Goal: Information Seeking & Learning: Learn about a topic

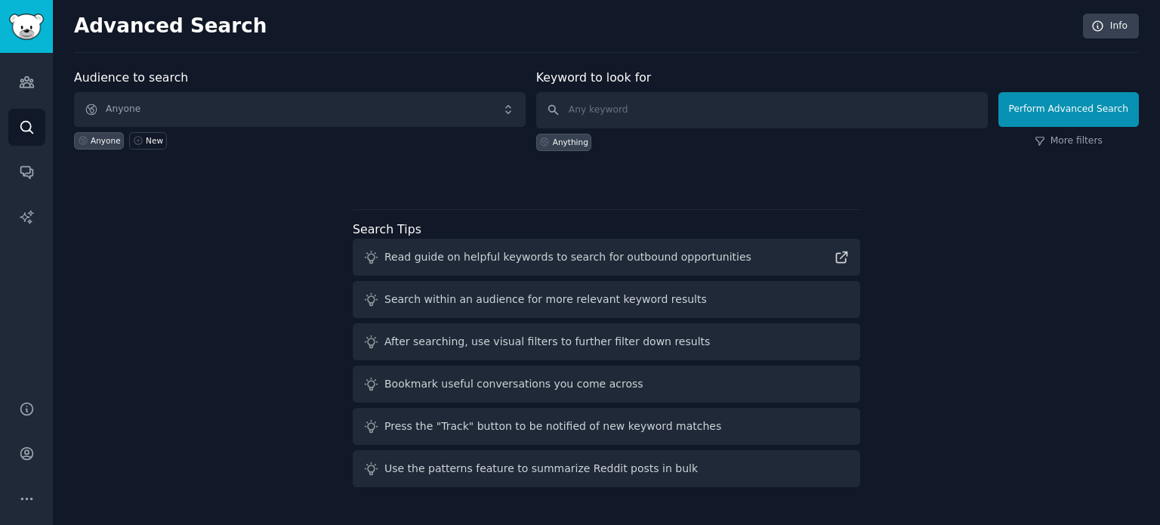
click at [336, 102] on span "Anyone" at bounding box center [300, 109] width 452 height 35
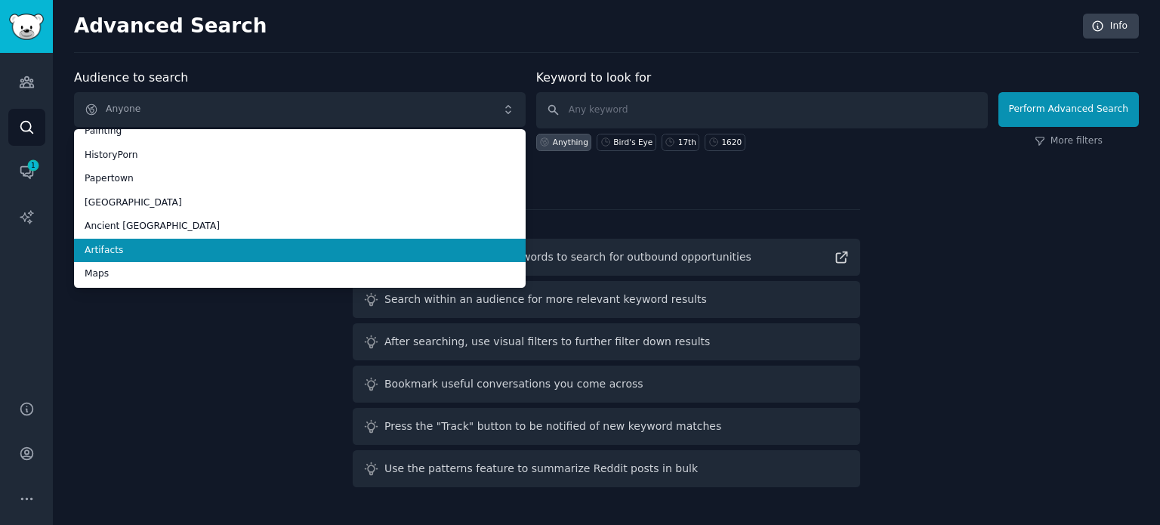
scroll to position [85, 0]
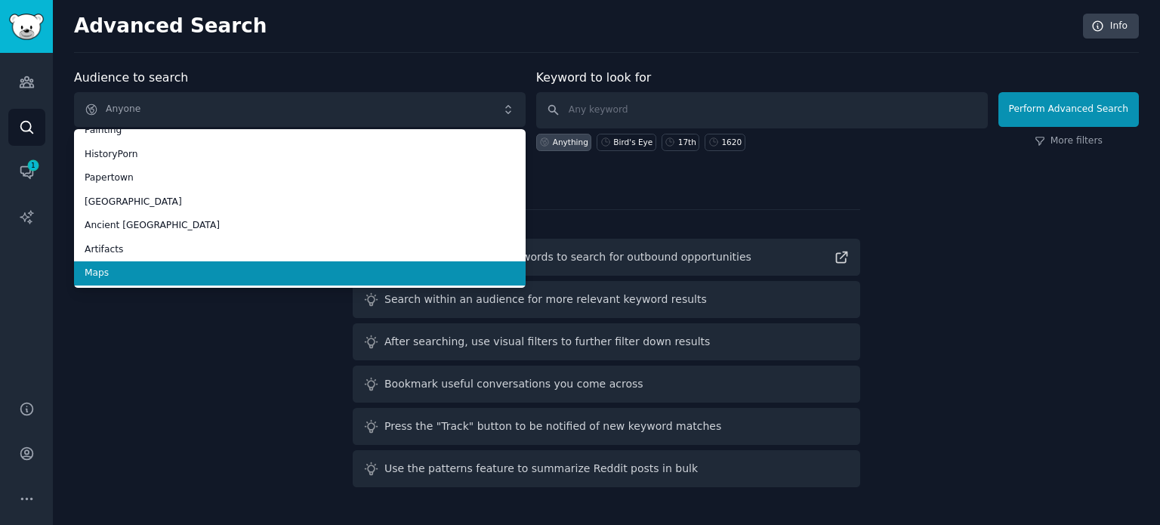
click at [159, 268] on span "Maps" at bounding box center [300, 274] width 430 height 14
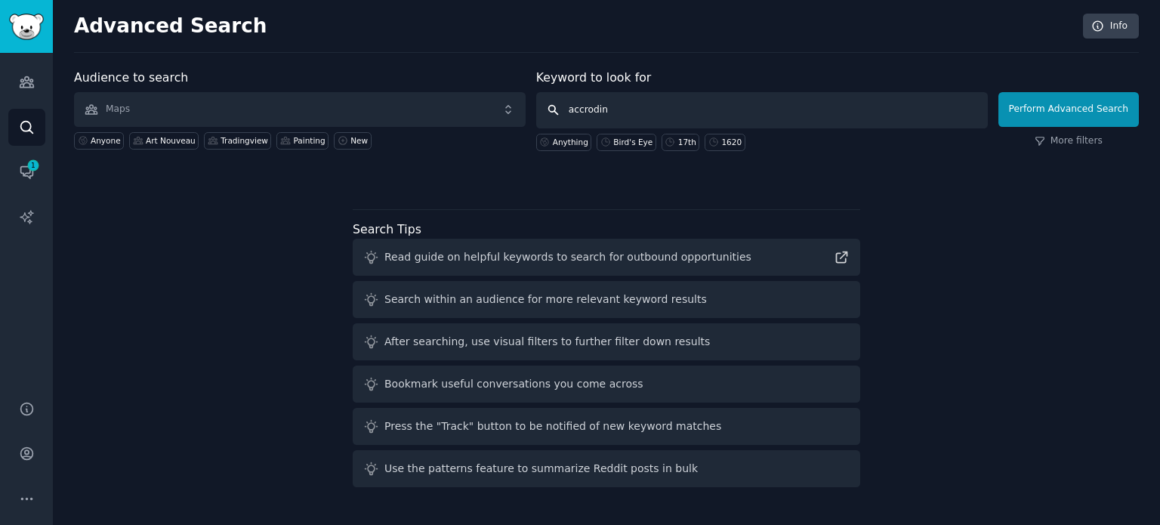
type input "accroding"
click button "Perform Advanced Search" at bounding box center [1068, 109] width 140 height 35
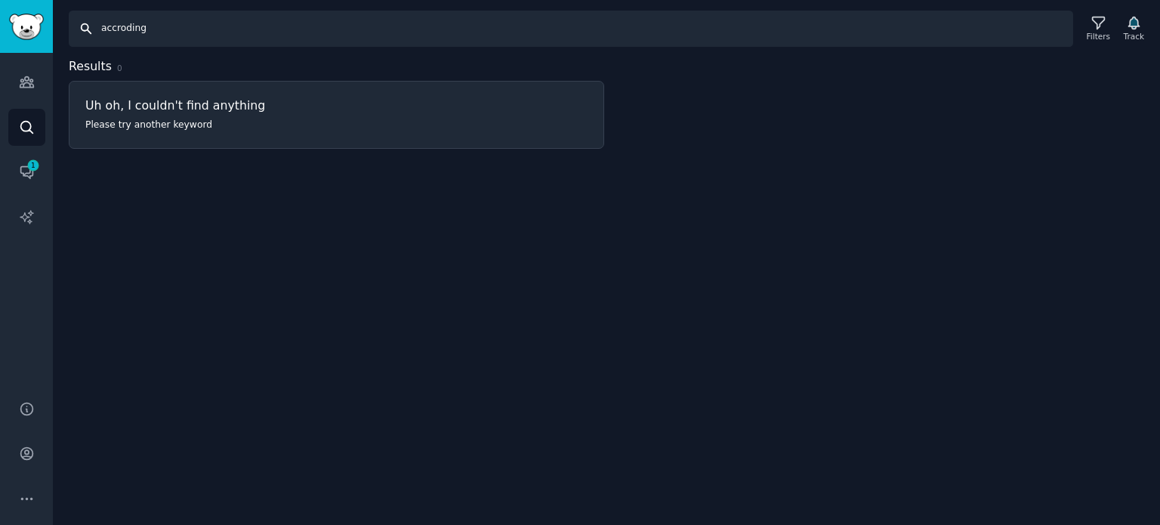
click at [209, 37] on input "accroding" at bounding box center [571, 29] width 1004 height 36
drag, startPoint x: 187, startPoint y: 29, endPoint x: 0, endPoint y: 29, distance: 187.3
click at [0, 27] on div "Audiences Search Conversations 1 AI Reports Help Account More Search accroding …" at bounding box center [580, 262] width 1160 height 525
type input "according"
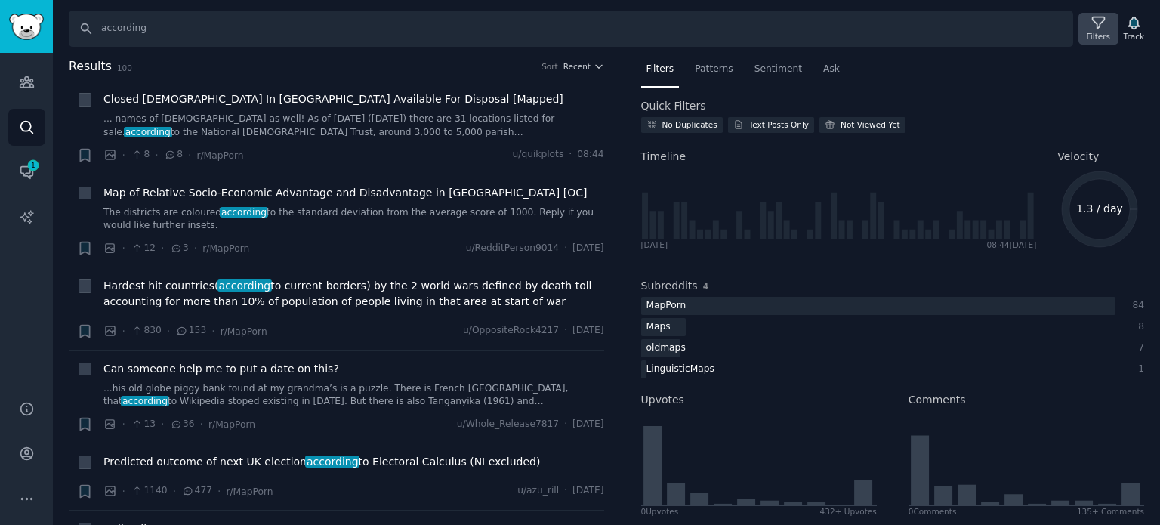
click at [1091, 29] on div "Filters" at bounding box center [1098, 29] width 39 height 32
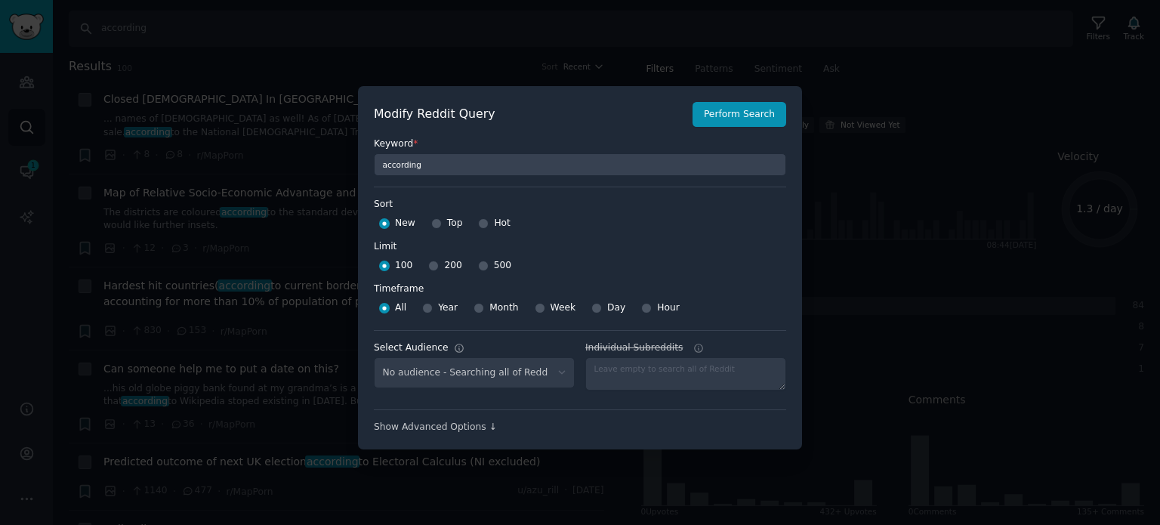
select select "f33d550f09"
click at [435, 227] on input "Top" at bounding box center [436, 223] width 11 height 11
radio input "true"
click at [478, 265] on input "500" at bounding box center [483, 266] width 11 height 11
radio input "true"
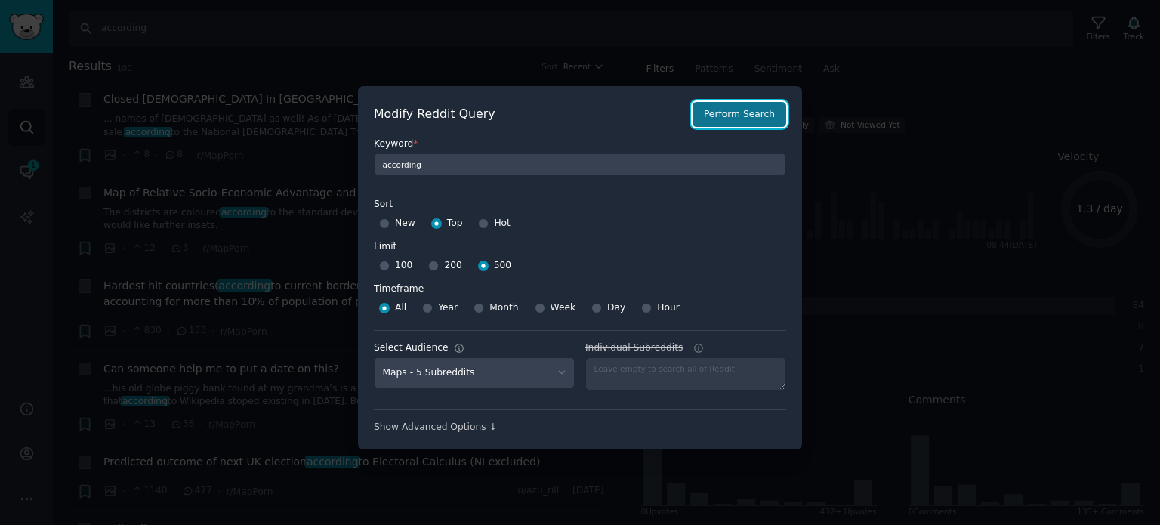
click at [761, 108] on button "Perform Search" at bounding box center [740, 115] width 94 height 26
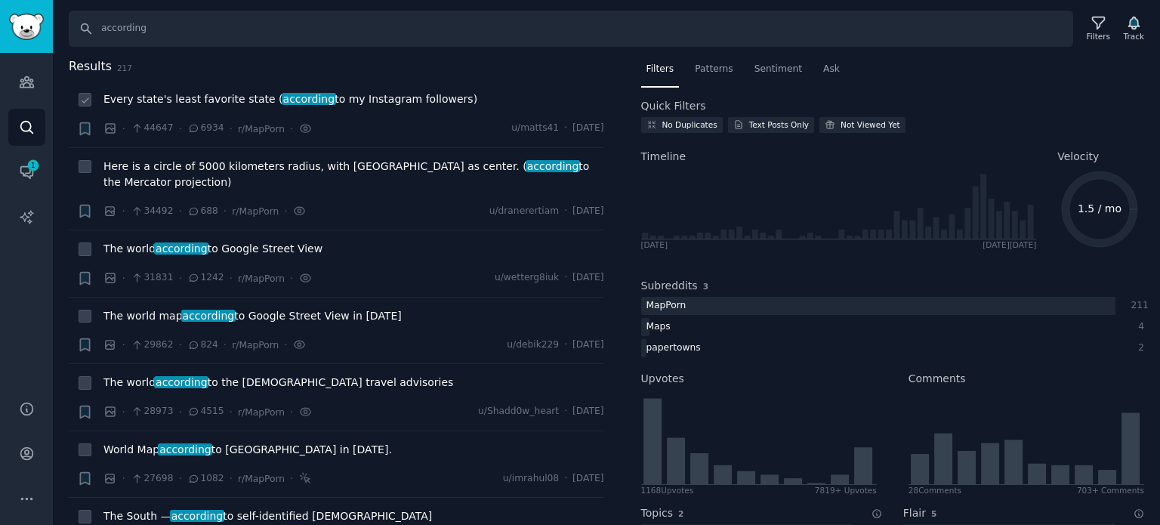
click at [227, 103] on span "Every state's least favorite state ( according to my Instagram followers)" at bounding box center [290, 99] width 374 height 16
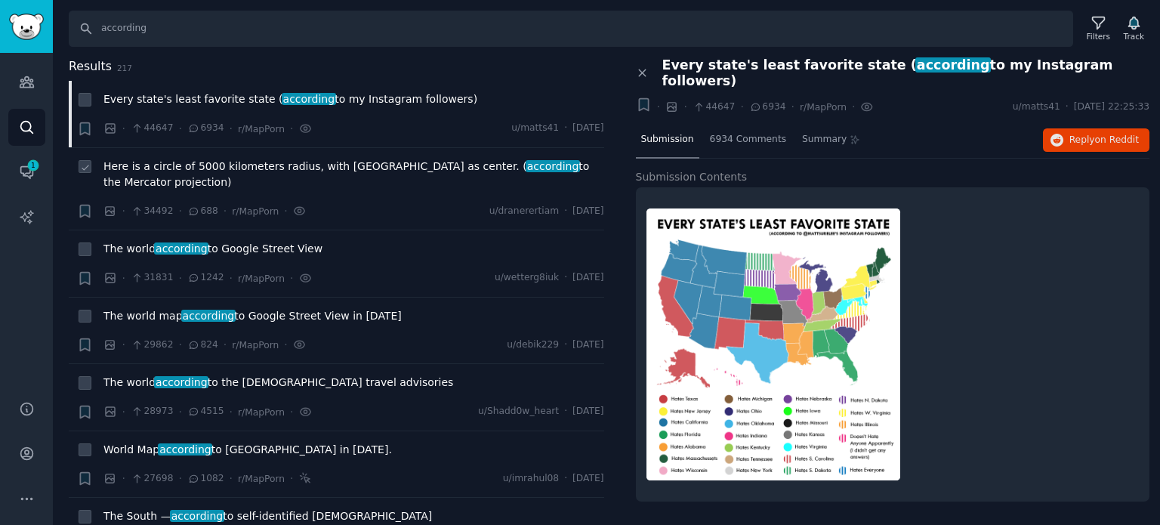
click at [238, 155] on li "+ Here is a circle of 5000 kilometers radius, with [GEOGRAPHIC_DATA] as center.…" at bounding box center [336, 189] width 535 height 82
click at [242, 167] on span "Here is a circle of 5000 kilometers radius, with [GEOGRAPHIC_DATA] as center. (…" at bounding box center [353, 175] width 501 height 32
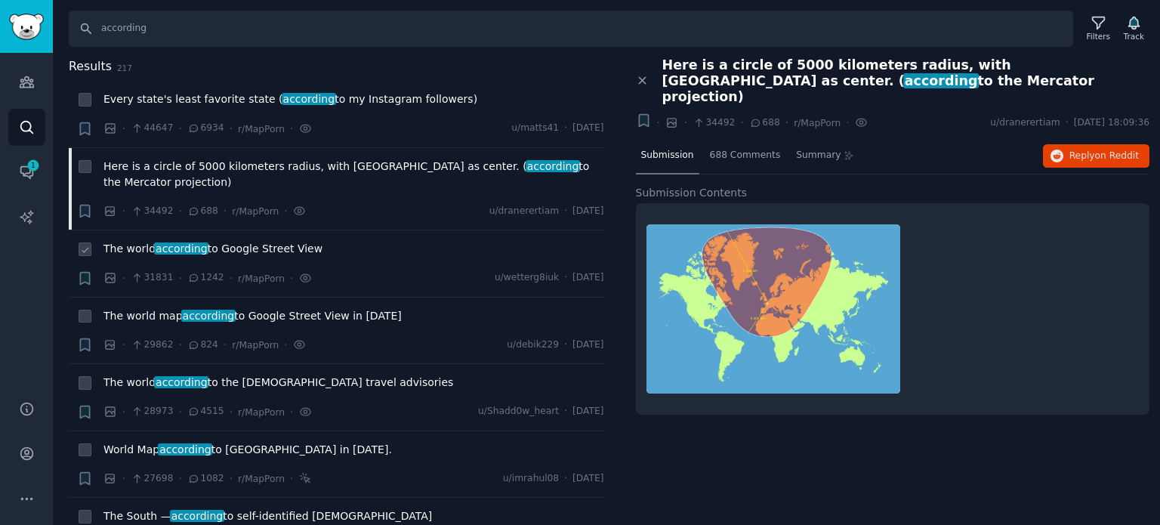
click at [125, 241] on span "The world according to Google Street View" at bounding box center [212, 249] width 219 height 16
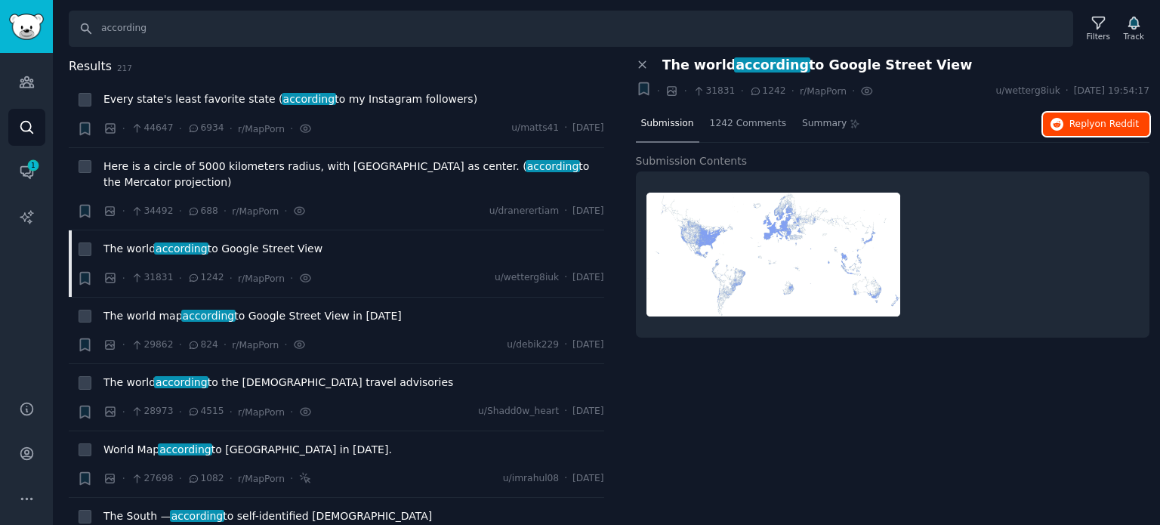
click at [1077, 127] on span "Reply on Reddit" at bounding box center [1103, 125] width 69 height 14
click at [239, 308] on span "The world map according to Google Street View in [DATE]" at bounding box center [252, 316] width 298 height 16
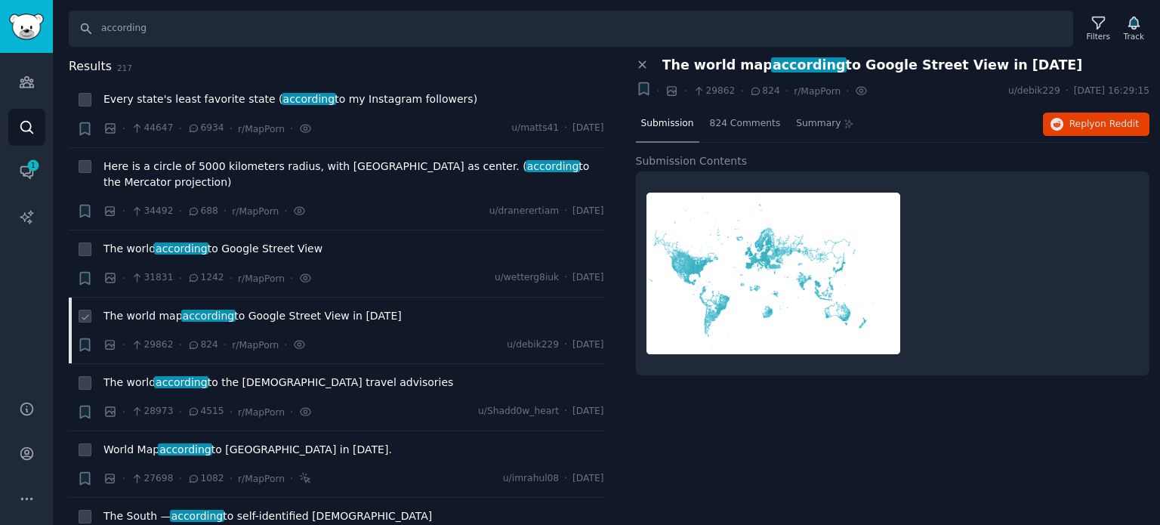
scroll to position [76, 0]
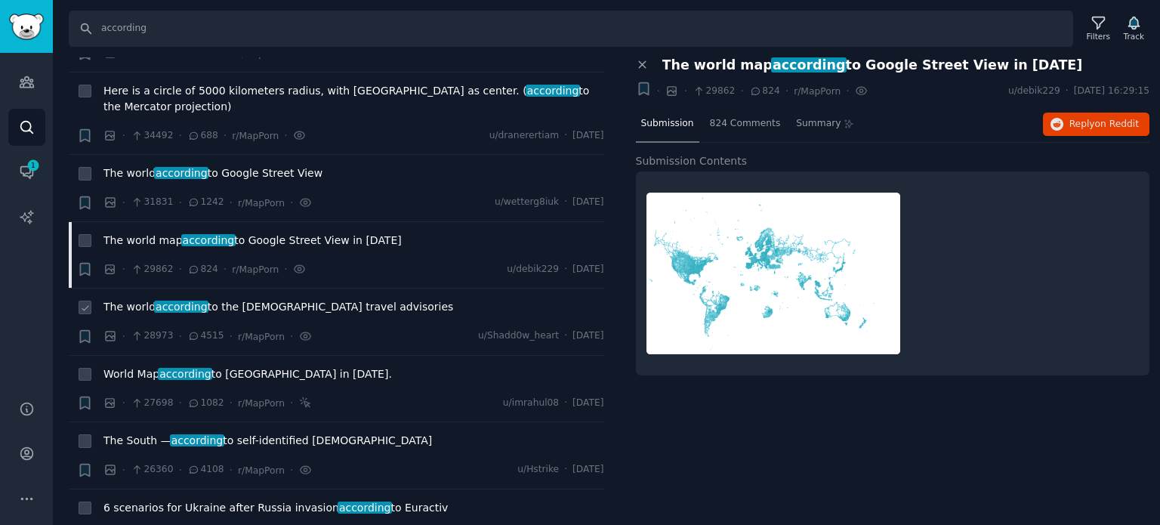
click at [217, 299] on span "The world according to the [DEMOGRAPHIC_DATA] travel advisories" at bounding box center [278, 307] width 350 height 16
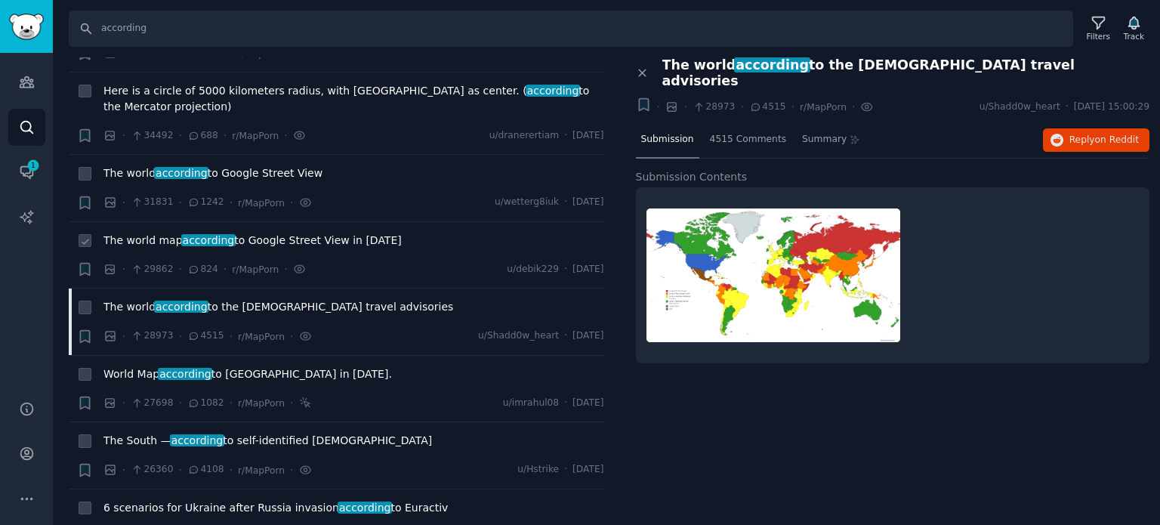
click at [227, 233] on span "The world map according to Google Street View in [DATE]" at bounding box center [252, 241] width 298 height 16
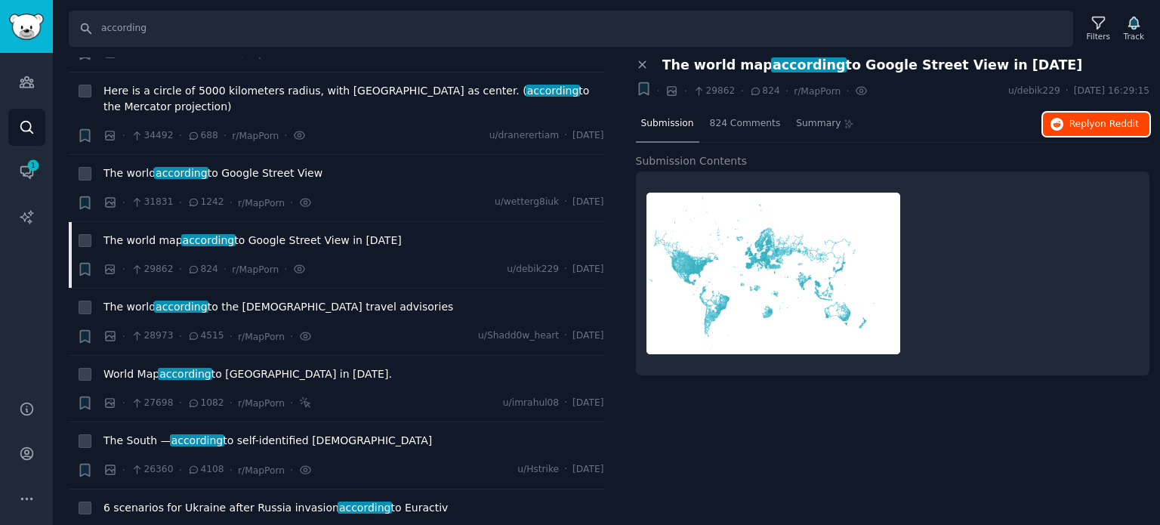
click at [1064, 120] on icon "button" at bounding box center [1058, 125] width 14 height 14
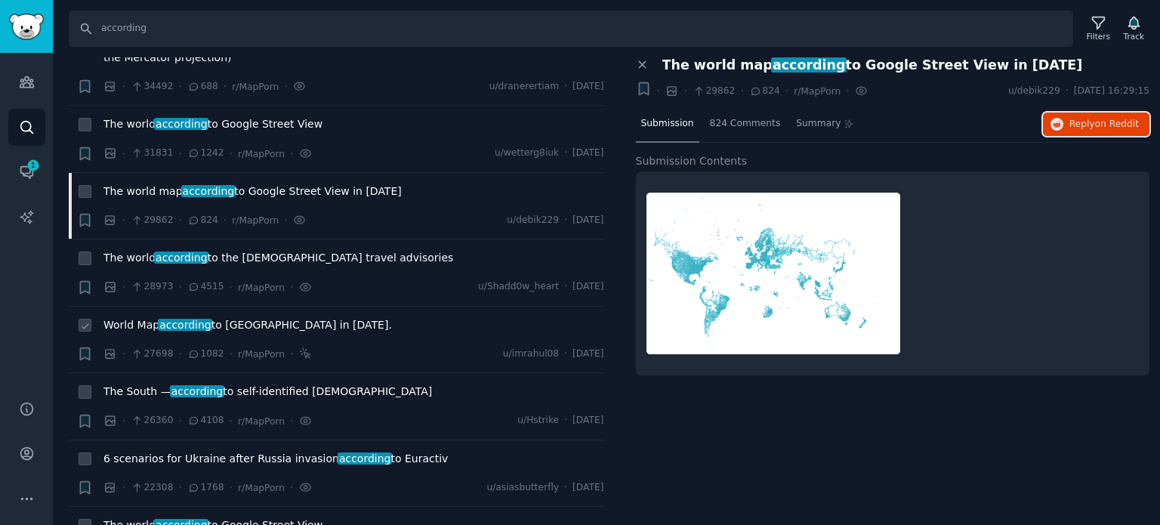
scroll to position [151, 0]
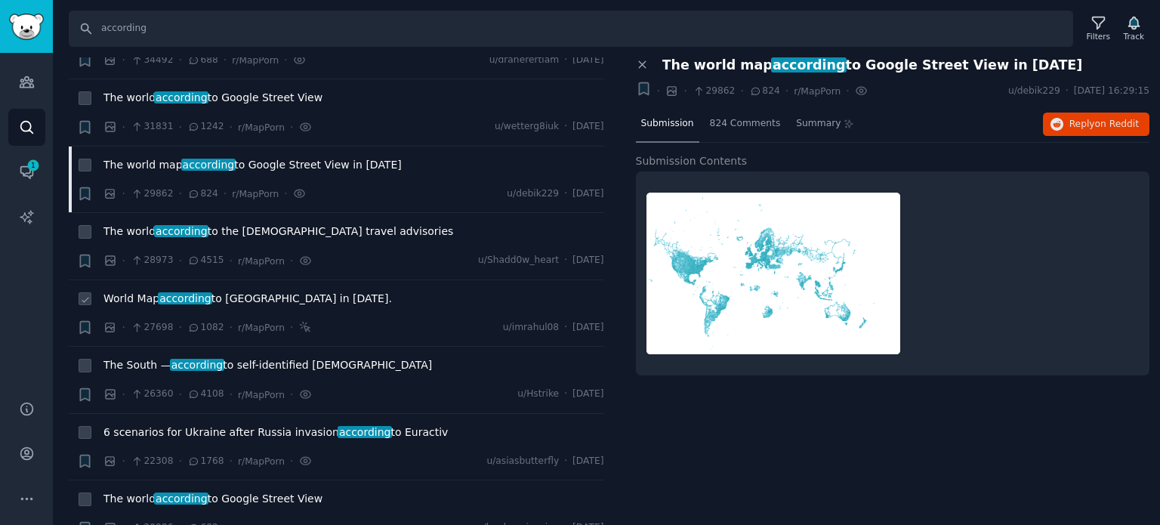
click at [208, 291] on span "World Map according to China in [DATE]." at bounding box center [247, 299] width 289 height 16
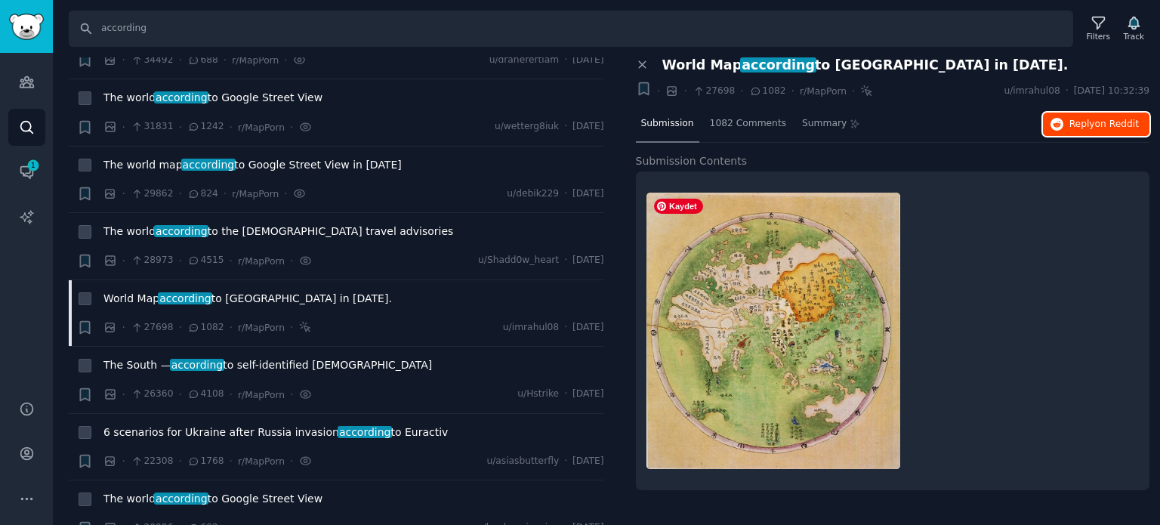
click at [1091, 118] on span "Reply on Reddit" at bounding box center [1103, 125] width 69 height 14
click at [202, 359] on span "according" at bounding box center [197, 365] width 54 height 12
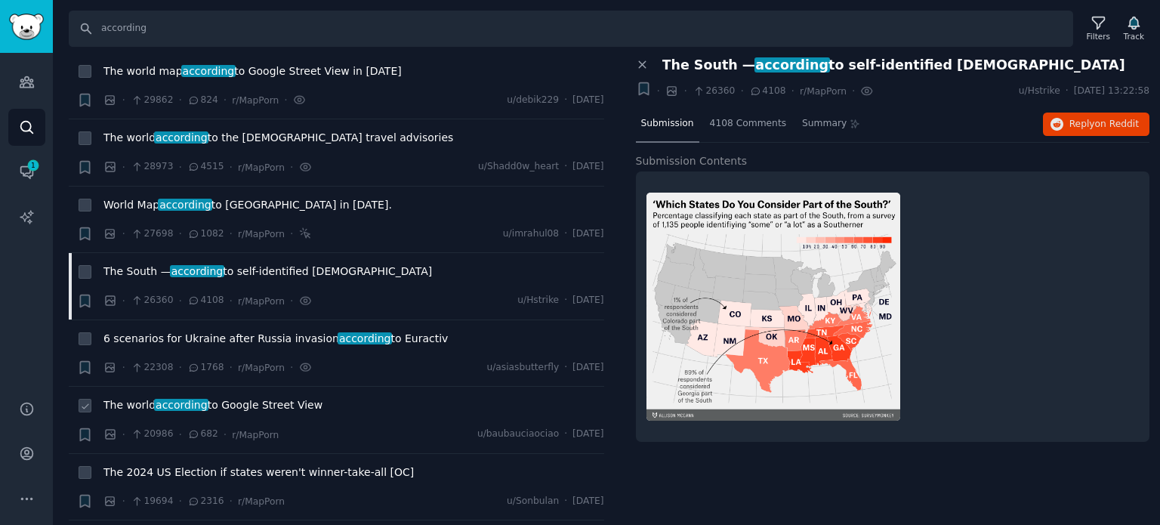
scroll to position [378, 0]
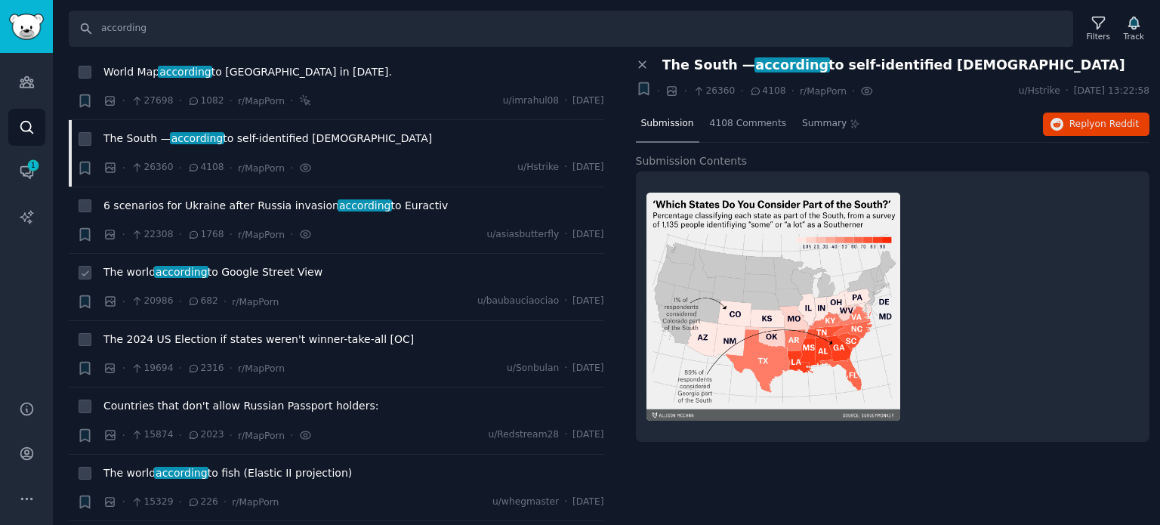
click at [177, 266] on span "according" at bounding box center [181, 272] width 54 height 12
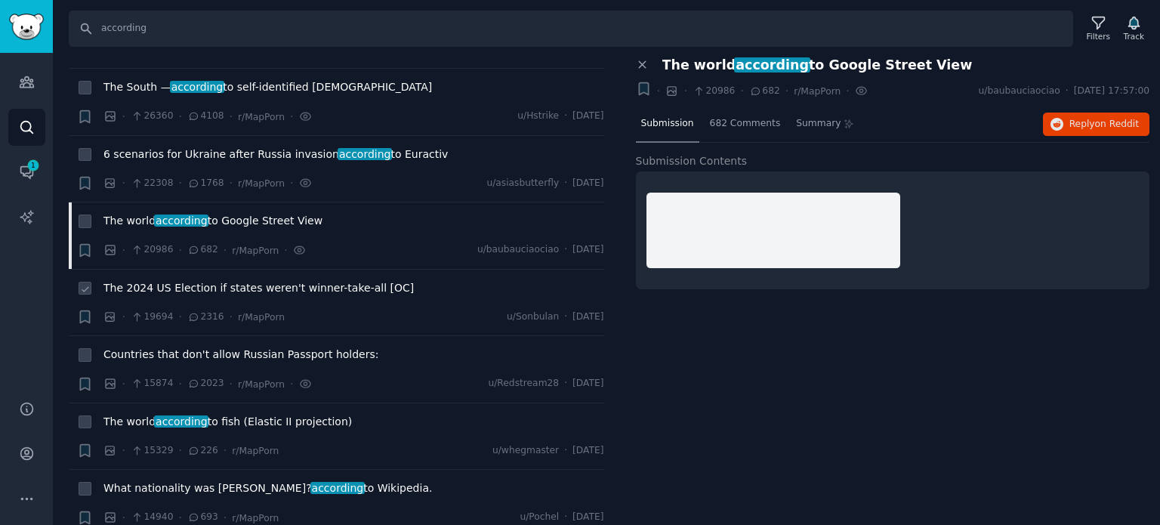
scroll to position [453, 0]
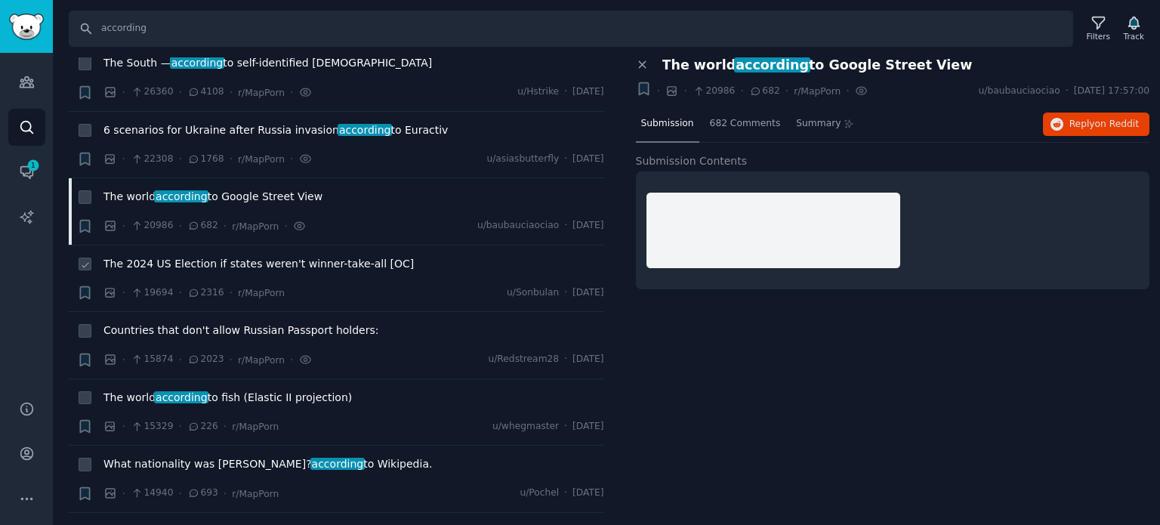
click at [191, 256] on span "The 2024 US Election if states weren't winner-take-all [OC]" at bounding box center [258, 264] width 310 height 16
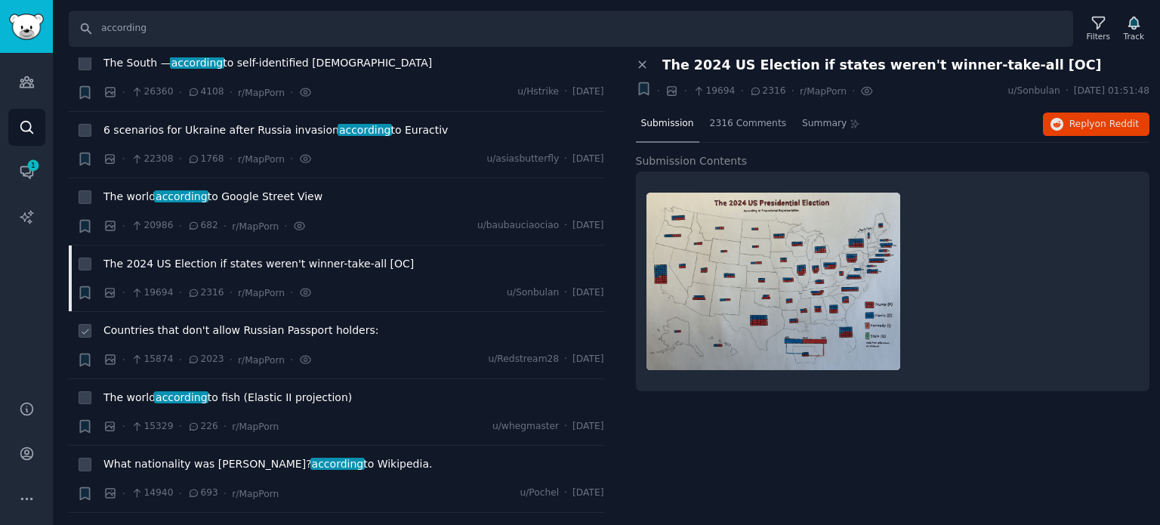
click at [193, 322] on span "Countries that don't allow Russian Passport holders:" at bounding box center [240, 330] width 275 height 16
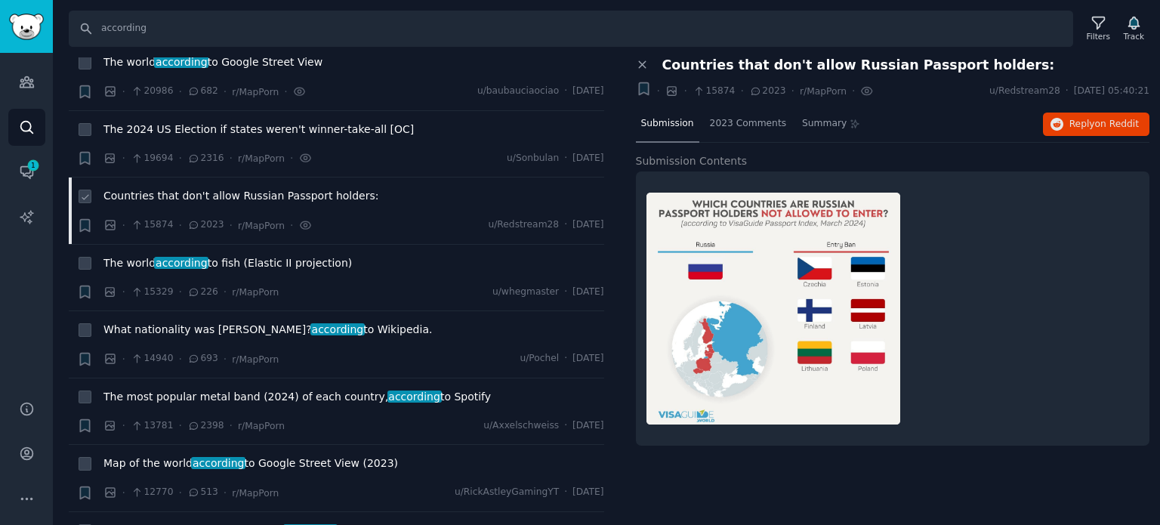
scroll to position [604, 0]
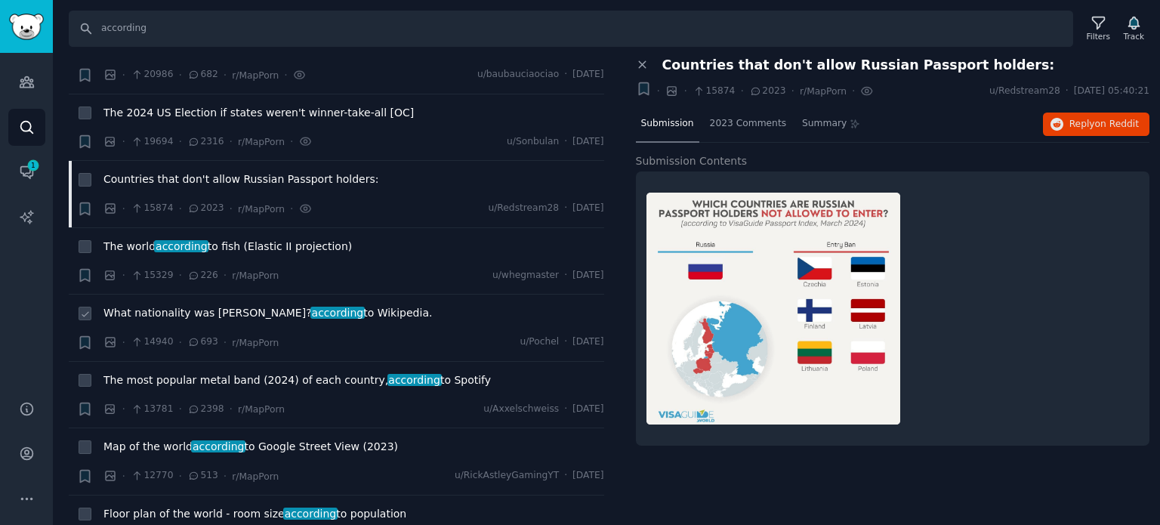
click at [140, 305] on span "What nationality was [PERSON_NAME]? according to Wikipedia." at bounding box center [267, 313] width 329 height 16
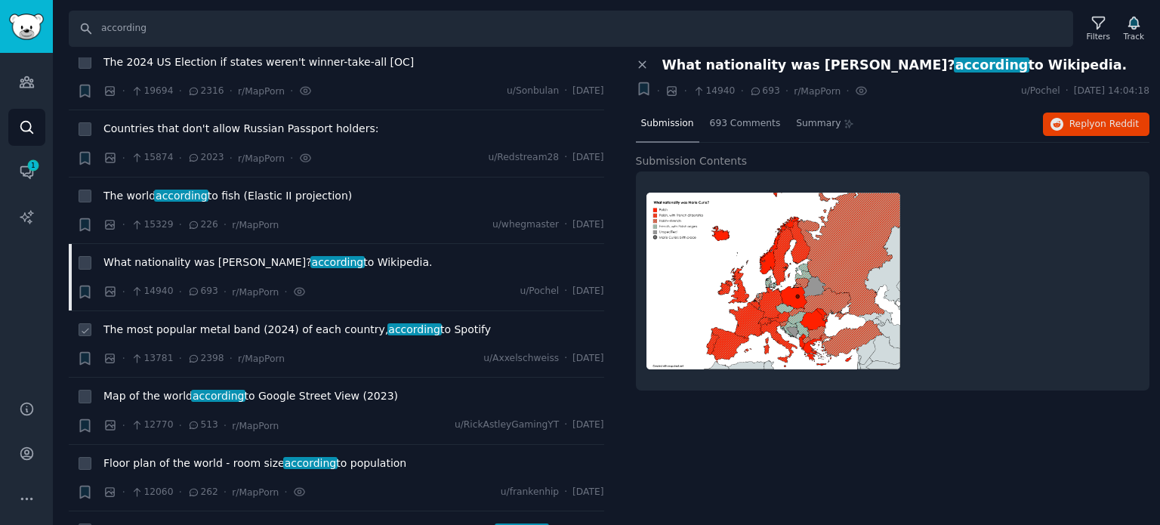
scroll to position [680, 0]
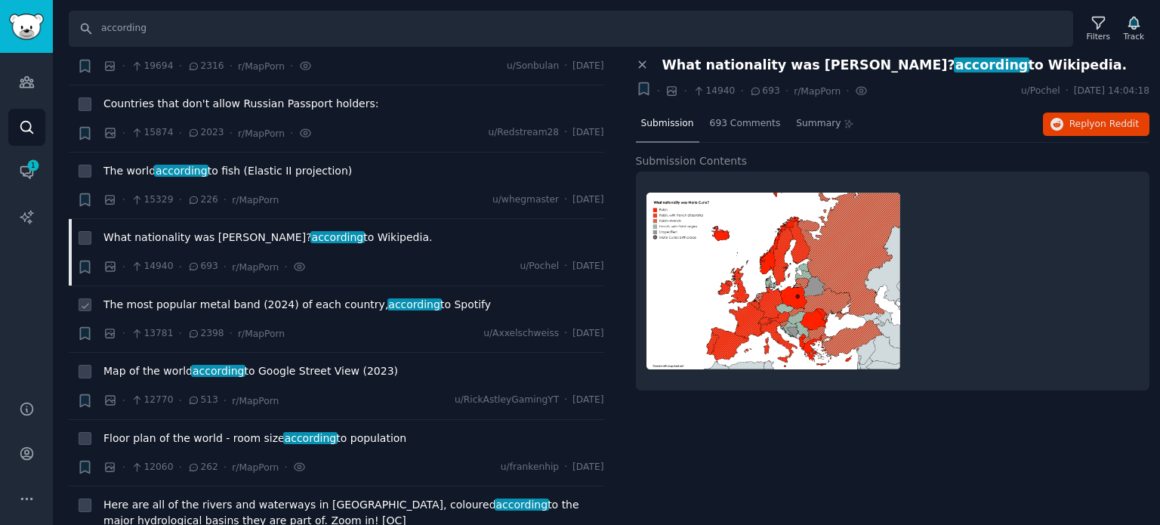
click at [178, 297] on span "The most popular metal band (2024) of each country, according to Spotify" at bounding box center [296, 305] width 387 height 16
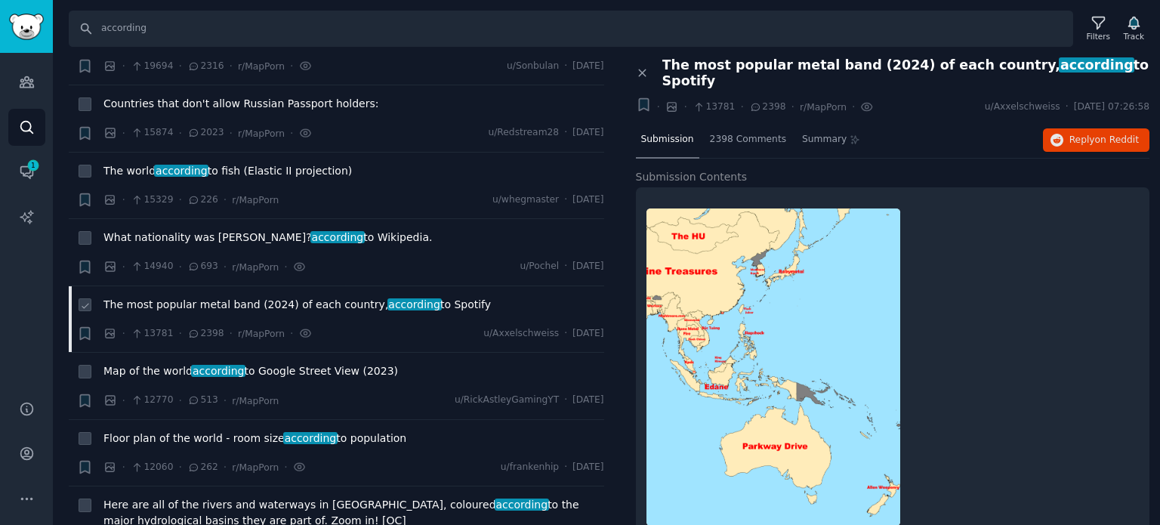
scroll to position [831, 0]
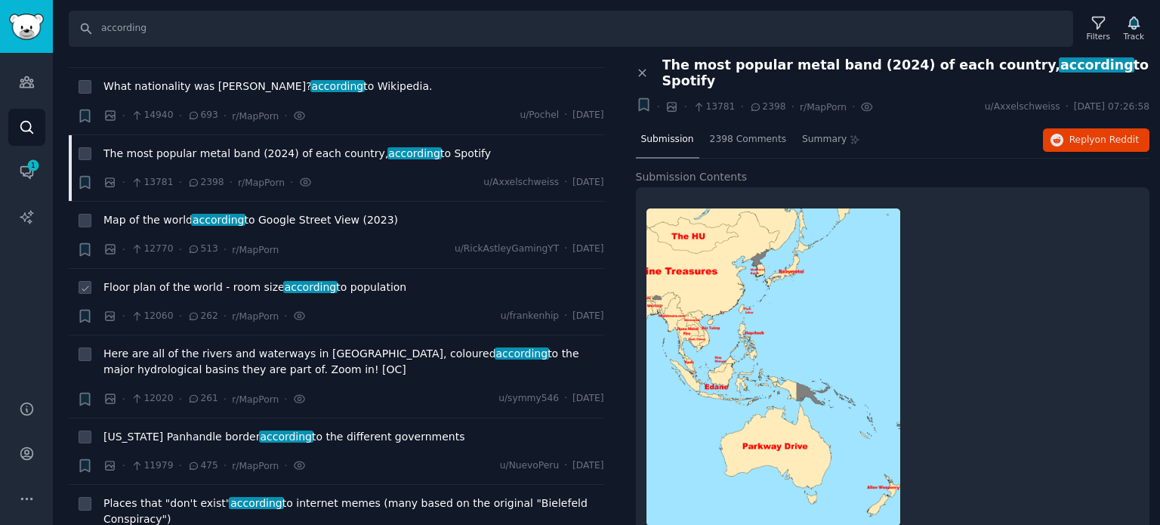
click at [190, 279] on span "Floor plan of the world - room size according to population" at bounding box center [254, 287] width 303 height 16
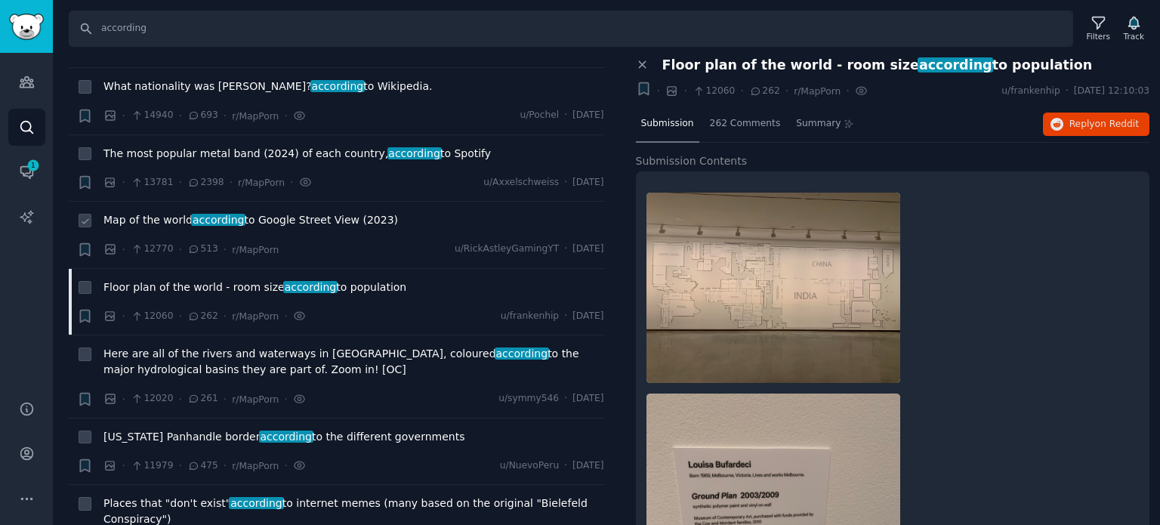
click at [183, 212] on span "Map of the world according to Google Street View (2023)" at bounding box center [250, 220] width 295 height 16
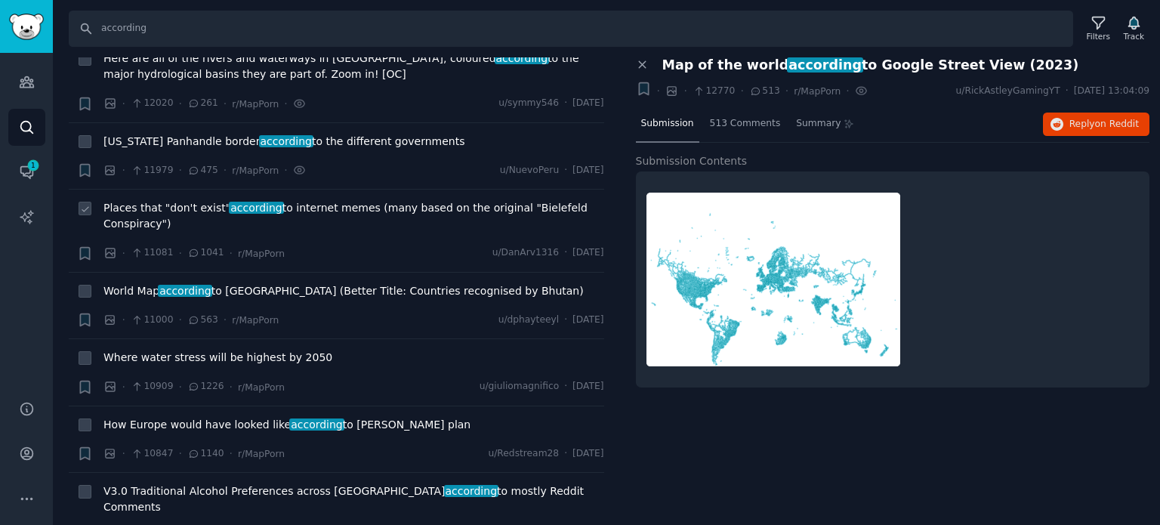
scroll to position [1133, 0]
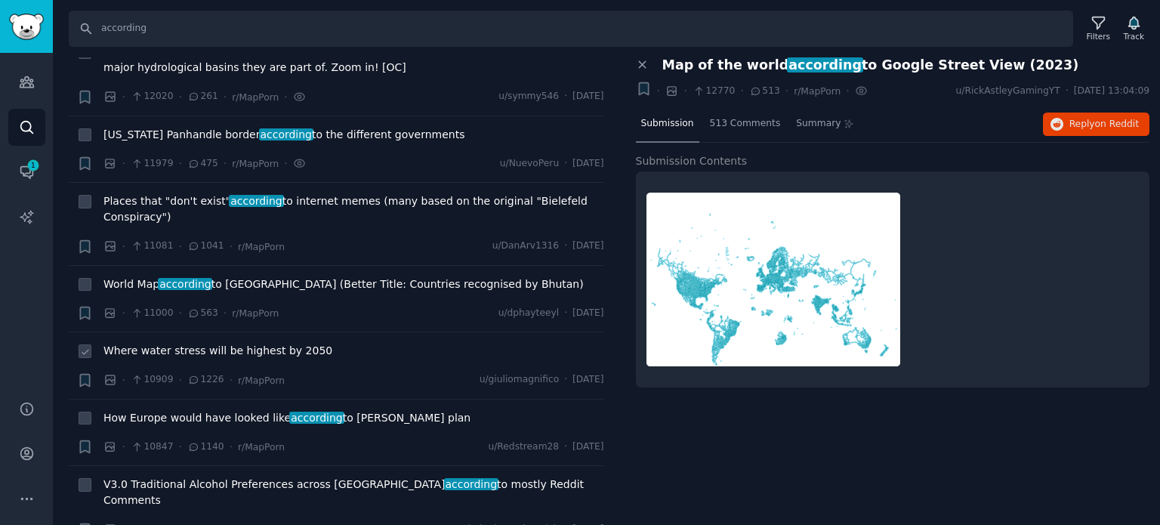
click at [163, 343] on span "Where water stress will be highest by 2050" at bounding box center [217, 351] width 229 height 16
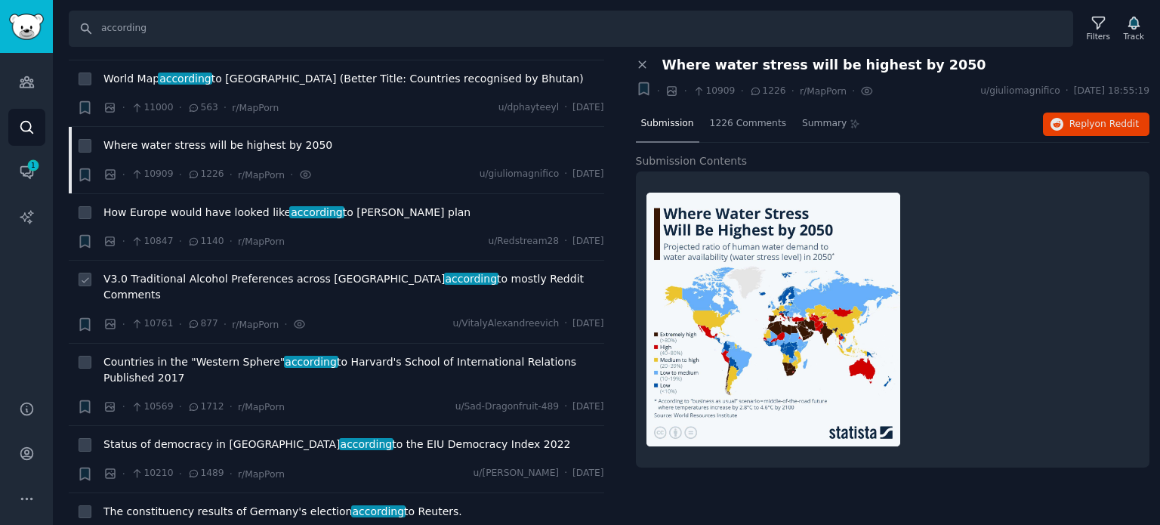
scroll to position [1359, 0]
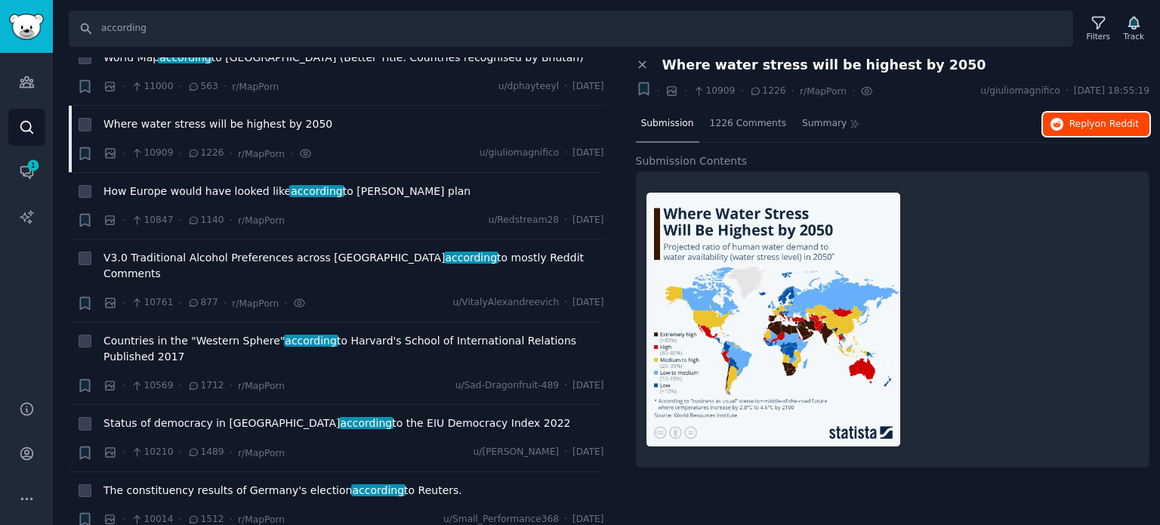
click at [1079, 120] on span "Reply on Reddit" at bounding box center [1103, 125] width 69 height 14
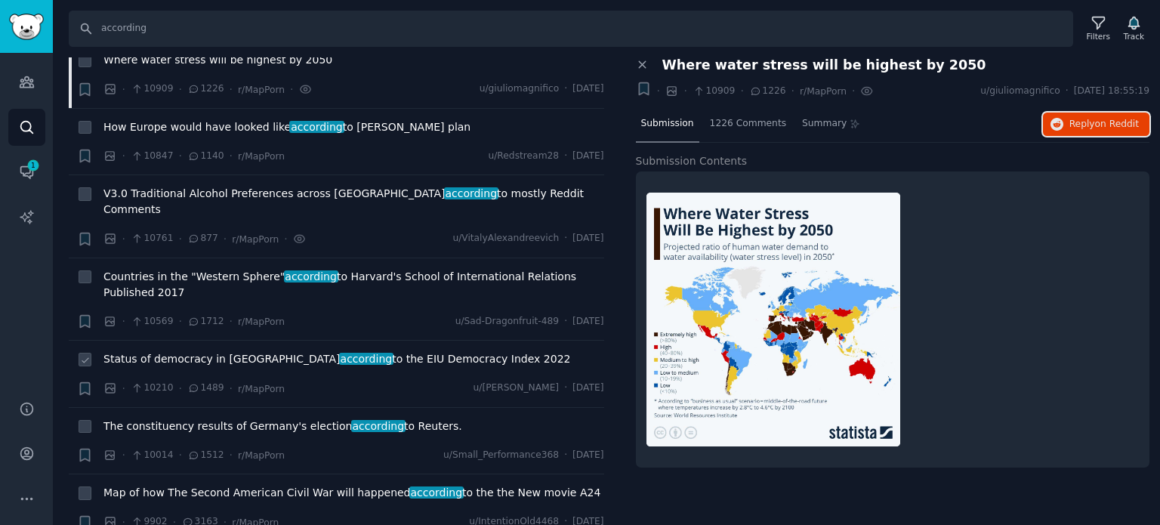
scroll to position [1511, 0]
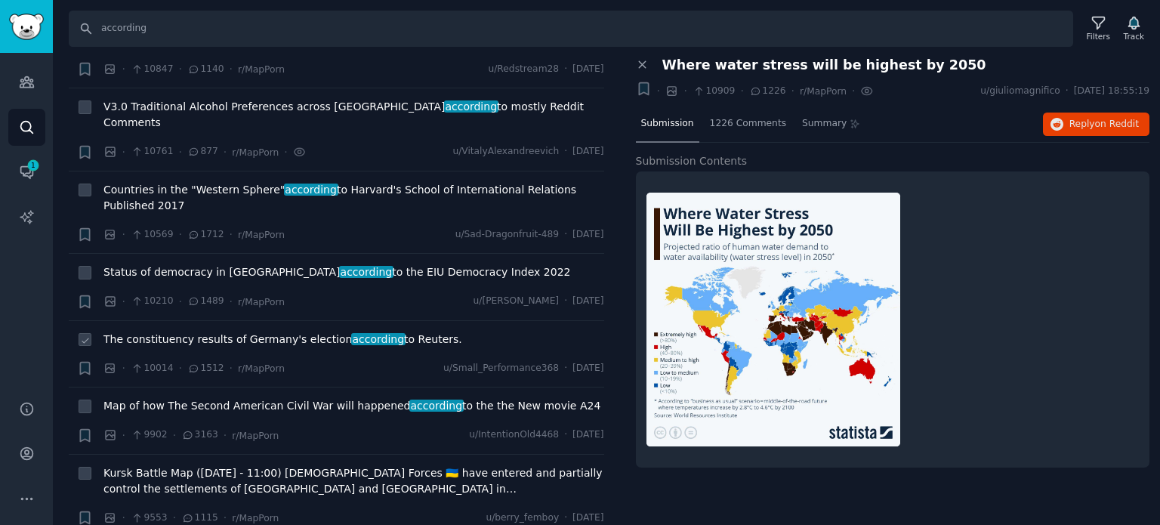
click at [180, 332] on span "The constituency results of Germany's election according to Reuters." at bounding box center [282, 340] width 359 height 16
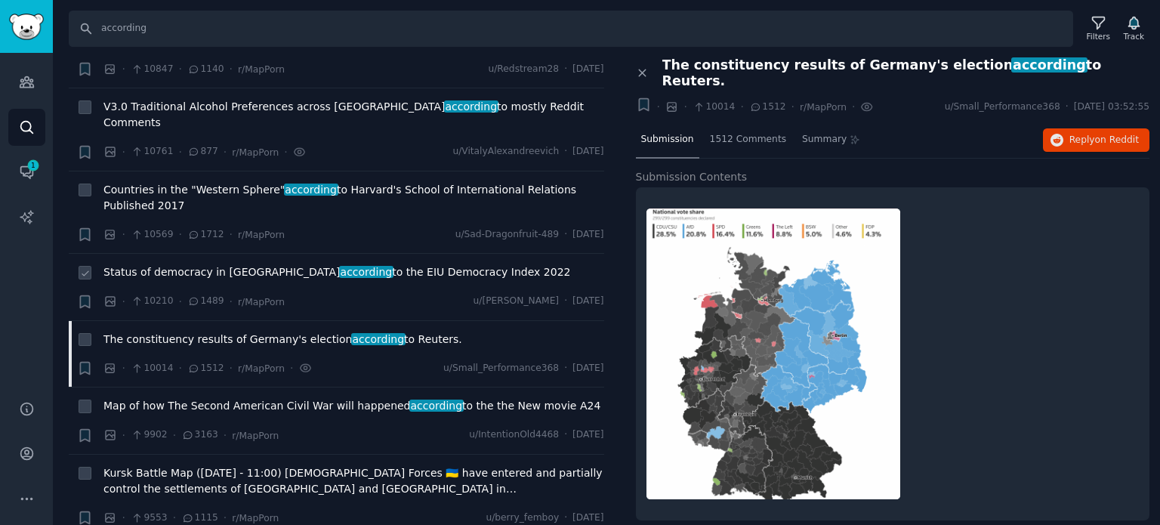
click at [210, 264] on span "Status of democracy in [GEOGRAPHIC_DATA] according to the EIU Democracy Index 2…" at bounding box center [336, 272] width 467 height 16
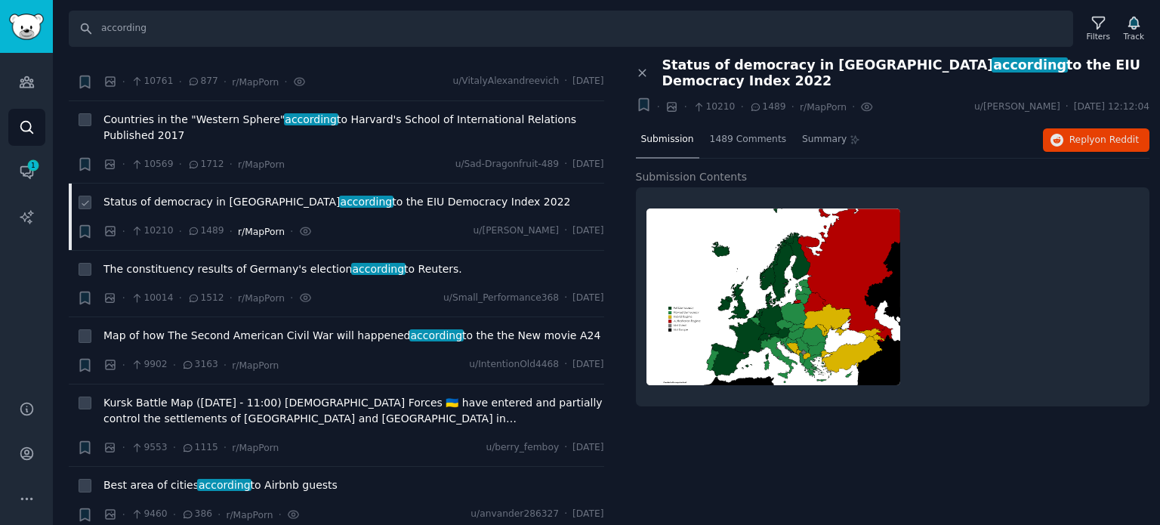
scroll to position [1662, 0]
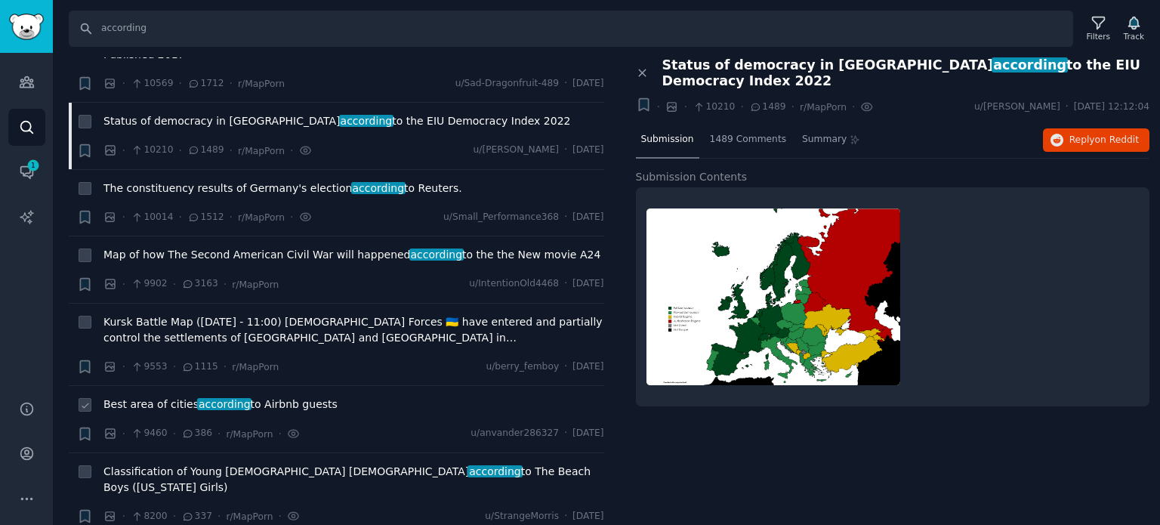
click at [184, 397] on span "Best area of cities according to Airbnb guests" at bounding box center [220, 405] width 234 height 16
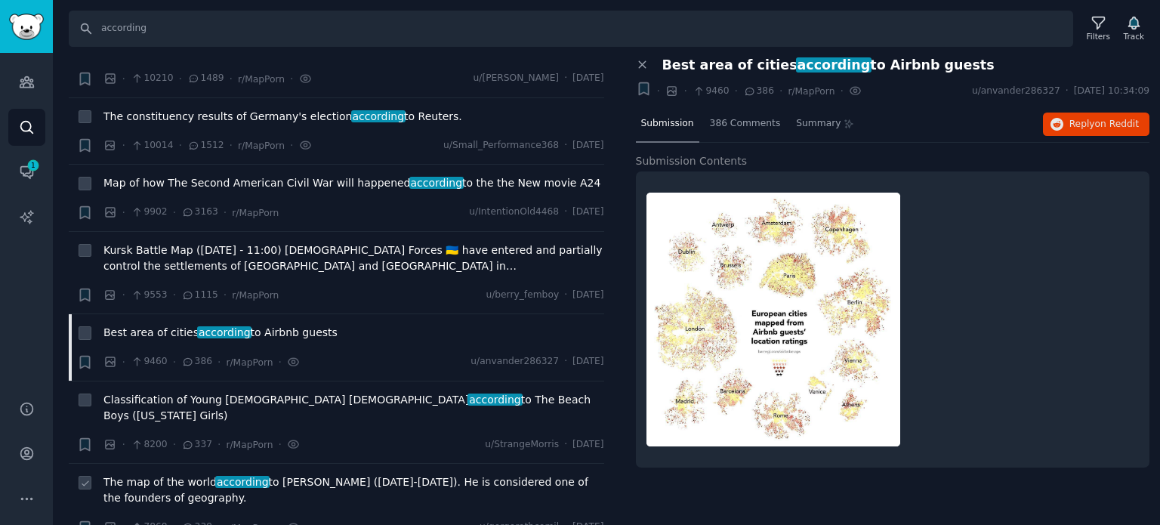
scroll to position [1888, 0]
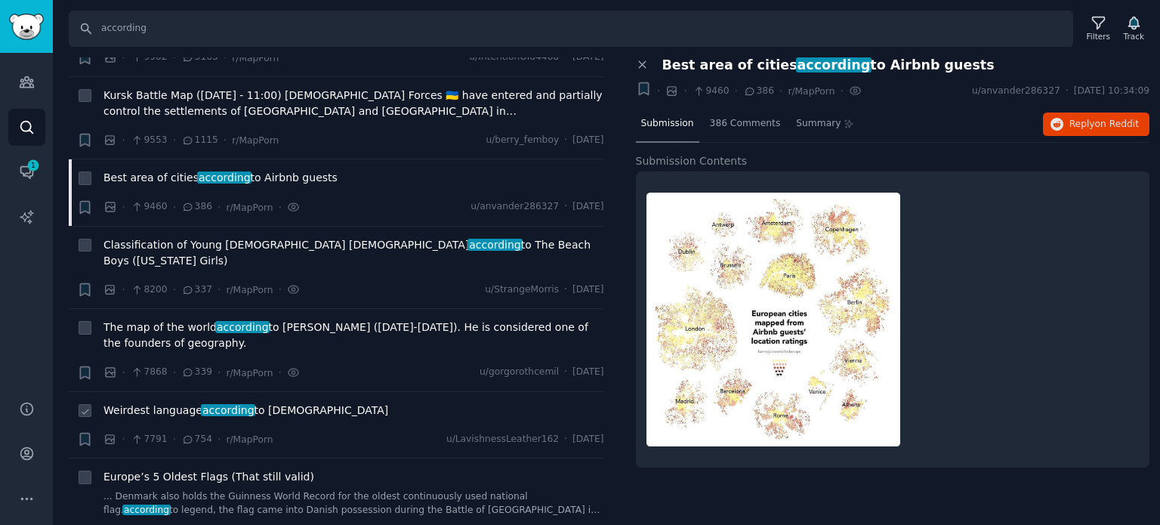
click at [186, 403] on span "Weirdest language according to europeans" at bounding box center [245, 411] width 285 height 16
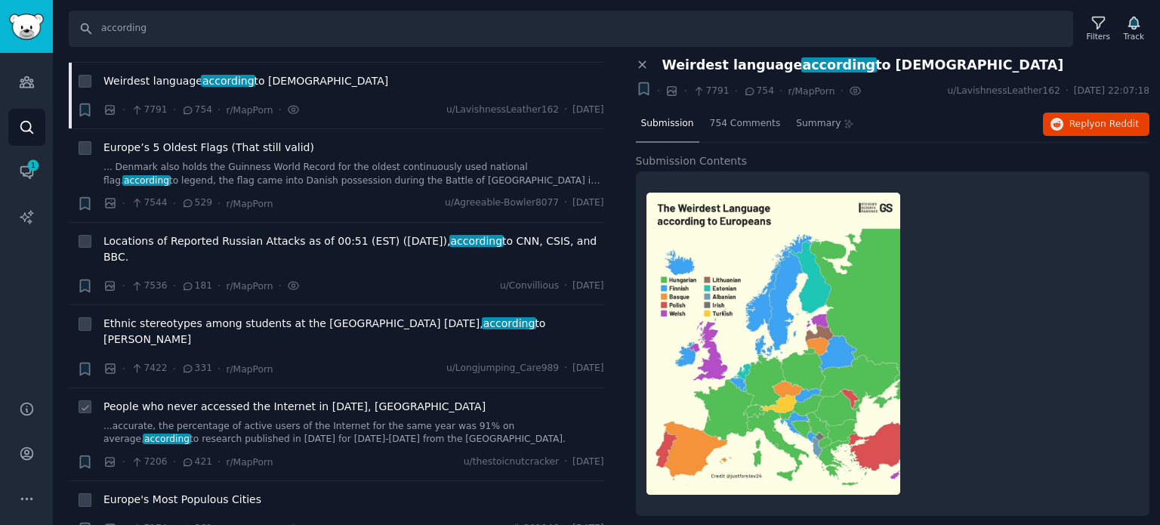
scroll to position [2266, 0]
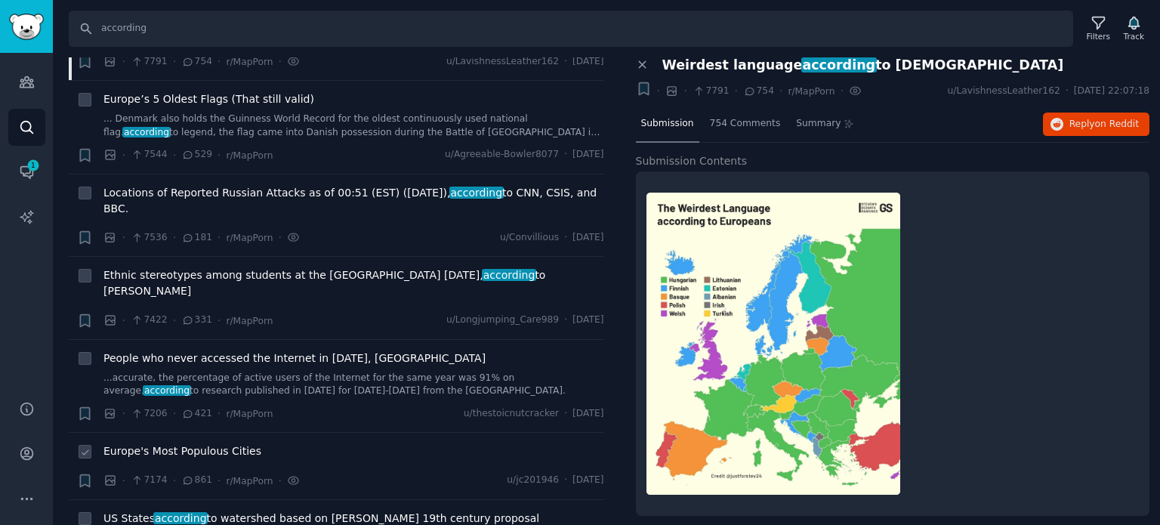
click at [162, 443] on span "Europe's Most Populous Cities" at bounding box center [182, 451] width 158 height 16
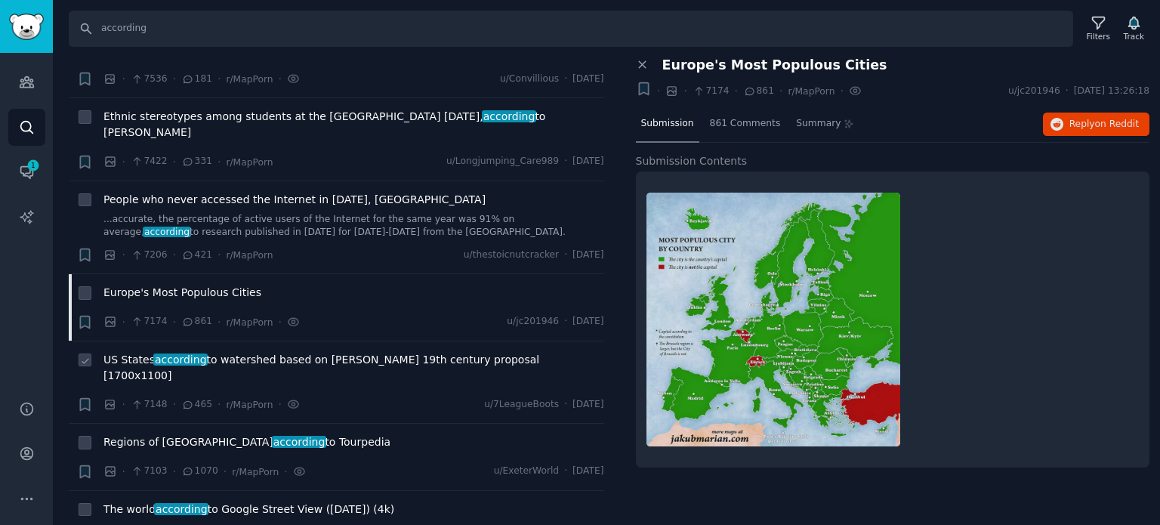
scroll to position [2492, 0]
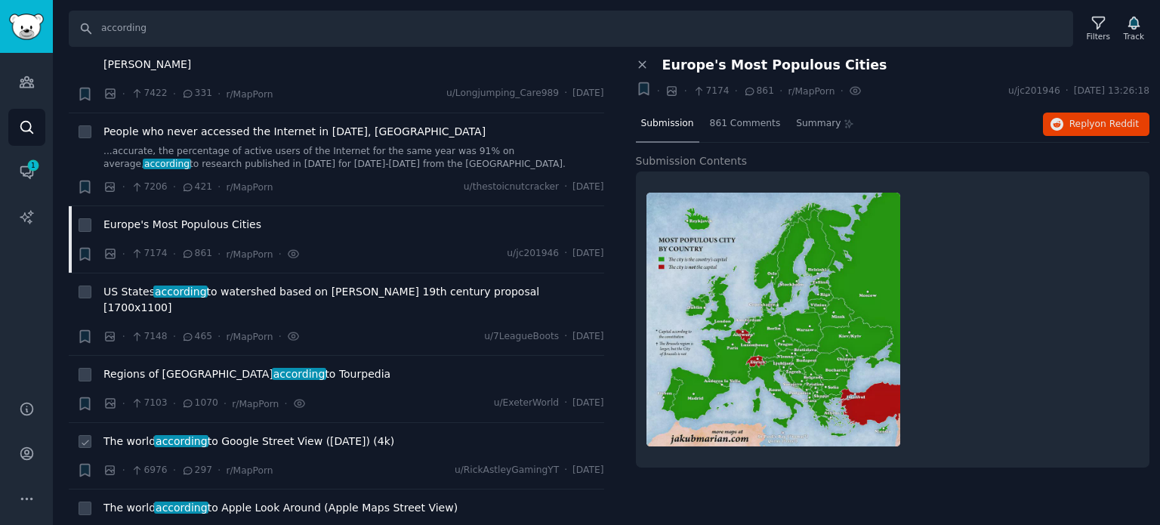
click at [181, 435] on span "according" at bounding box center [181, 441] width 54 height 12
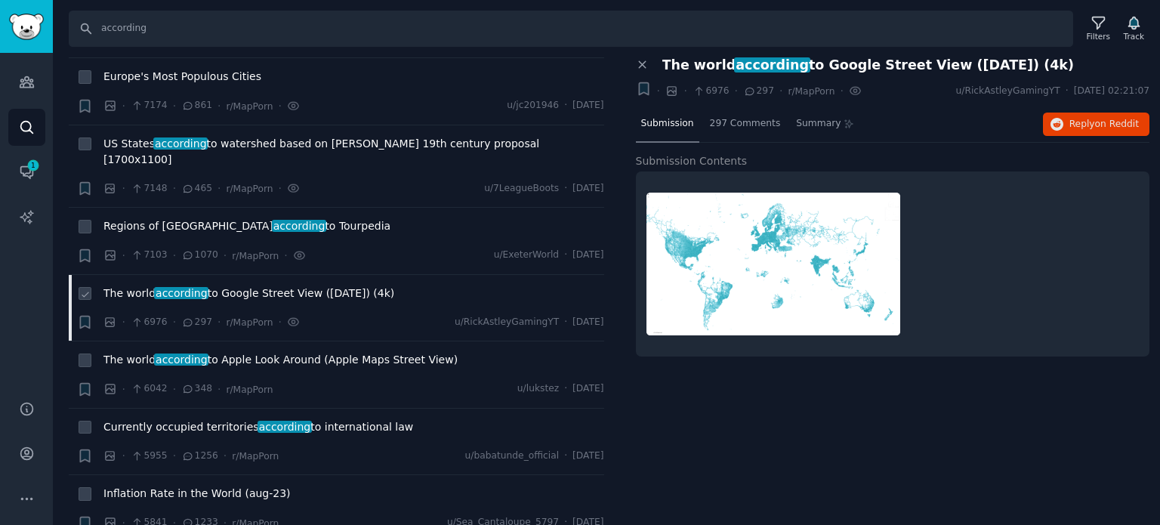
scroll to position [2643, 0]
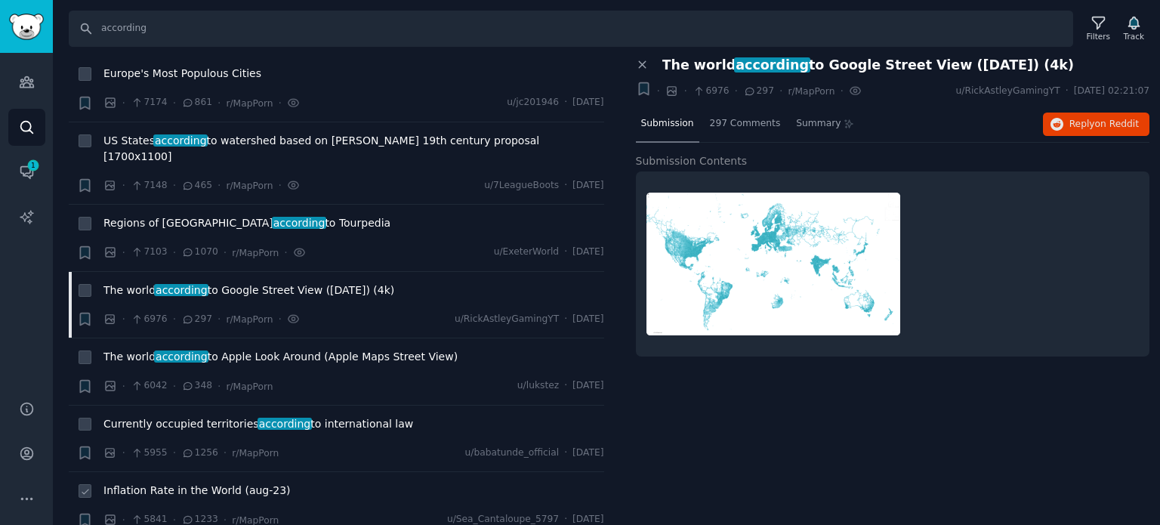
click at [157, 483] on span "Inflation Rate in the World (aug-23)" at bounding box center [196, 491] width 187 height 16
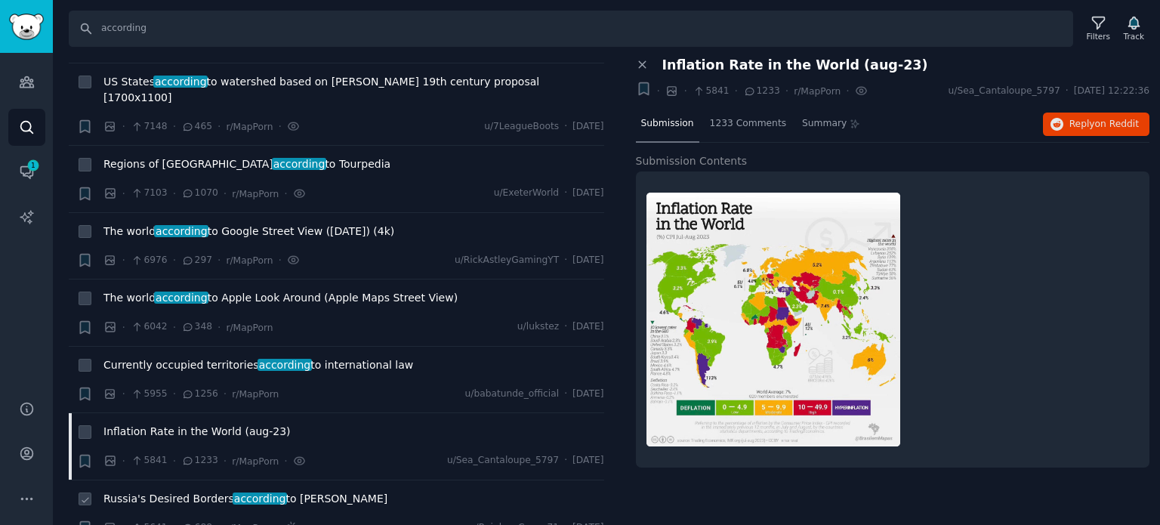
scroll to position [2794, 0]
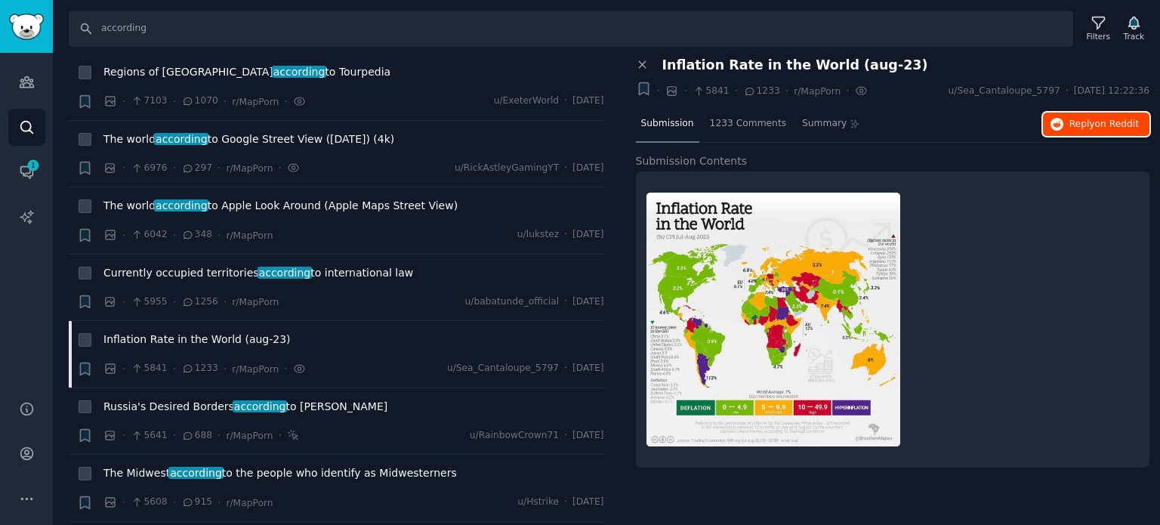
click at [1091, 126] on span "Reply on Reddit" at bounding box center [1103, 125] width 69 height 14
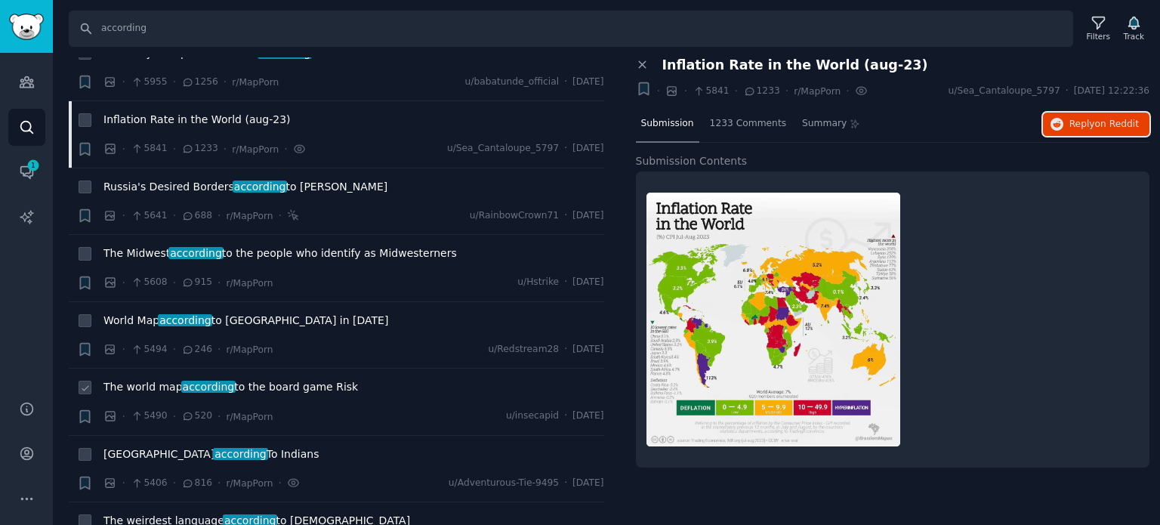
scroll to position [3021, 0]
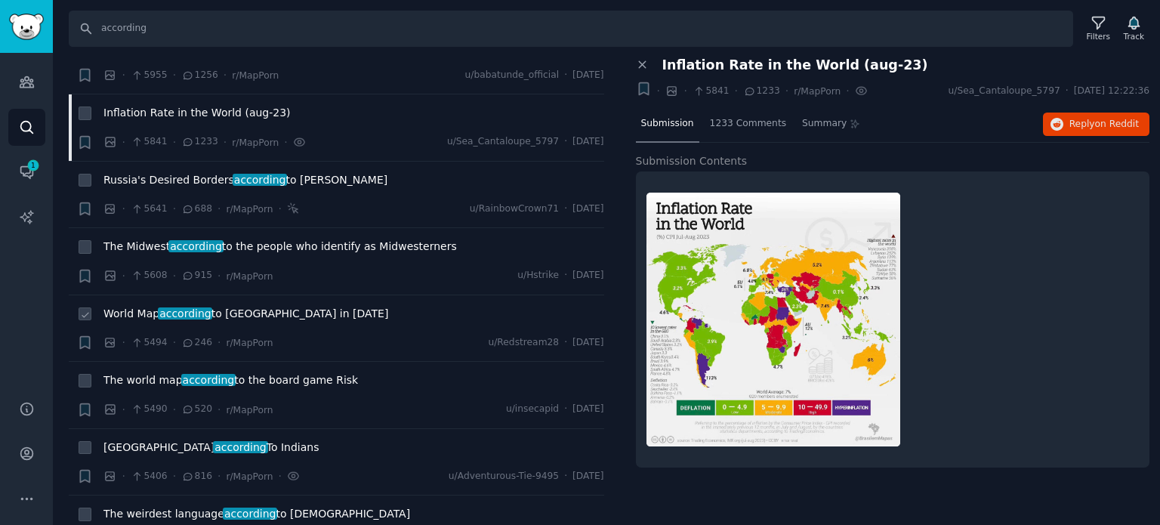
click at [211, 306] on span "World Map according to China in [DATE]" at bounding box center [245, 314] width 285 height 16
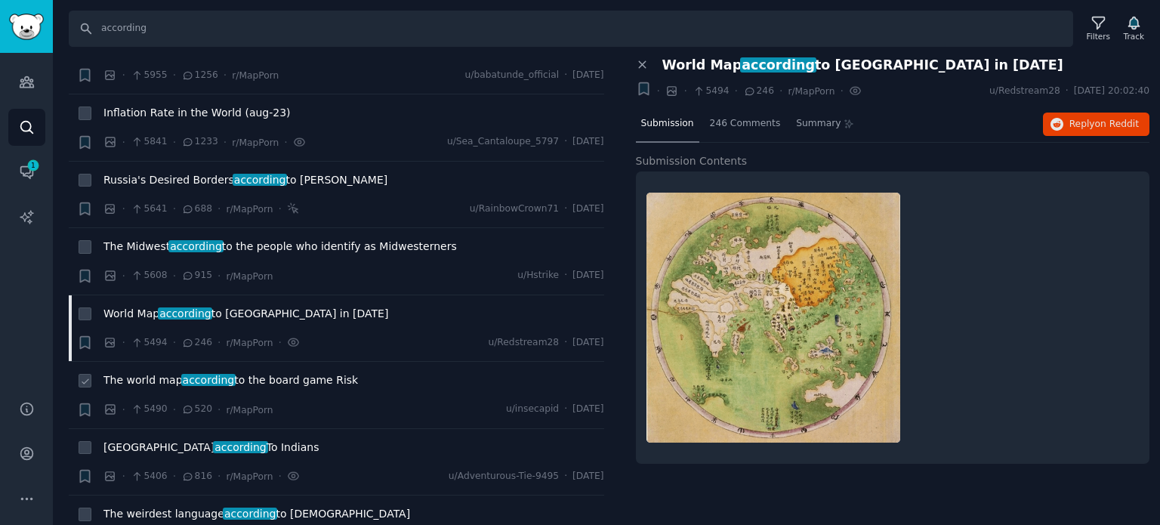
click at [199, 374] on span "according" at bounding box center [208, 380] width 54 height 12
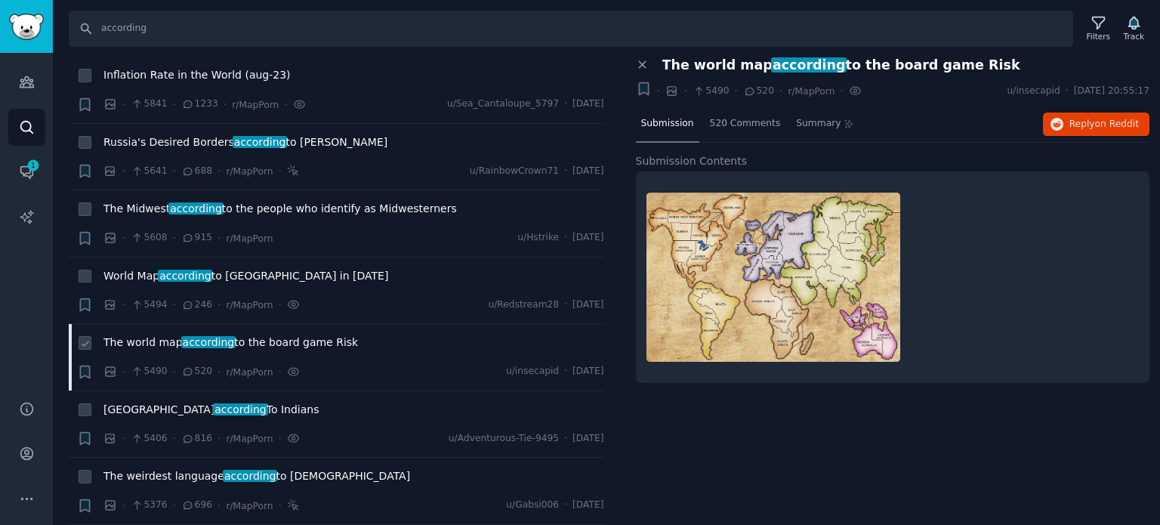
scroll to position [3172, 0]
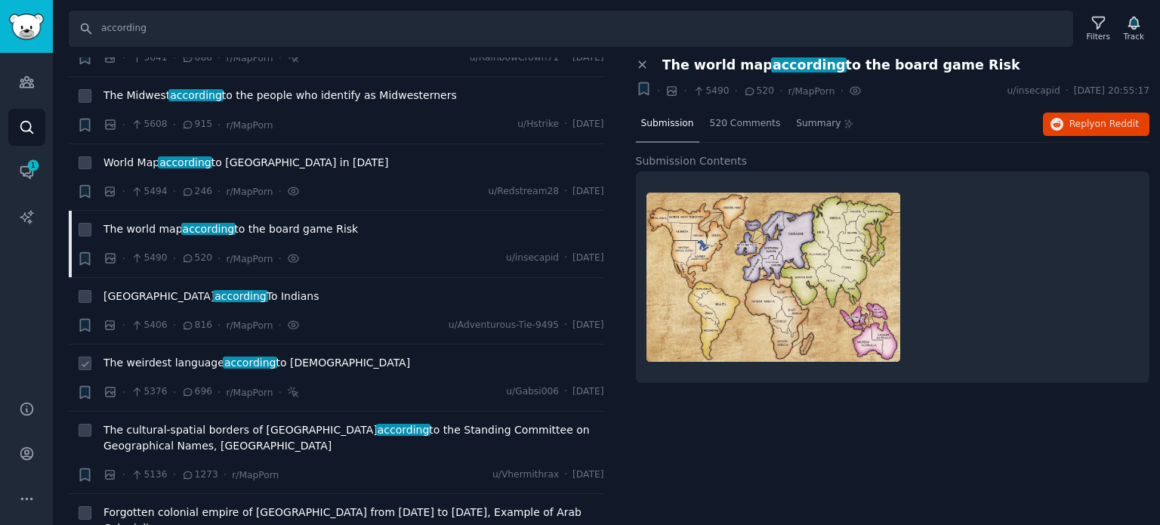
click at [177, 355] on span "The weirdest language according to [DEMOGRAPHIC_DATA]" at bounding box center [256, 363] width 307 height 16
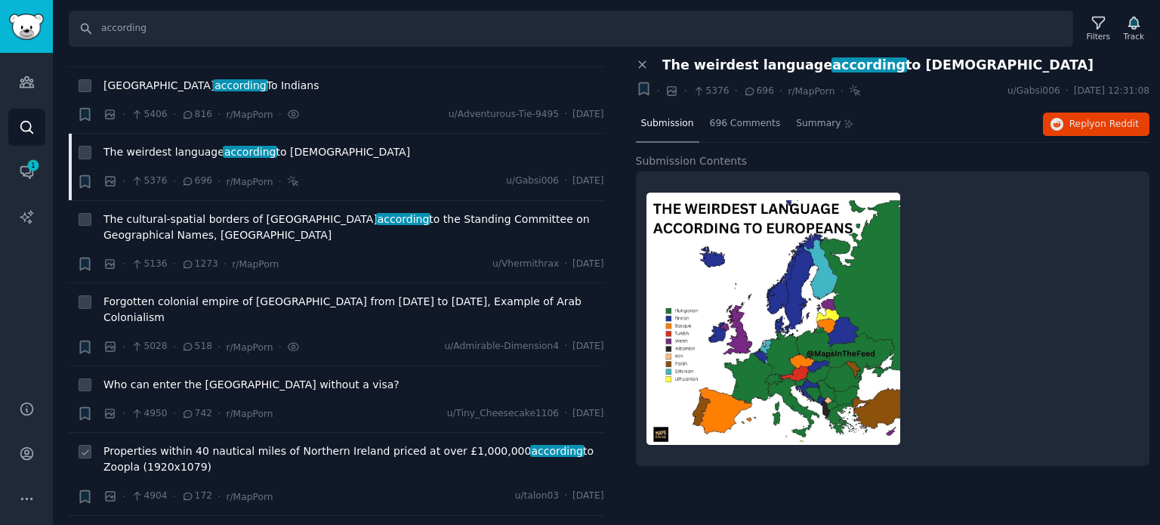
scroll to position [3399, 0]
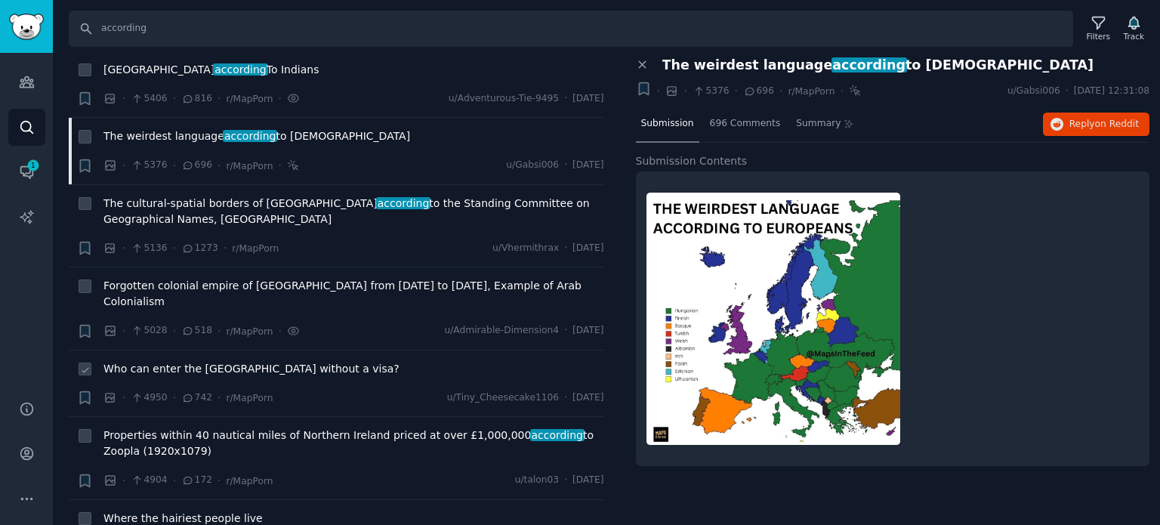
click at [165, 361] on span "Who can enter the [GEOGRAPHIC_DATA] without a visa?" at bounding box center [251, 369] width 296 height 16
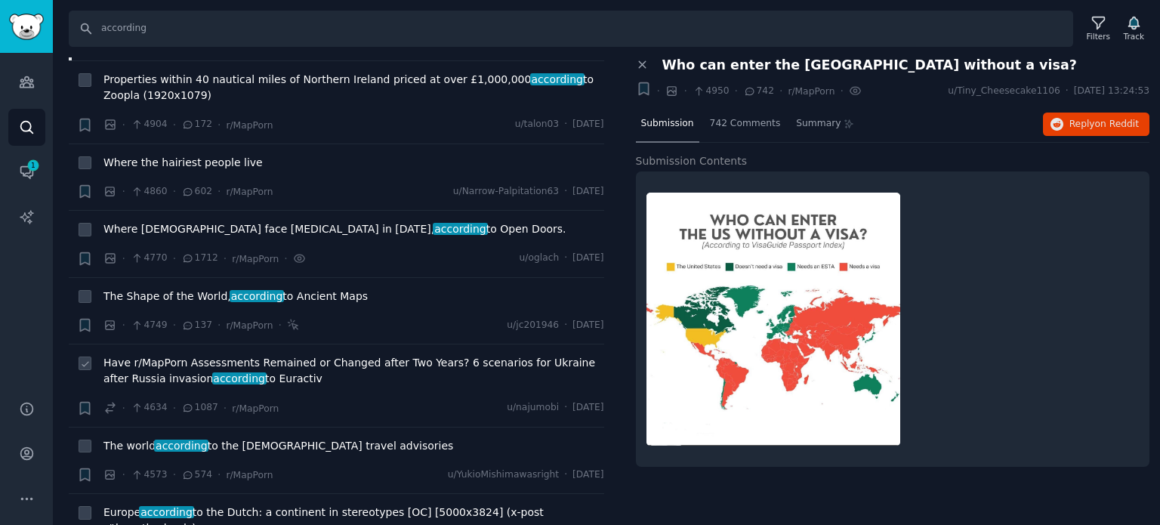
scroll to position [3852, 0]
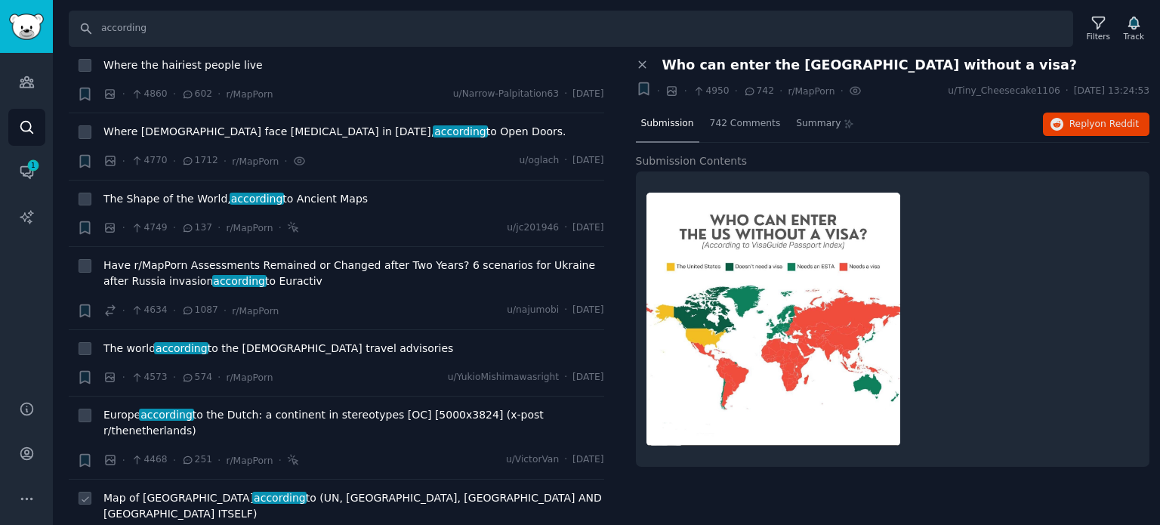
click at [151, 490] on span "Map of [GEOGRAPHIC_DATA] according to (UN, [GEOGRAPHIC_DATA], [GEOGRAPHIC_DATA]…" at bounding box center [353, 506] width 501 height 32
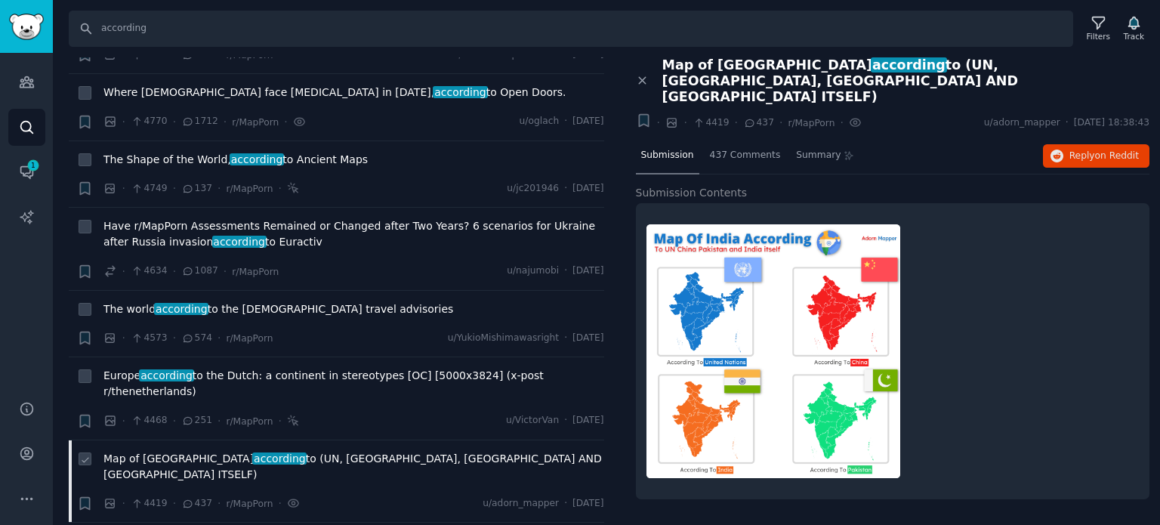
scroll to position [4003, 0]
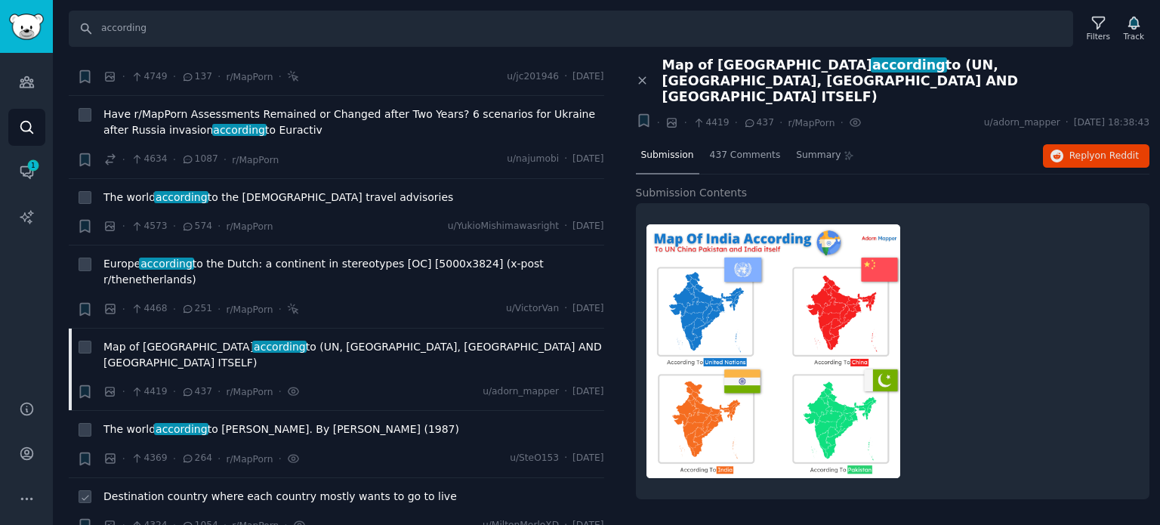
click at [163, 489] on span "Destination country where each country mostly wants to go to live" at bounding box center [279, 497] width 353 height 16
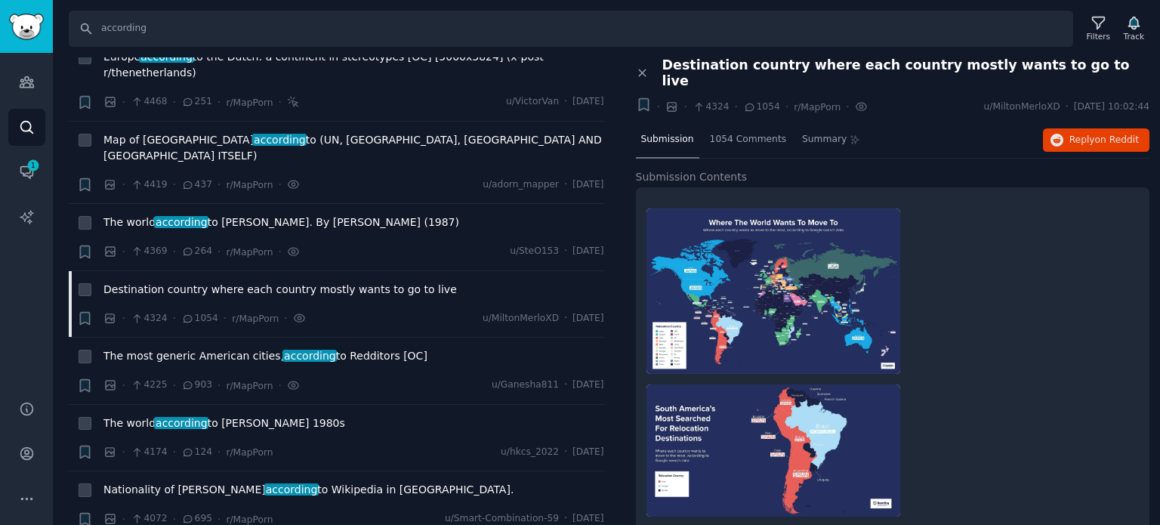
scroll to position [4305, 0]
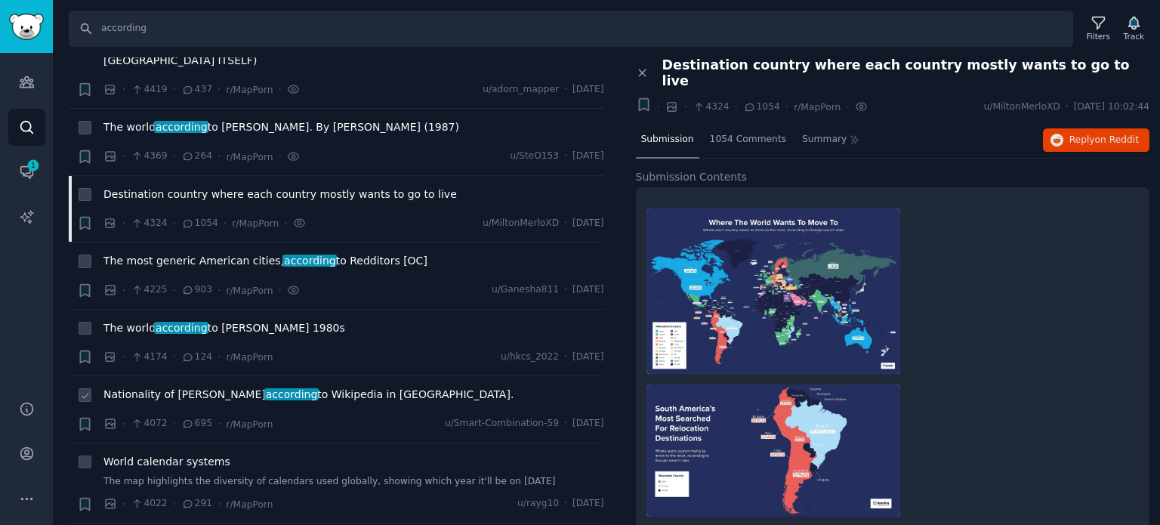
click at [200, 387] on span "Nationality of [PERSON_NAME] according to Wikipedia in [GEOGRAPHIC_DATA]." at bounding box center [308, 395] width 410 height 16
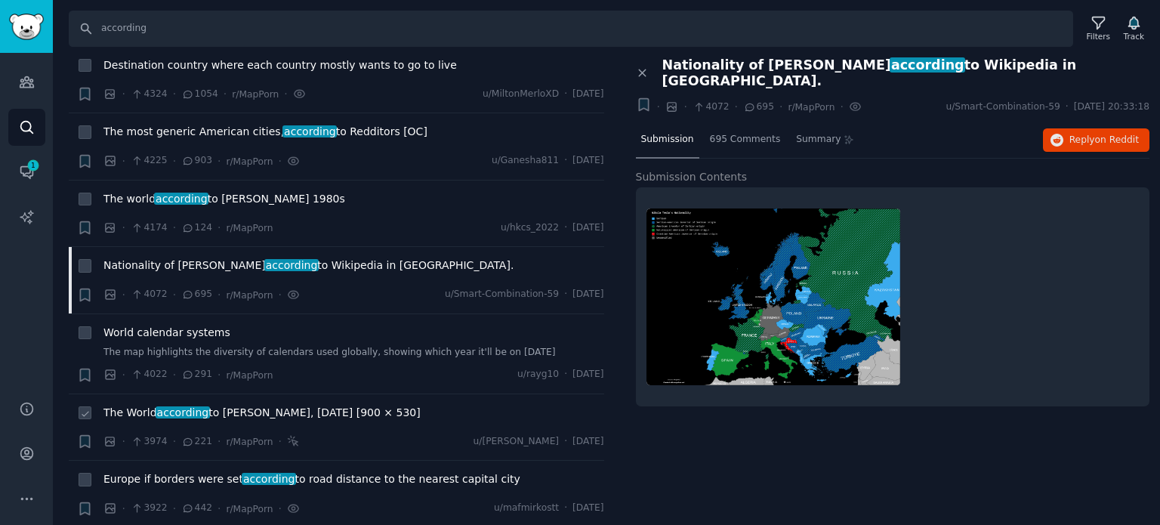
scroll to position [4456, 0]
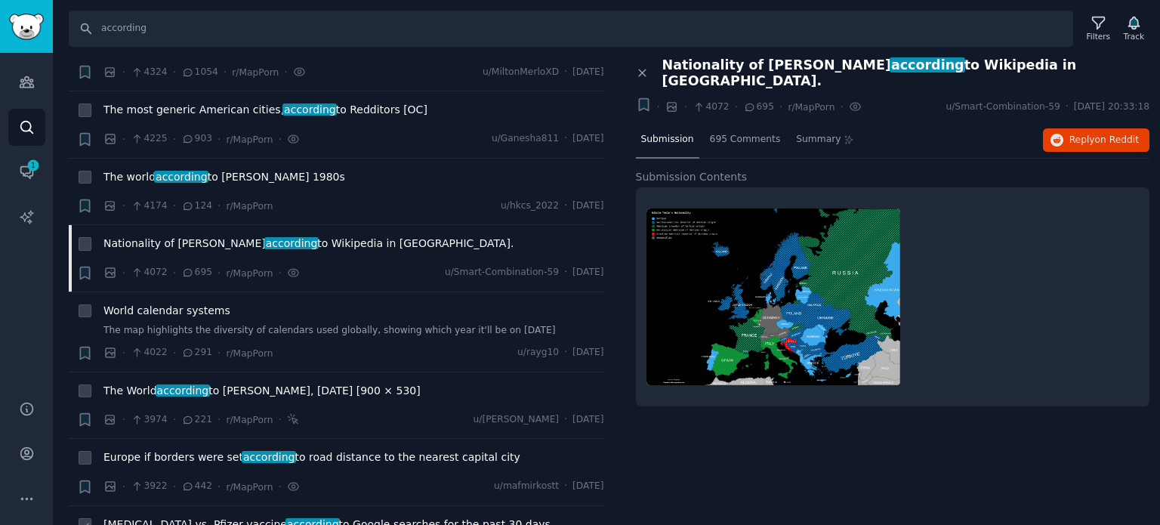
click at [166, 517] on span "[MEDICAL_DATA] vs. Pfizer vaccine according to Google searches for the past 30 …" at bounding box center [326, 525] width 447 height 16
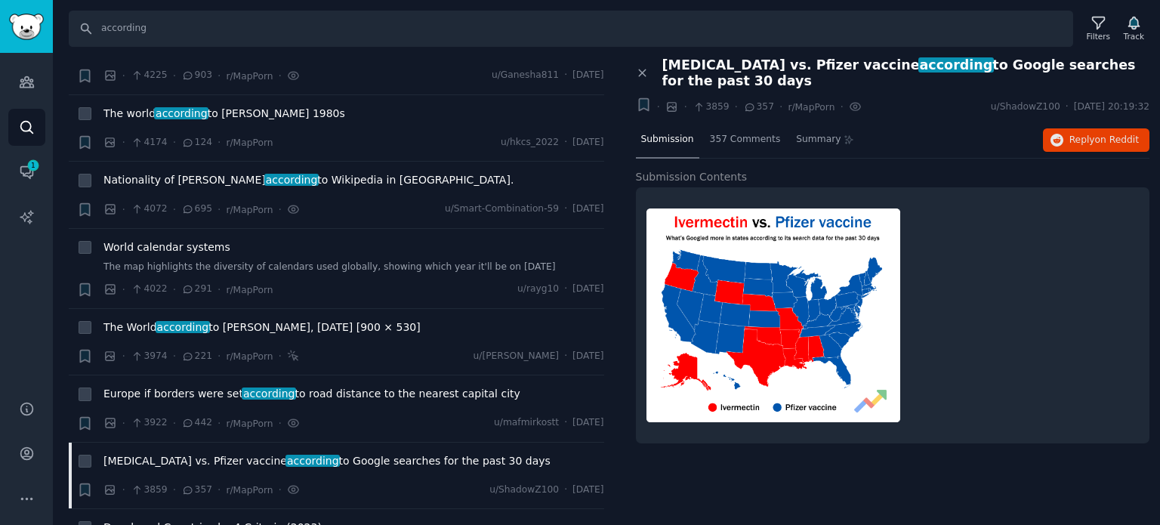
scroll to position [4683, 0]
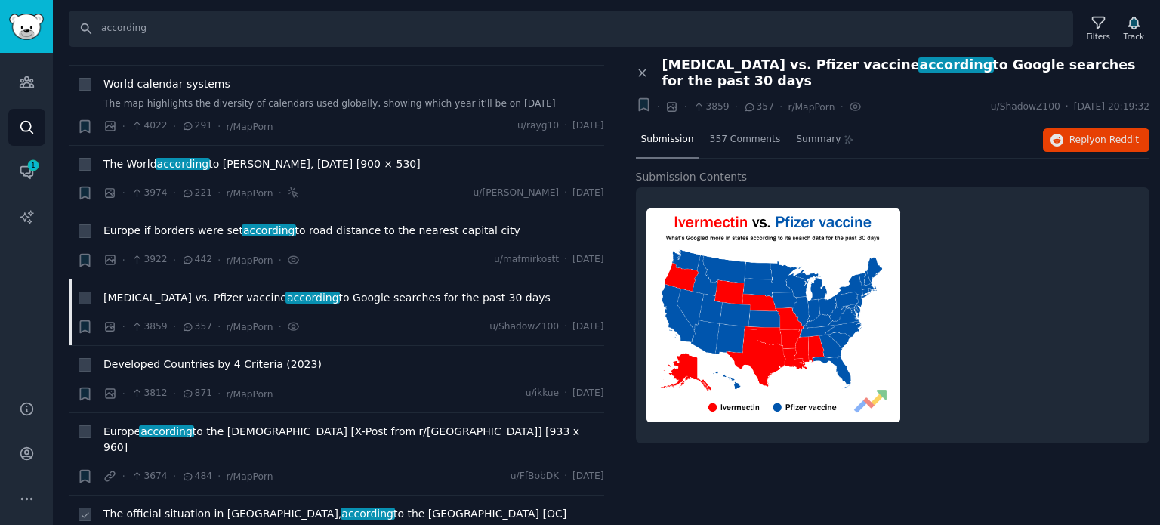
click at [178, 506] on span "The official situation in [GEOGRAPHIC_DATA], according to the Russian Federatio…" at bounding box center [334, 514] width 463 height 16
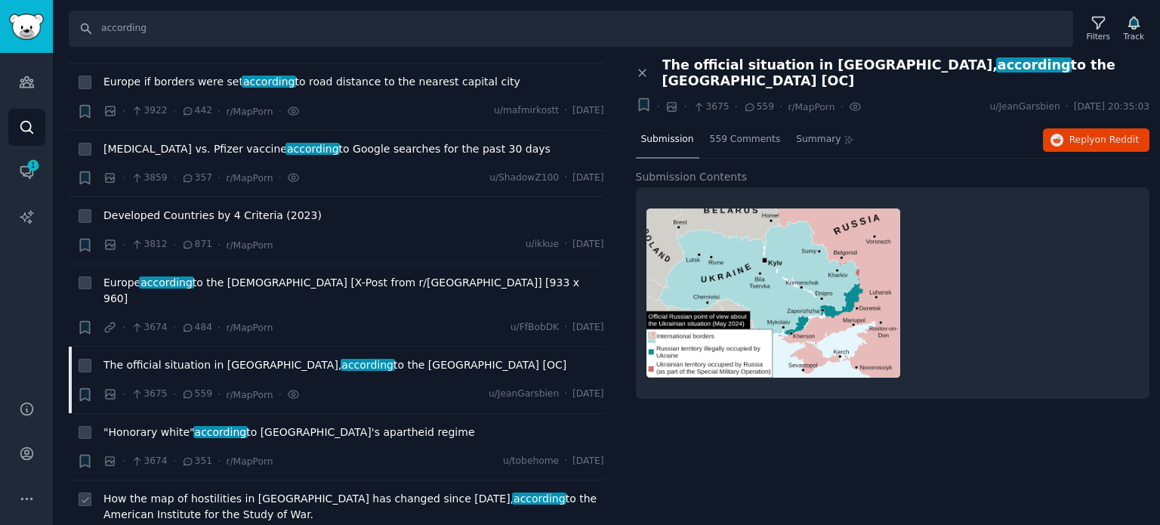
scroll to position [4834, 0]
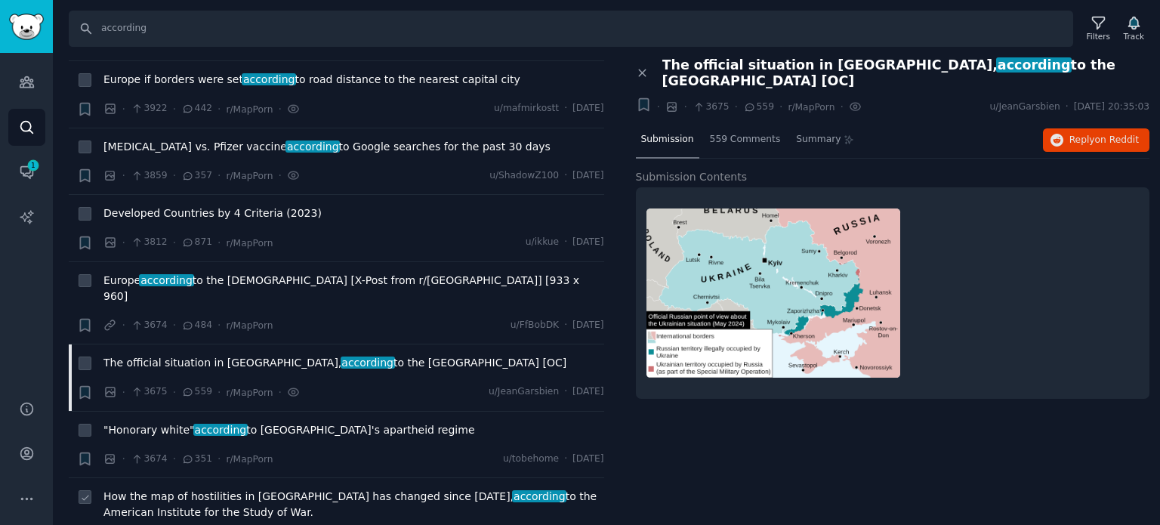
click at [191, 489] on span "How the map of hostilities in [GEOGRAPHIC_DATA] has changed since [DATE], accor…" at bounding box center [353, 505] width 501 height 32
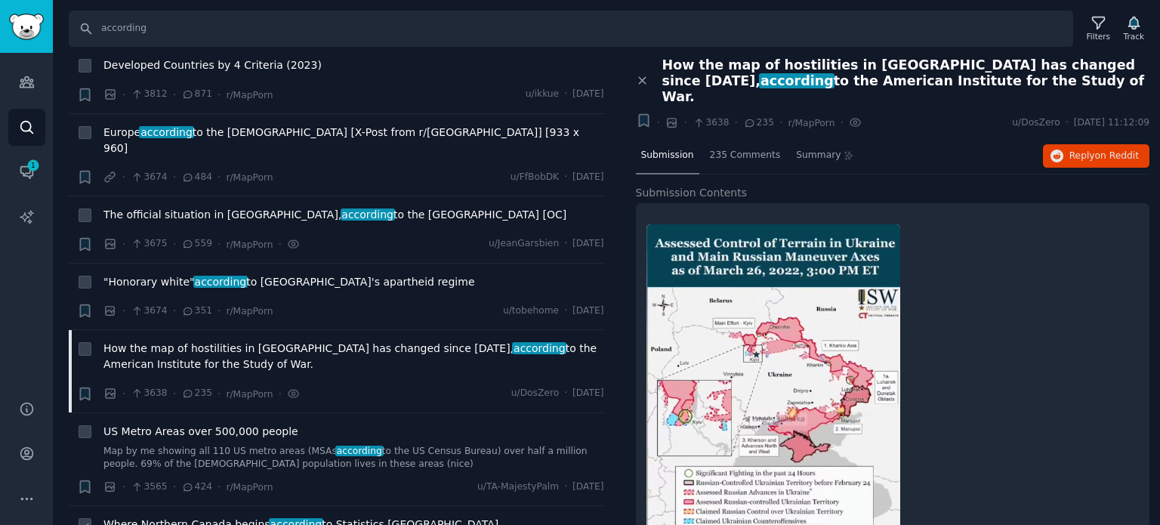
scroll to position [4985, 0]
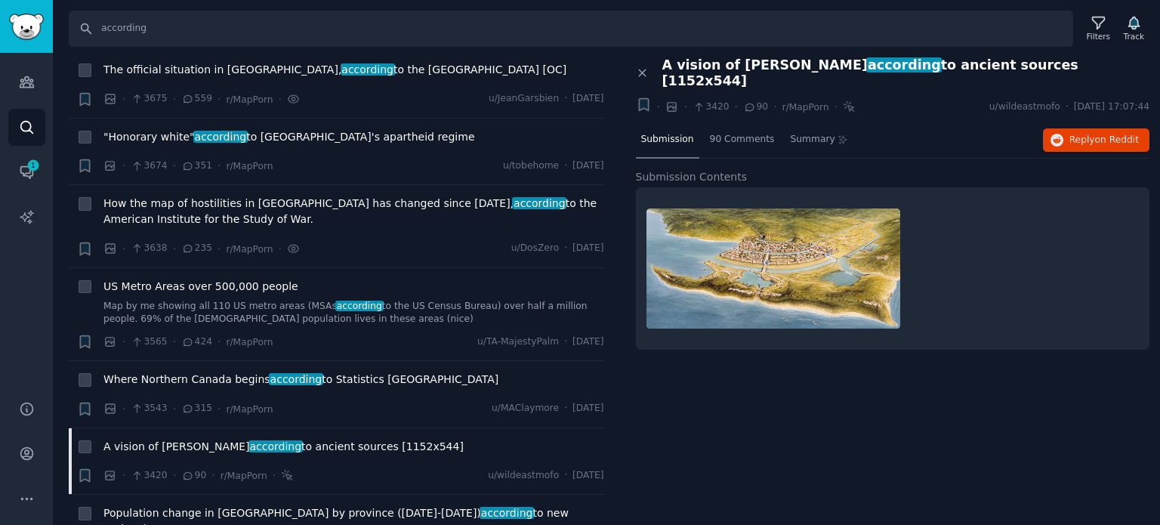
scroll to position [5136, 0]
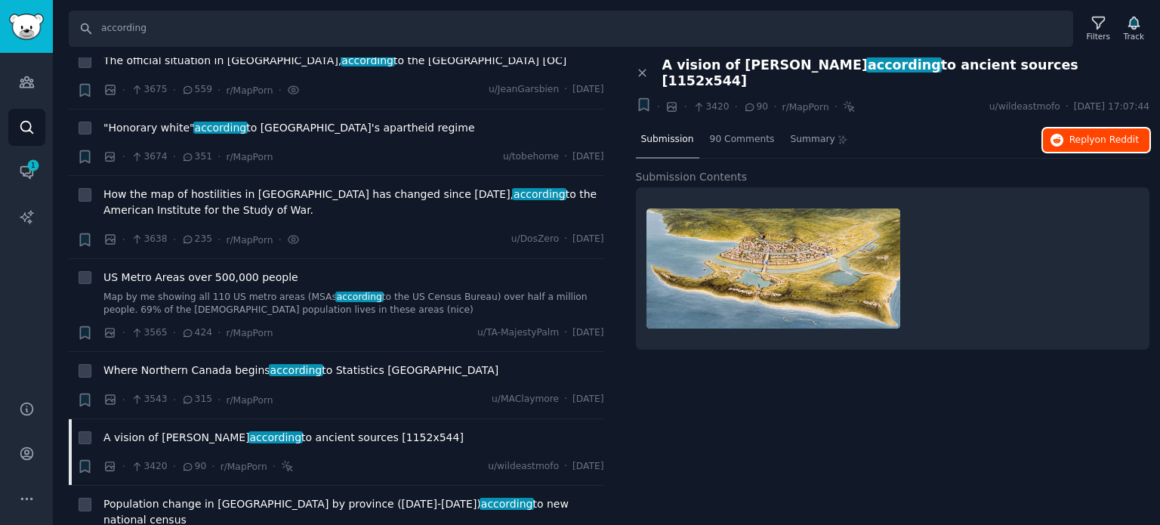
click at [1066, 128] on button "Reply on Reddit" at bounding box center [1096, 140] width 106 height 24
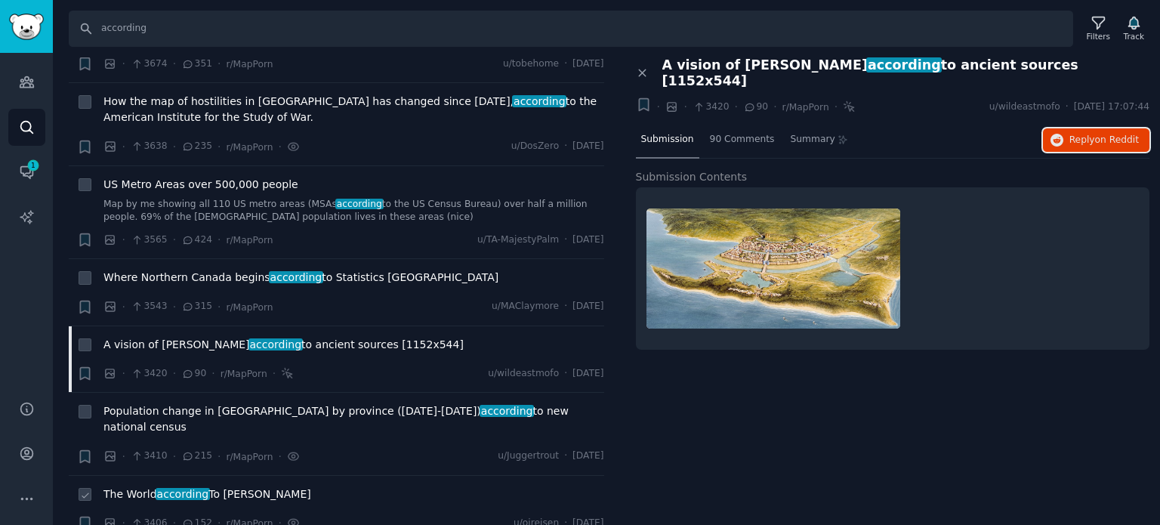
scroll to position [5287, 0]
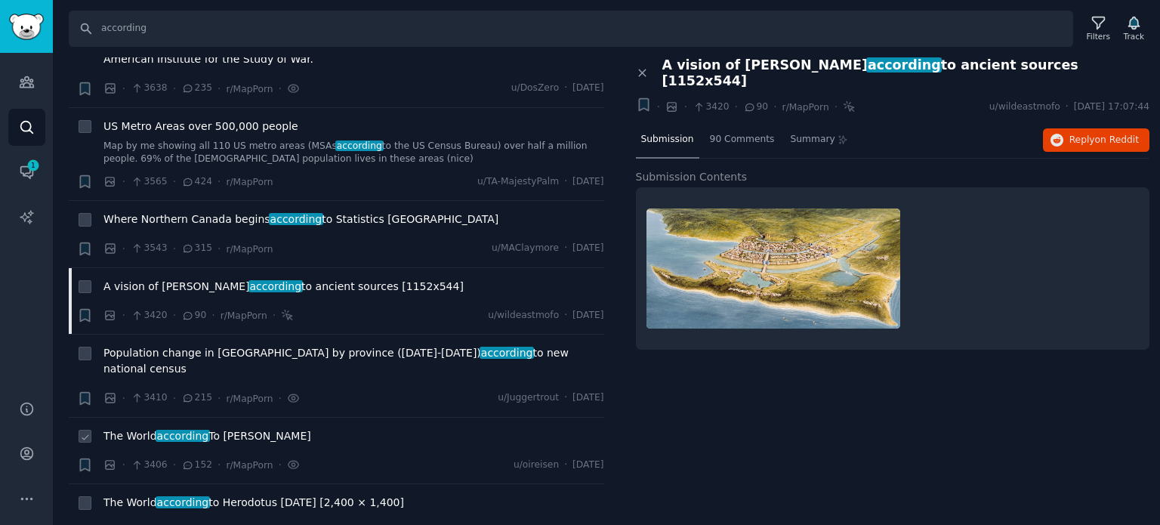
click at [180, 430] on span "according" at bounding box center [183, 436] width 54 height 12
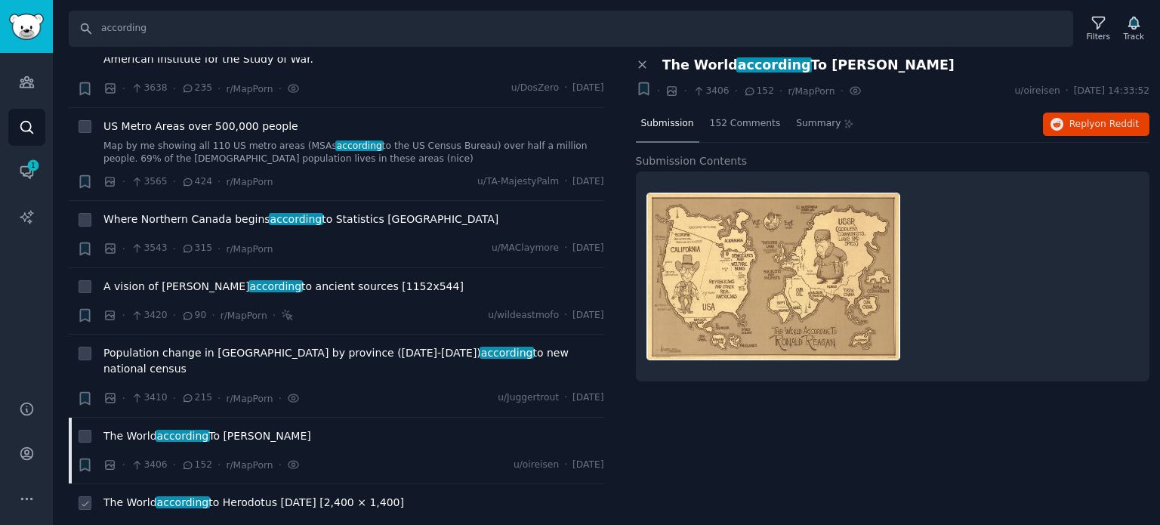
click at [166, 496] on span "according" at bounding box center [183, 502] width 54 height 12
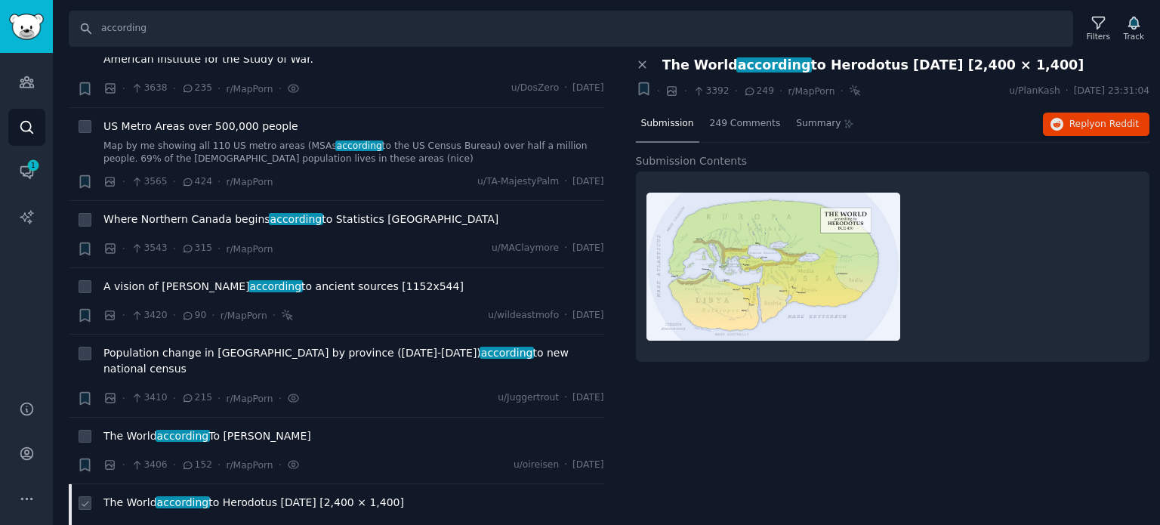
scroll to position [5438, 0]
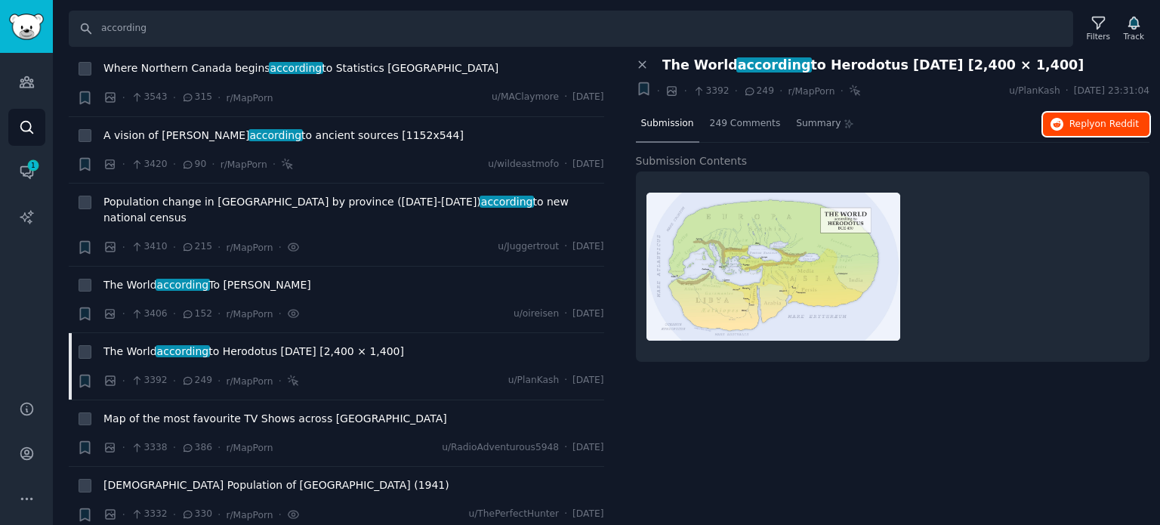
click at [1057, 122] on icon "button" at bounding box center [1058, 125] width 14 height 14
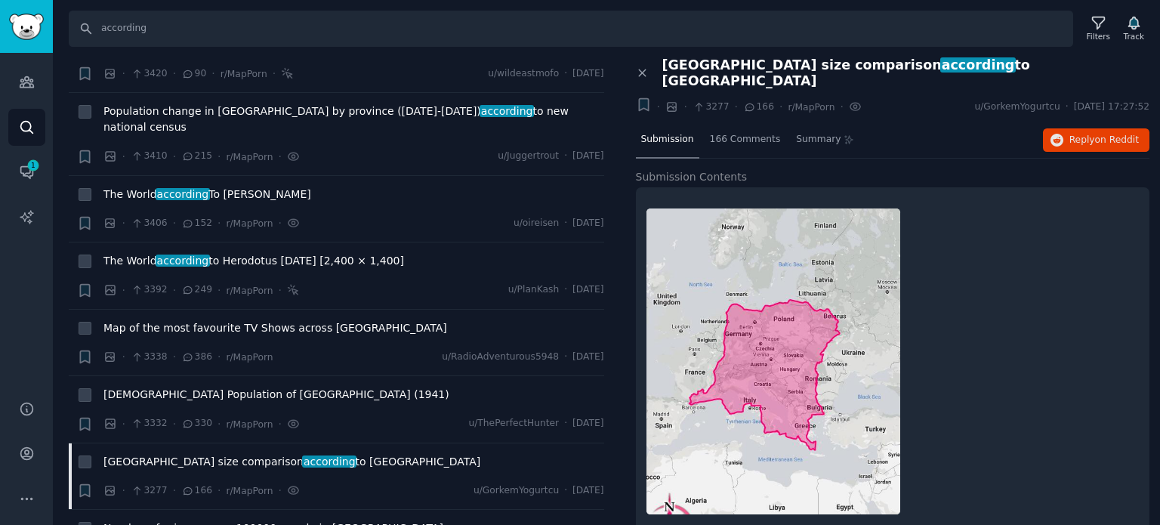
scroll to position [5589, 0]
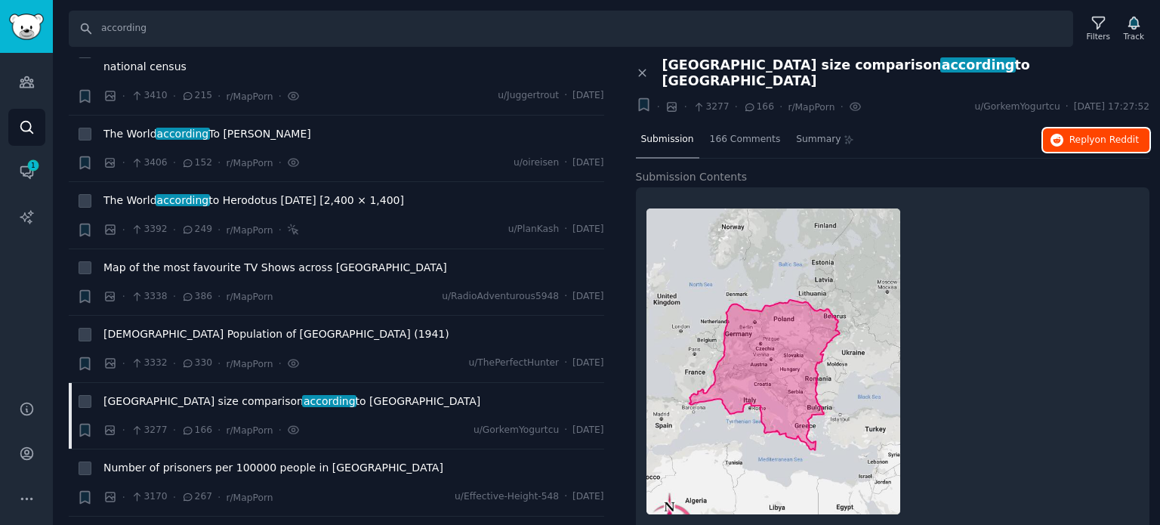
click at [1070, 134] on span "Reply on Reddit" at bounding box center [1103, 141] width 69 height 14
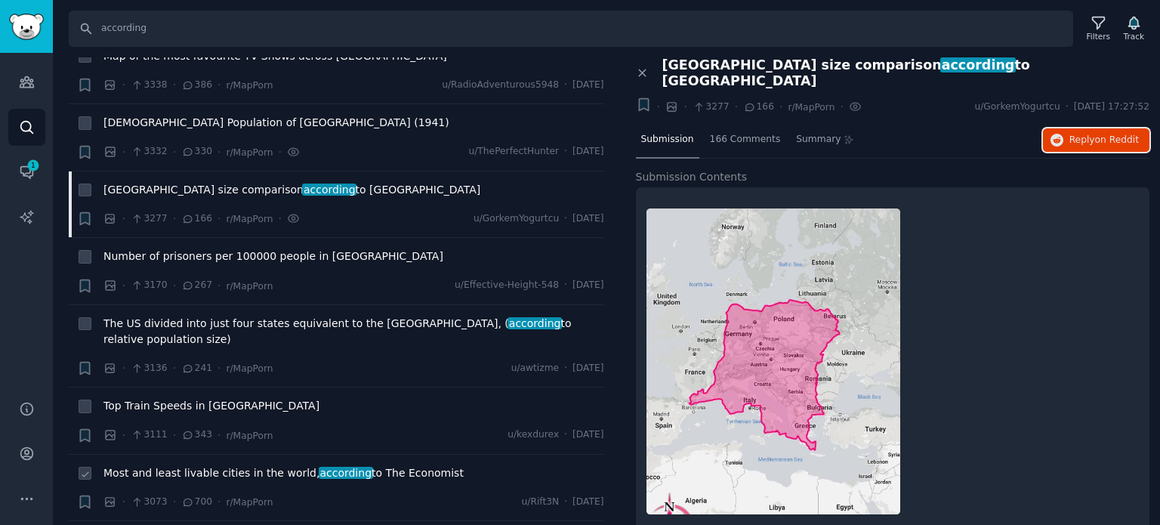
scroll to position [5816, 0]
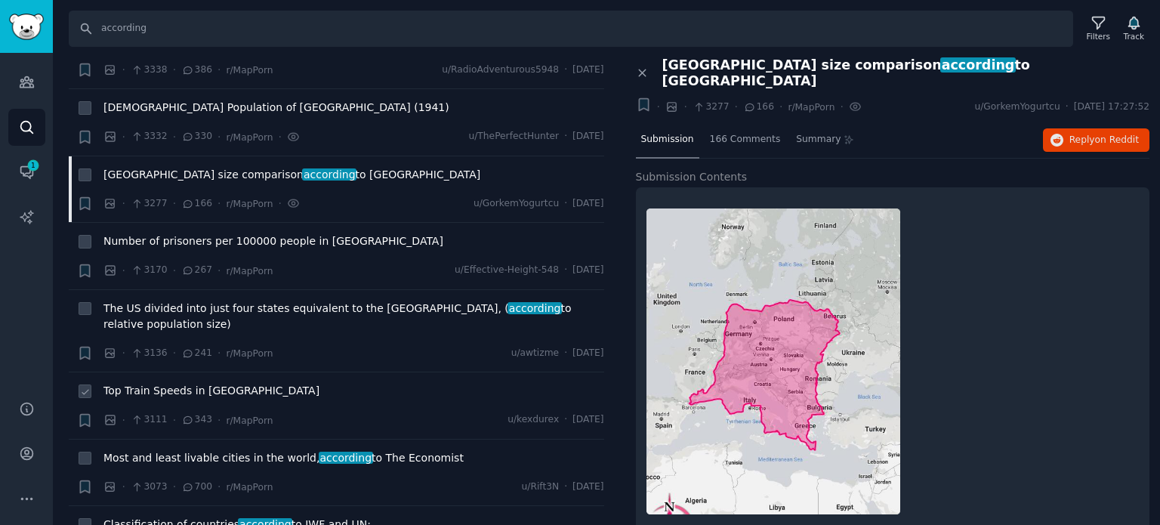
click at [167, 383] on span "Top Train Speeds in [GEOGRAPHIC_DATA]" at bounding box center [211, 391] width 216 height 16
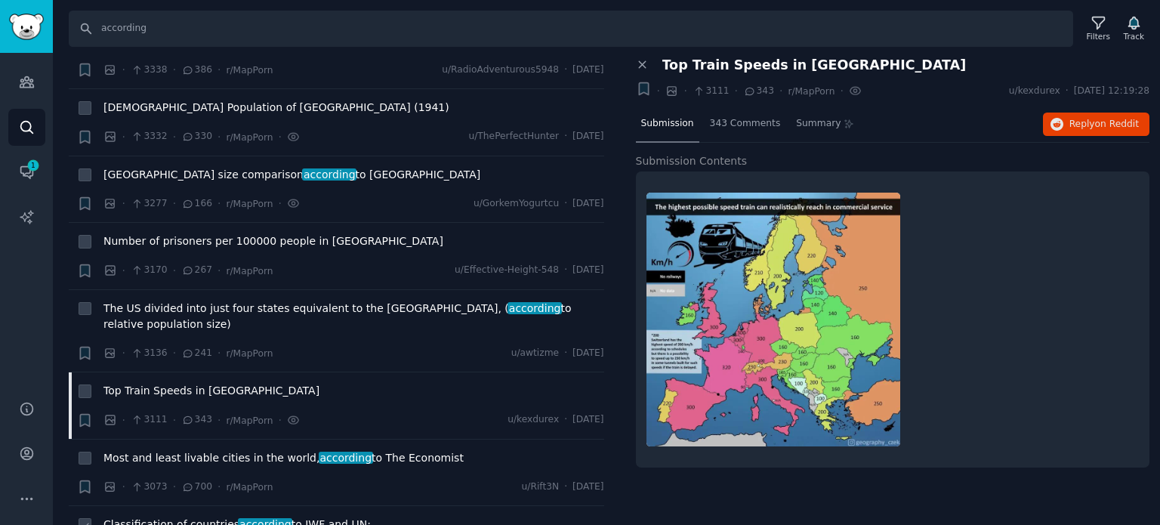
scroll to position [5967, 0]
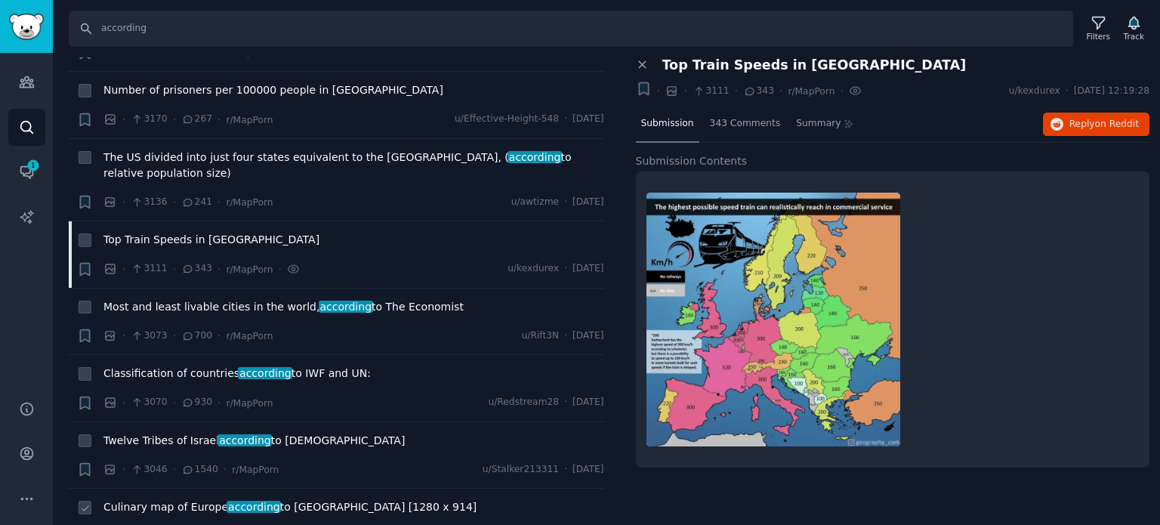
click at [176, 499] on span "Culinary map of Europe according to [GEOGRAPHIC_DATA] [1280 x 914]" at bounding box center [289, 507] width 373 height 16
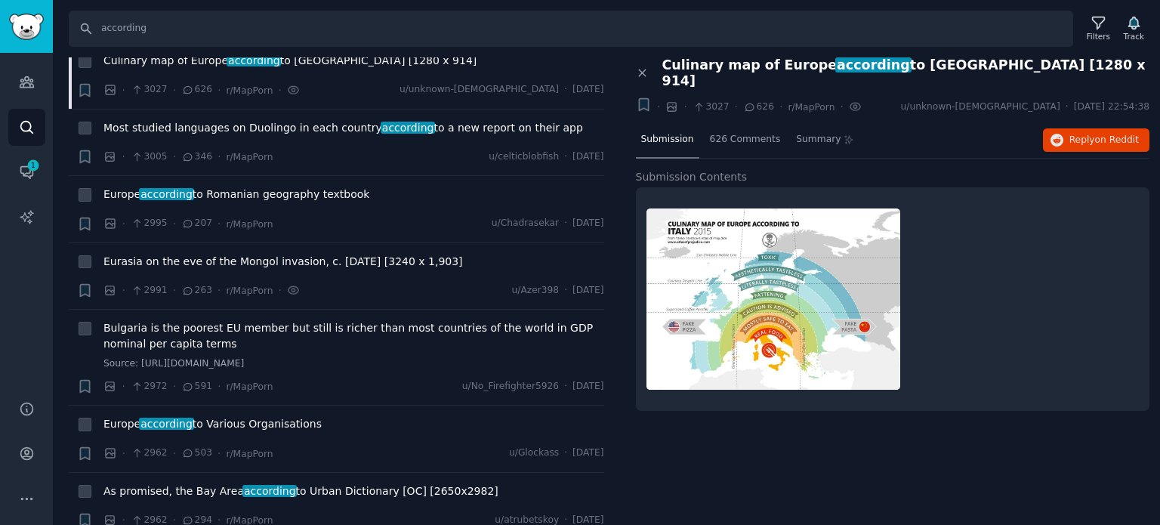
scroll to position [6495, 0]
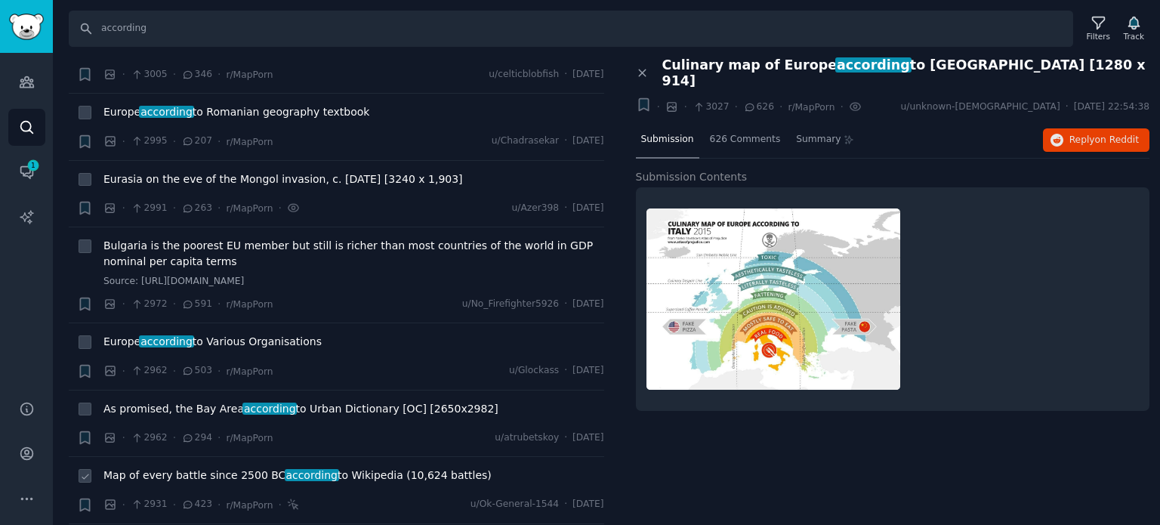
click at [202, 468] on span "Map of every battle since 2500 BC according to Wikipedia (10,624 battles)" at bounding box center [297, 476] width 388 height 16
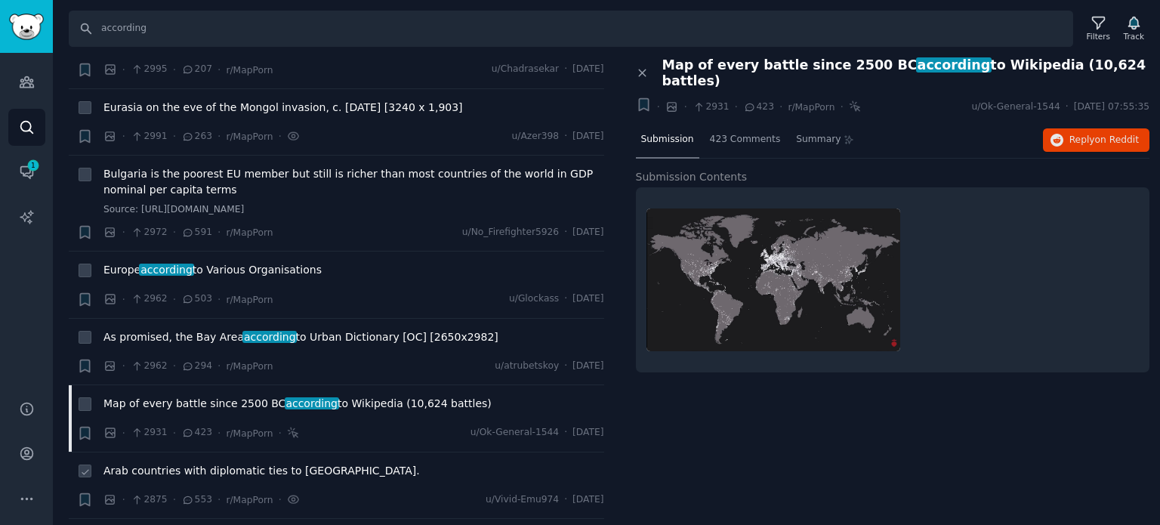
scroll to position [6646, 0]
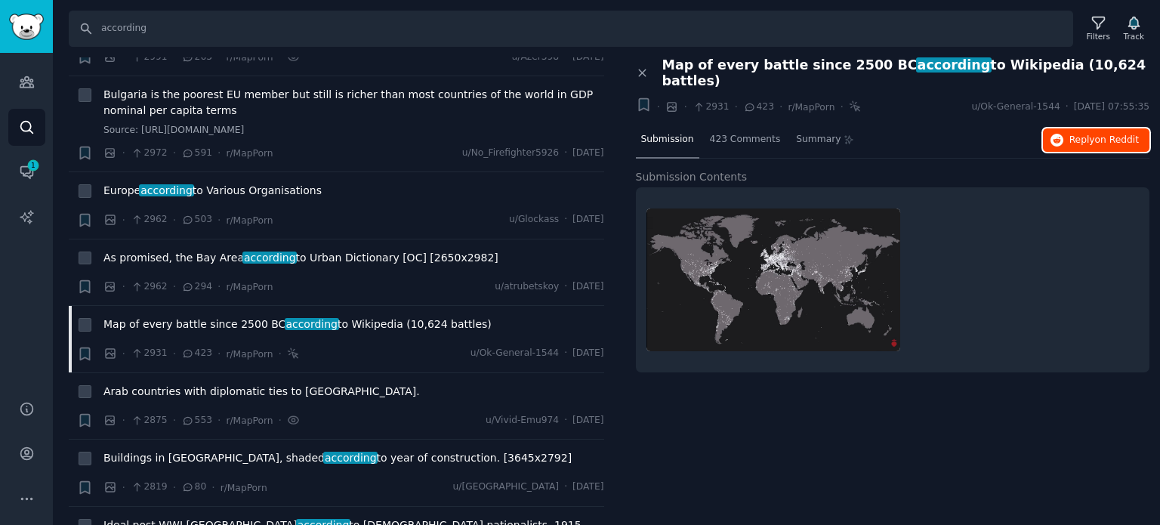
click at [1077, 134] on span "Reply on Reddit" at bounding box center [1103, 141] width 69 height 14
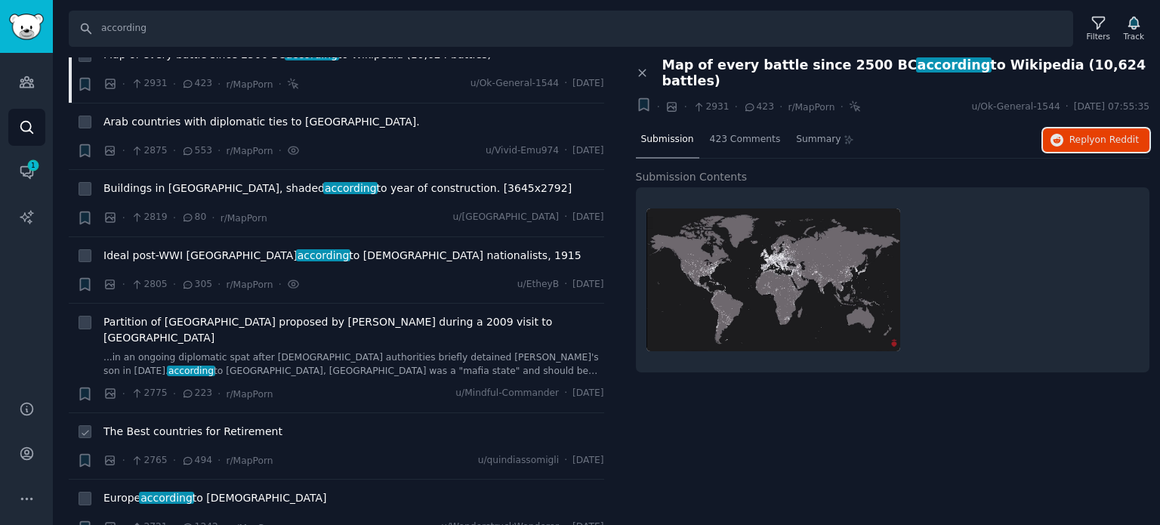
scroll to position [6948, 0]
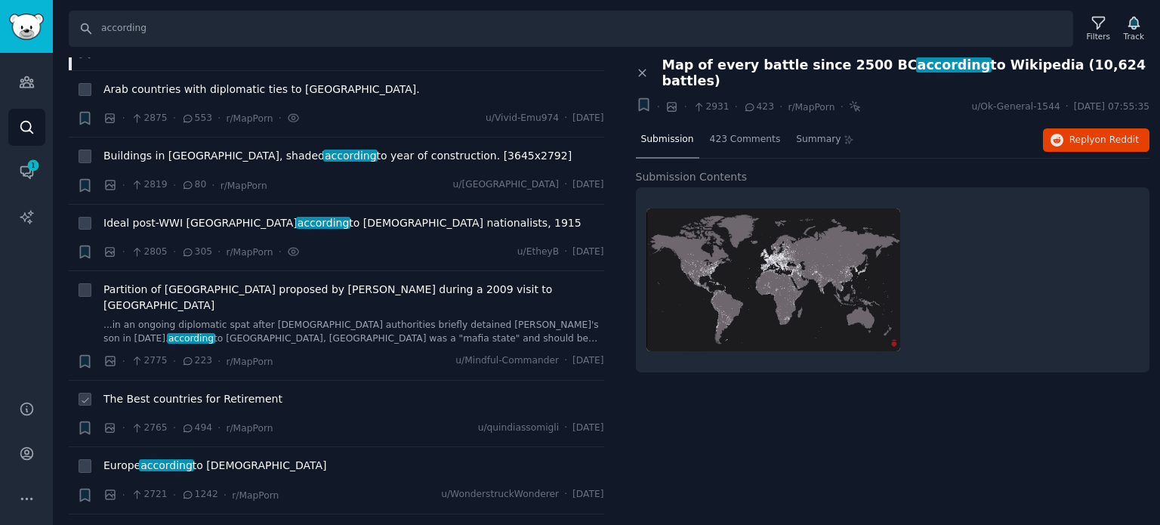
click at [149, 391] on span "The Best countries for Retirement" at bounding box center [192, 399] width 179 height 16
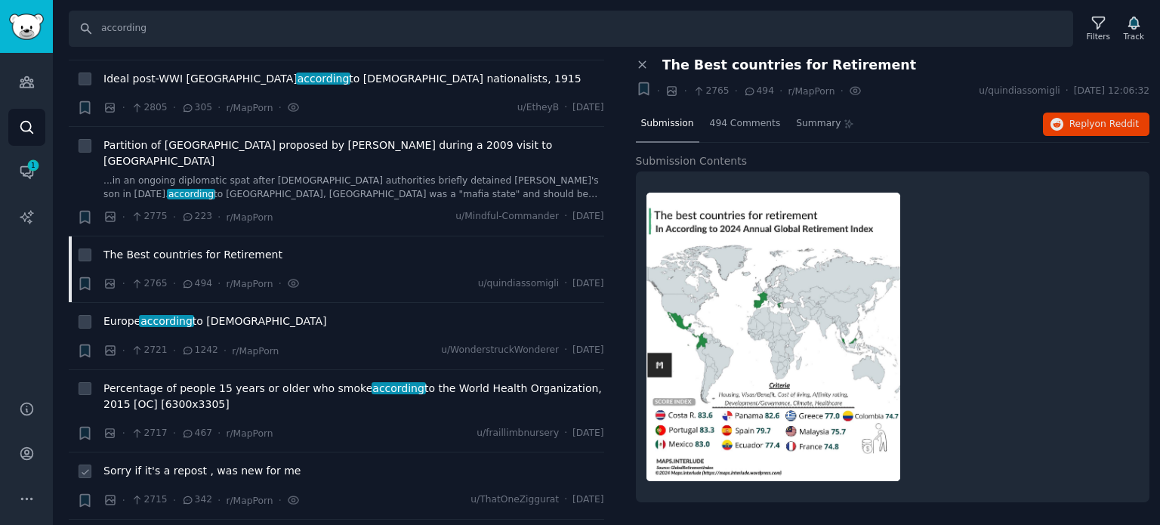
scroll to position [7099, 0]
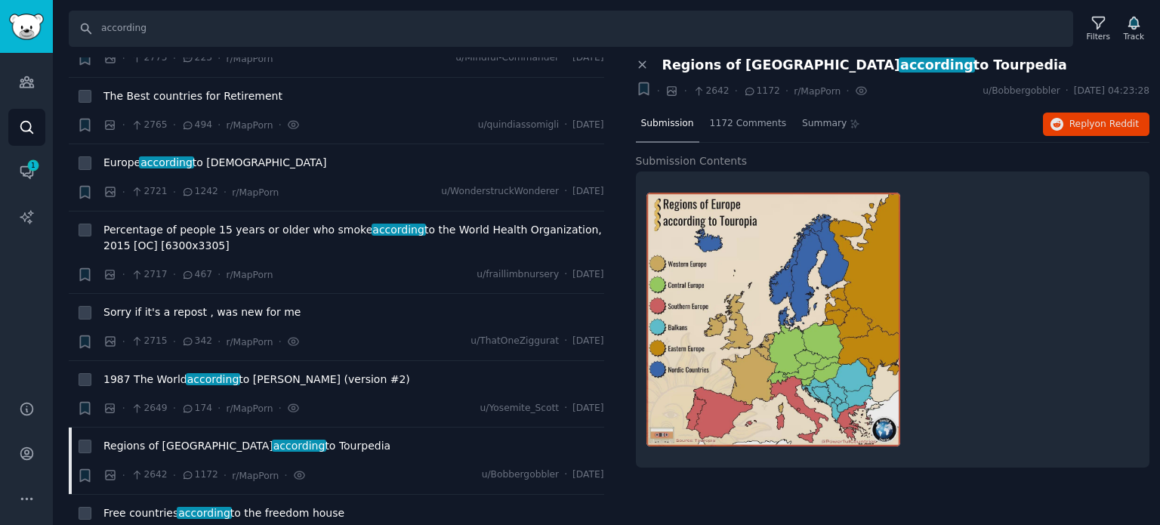
scroll to position [7326, 0]
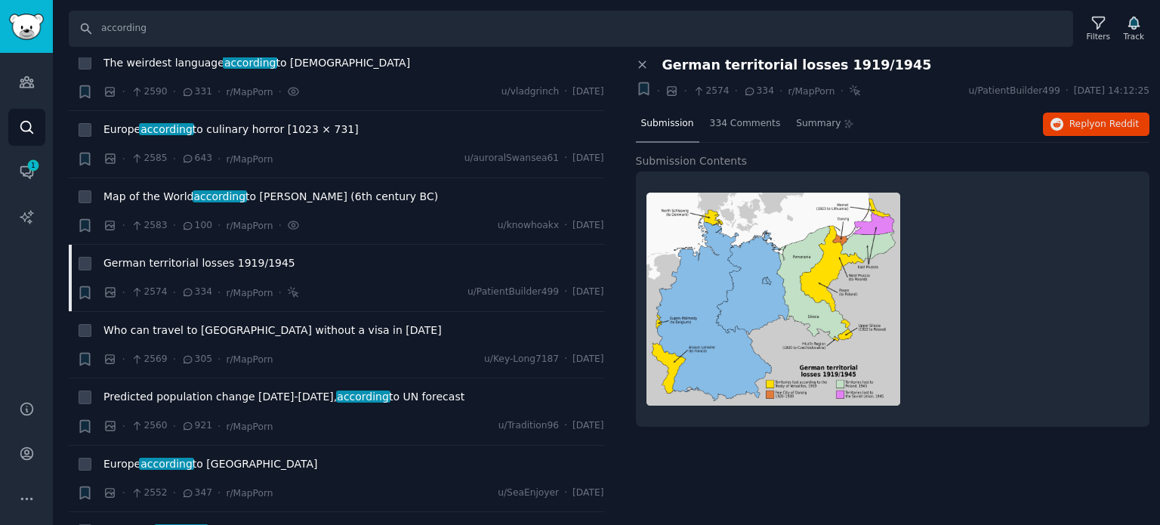
scroll to position [7855, 0]
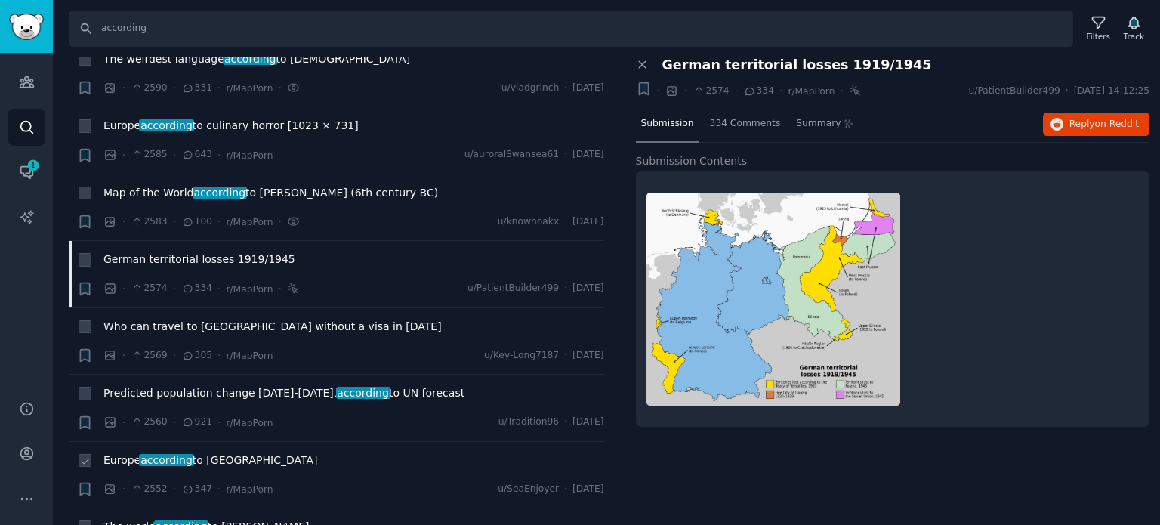
click at [151, 454] on span "according" at bounding box center [166, 460] width 54 height 12
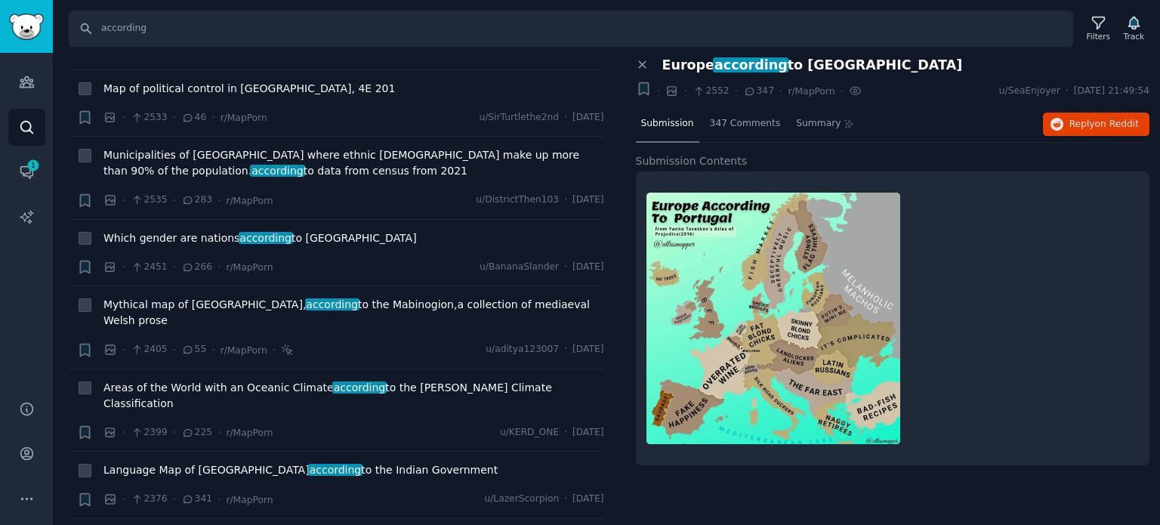
scroll to position [8383, 0]
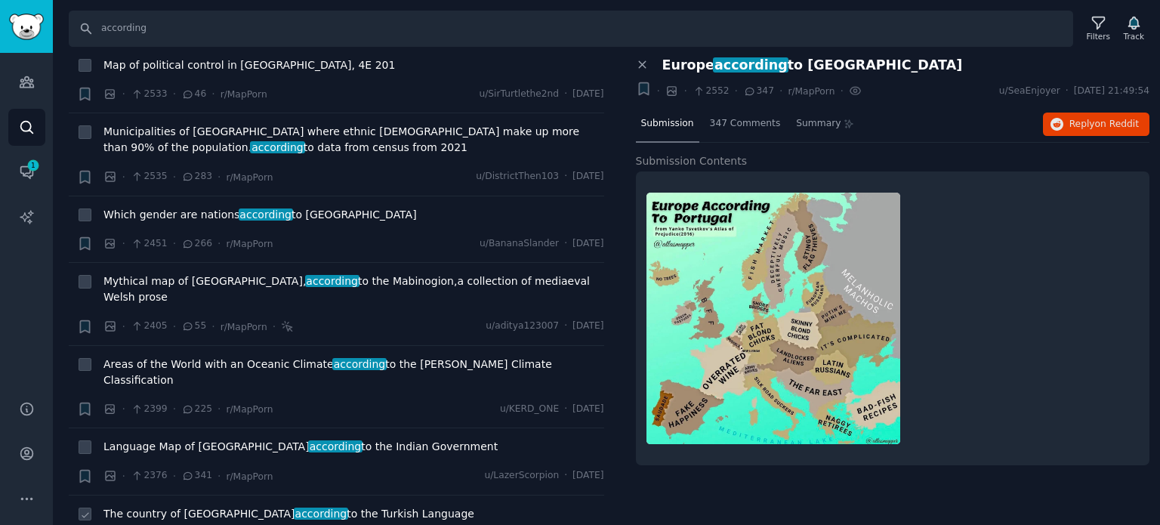
click at [175, 506] on span "The country of [GEOGRAPHIC_DATA] according to the Turkish Language" at bounding box center [288, 514] width 371 height 16
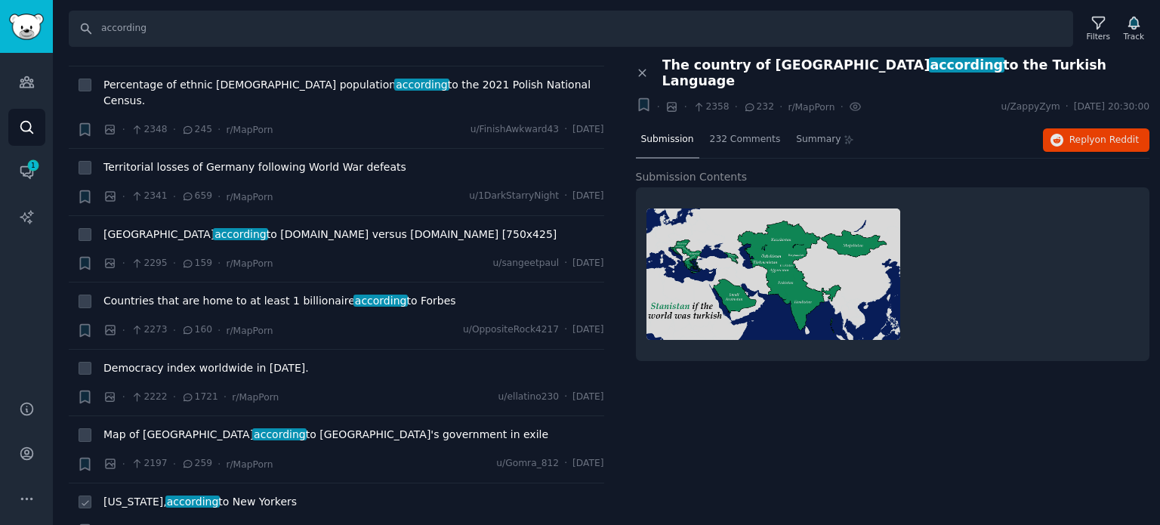
scroll to position [8988, 0]
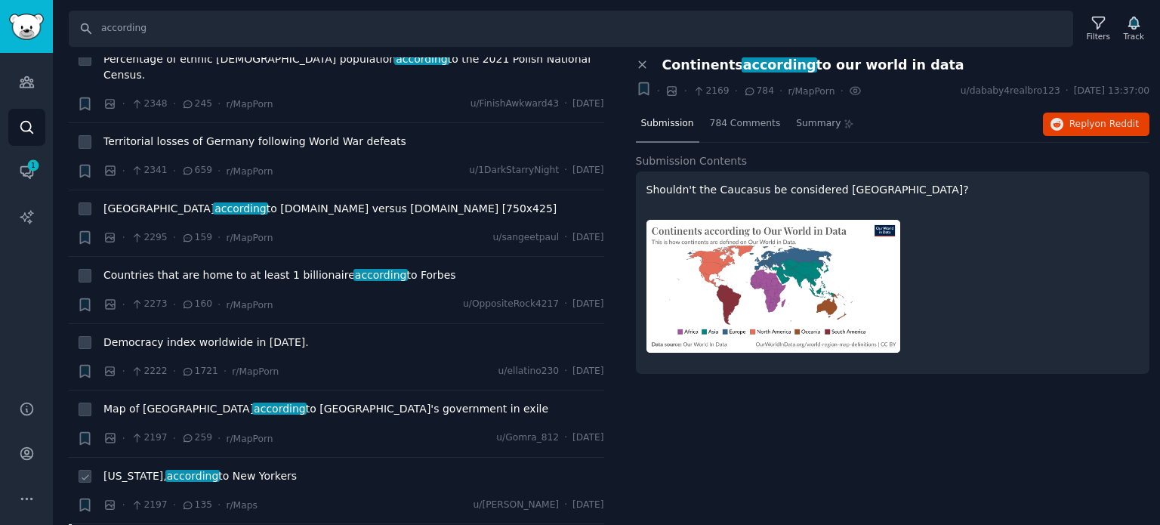
click at [181, 470] on span "according" at bounding box center [192, 476] width 54 height 12
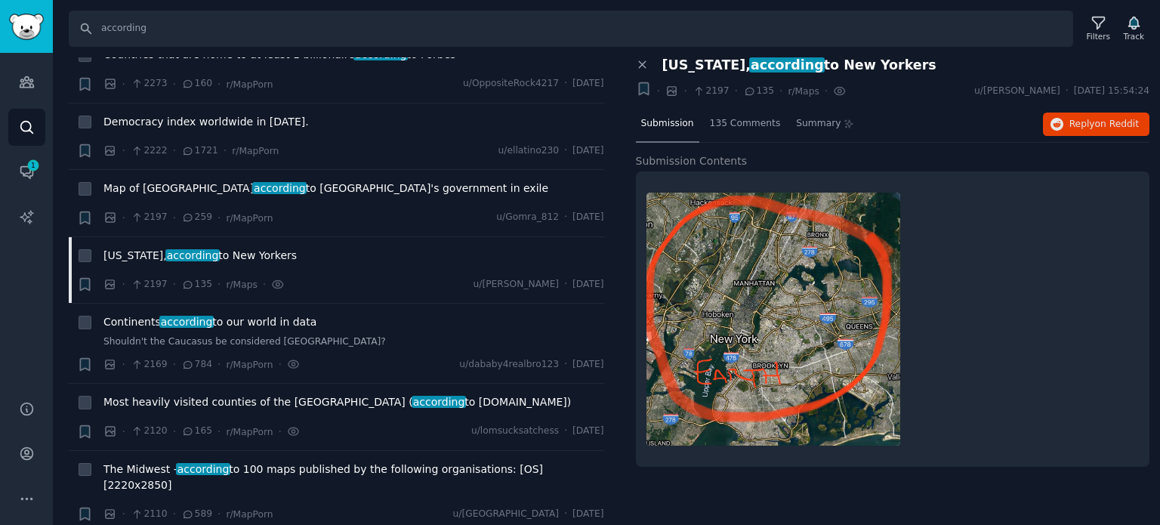
scroll to position [9290, 0]
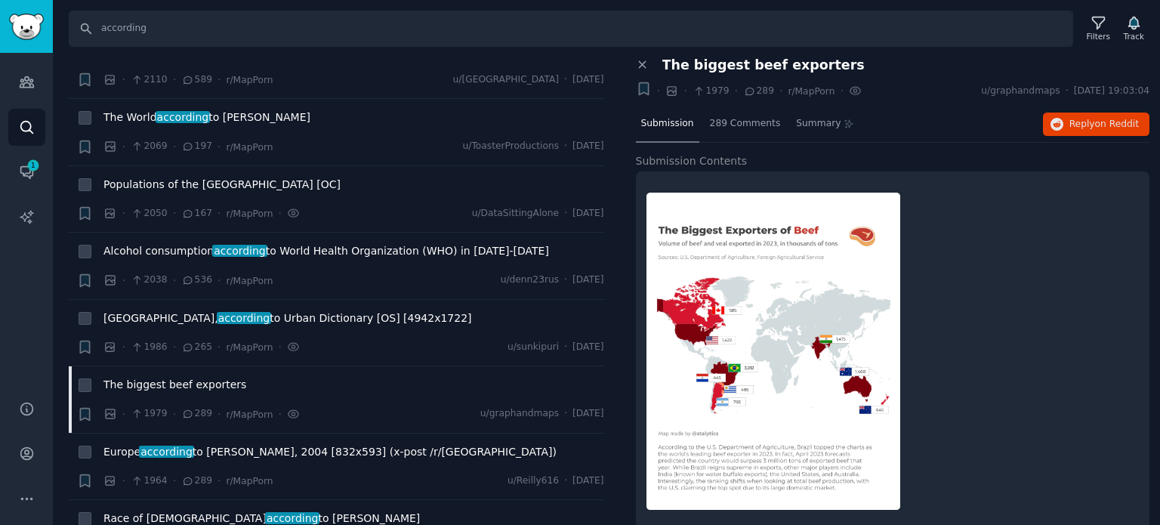
scroll to position [9667, 0]
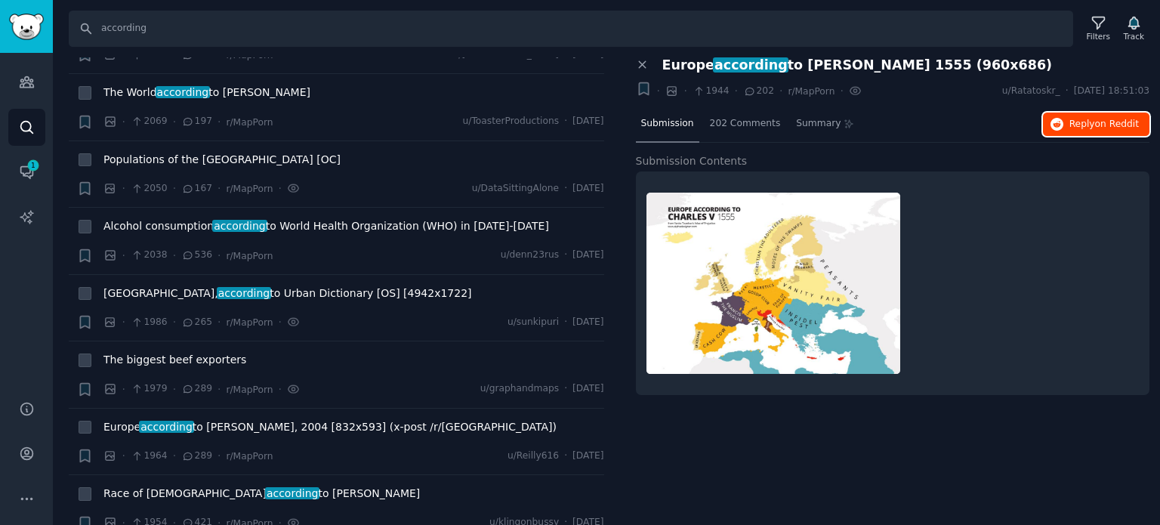
click at [1075, 126] on span "Reply on Reddit" at bounding box center [1103, 125] width 69 height 14
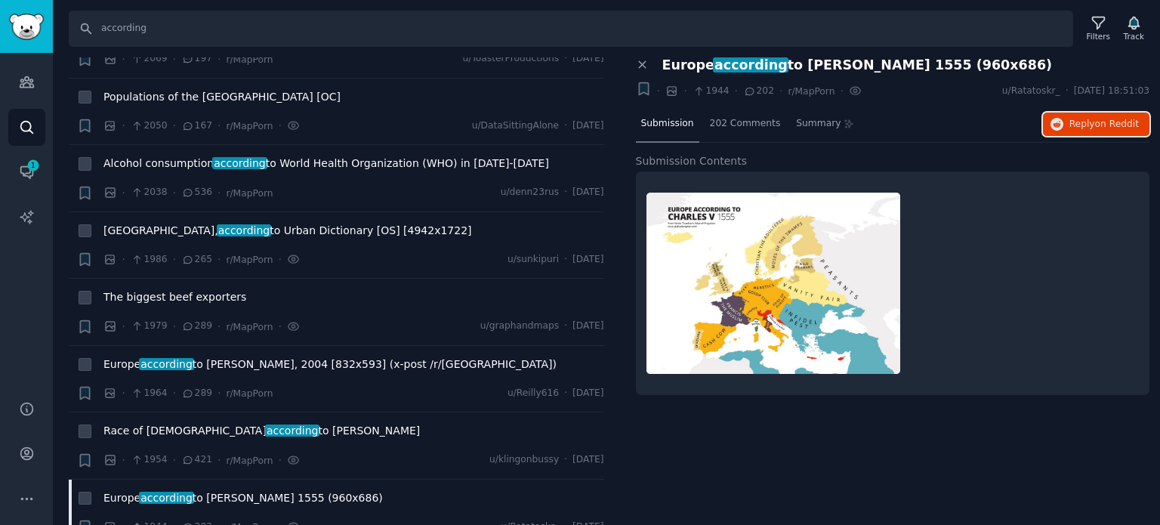
scroll to position [9818, 0]
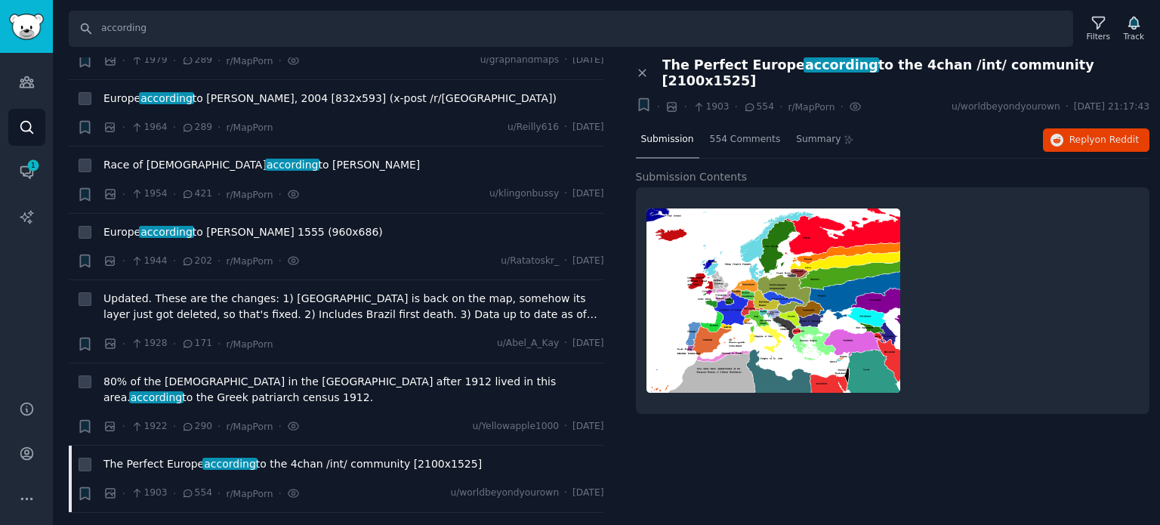
scroll to position [10045, 0]
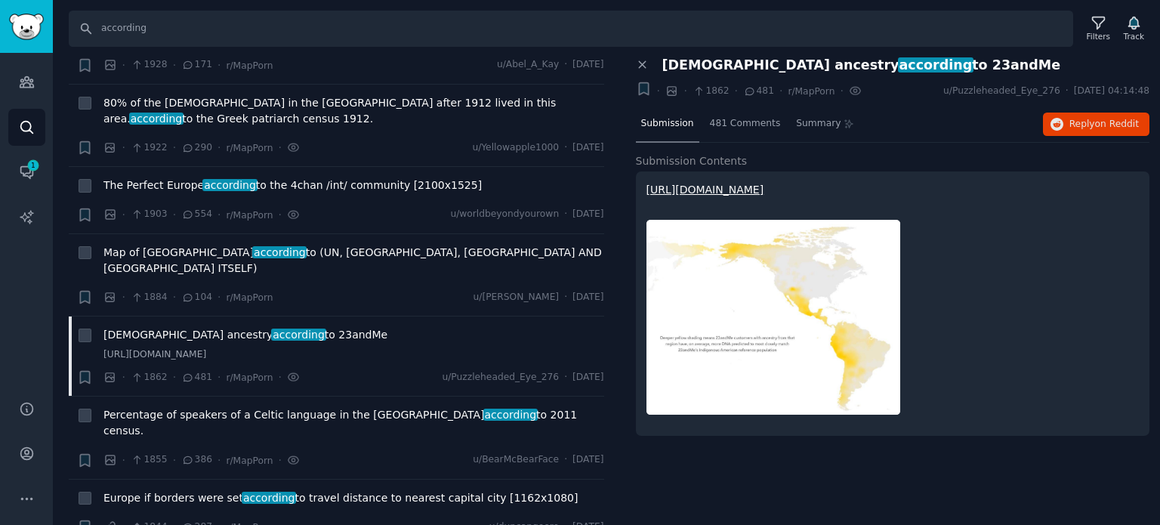
scroll to position [10347, 0]
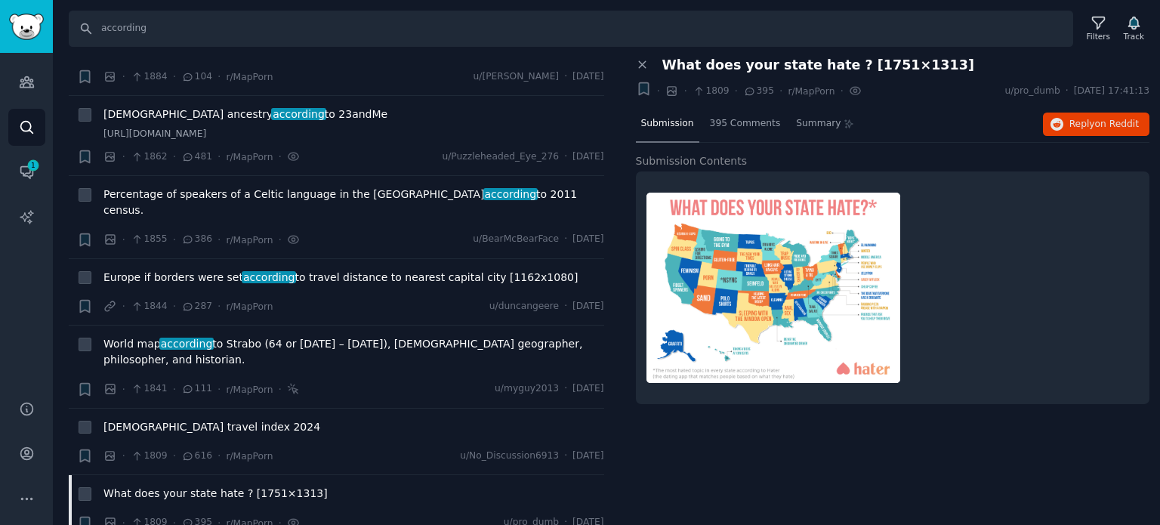
scroll to position [10498, 0]
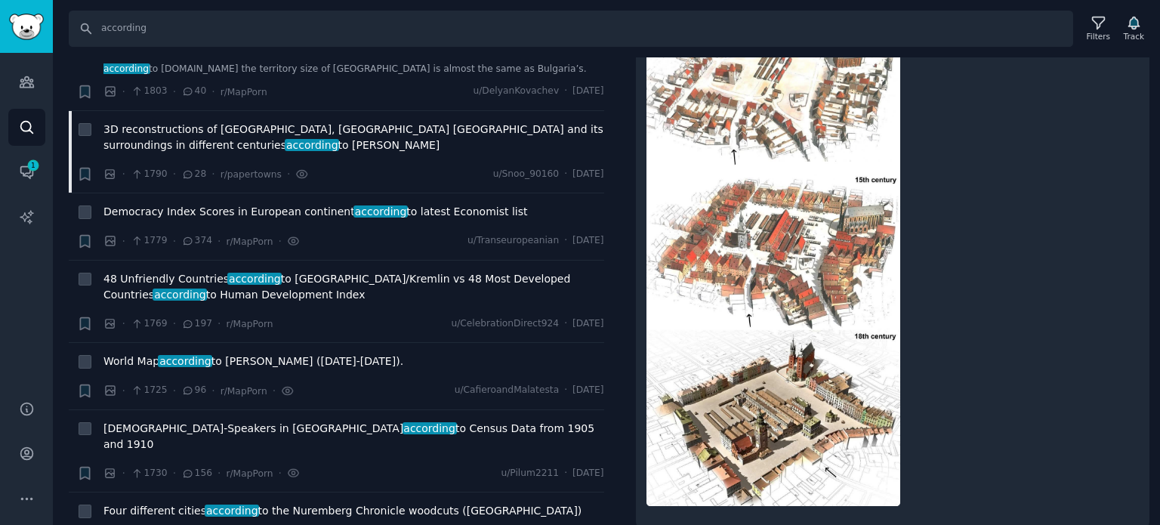
scroll to position [11027, 0]
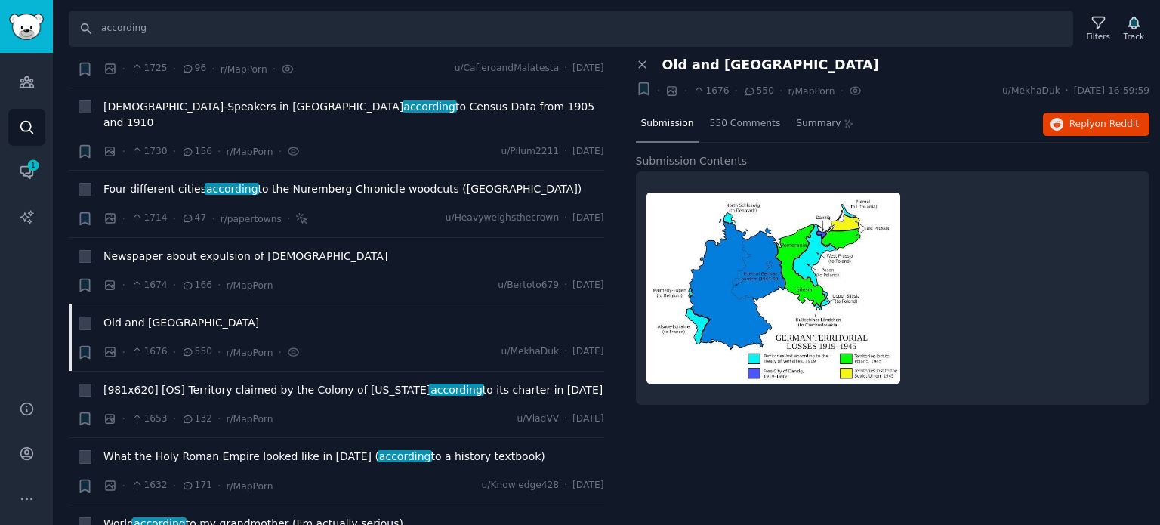
scroll to position [11329, 0]
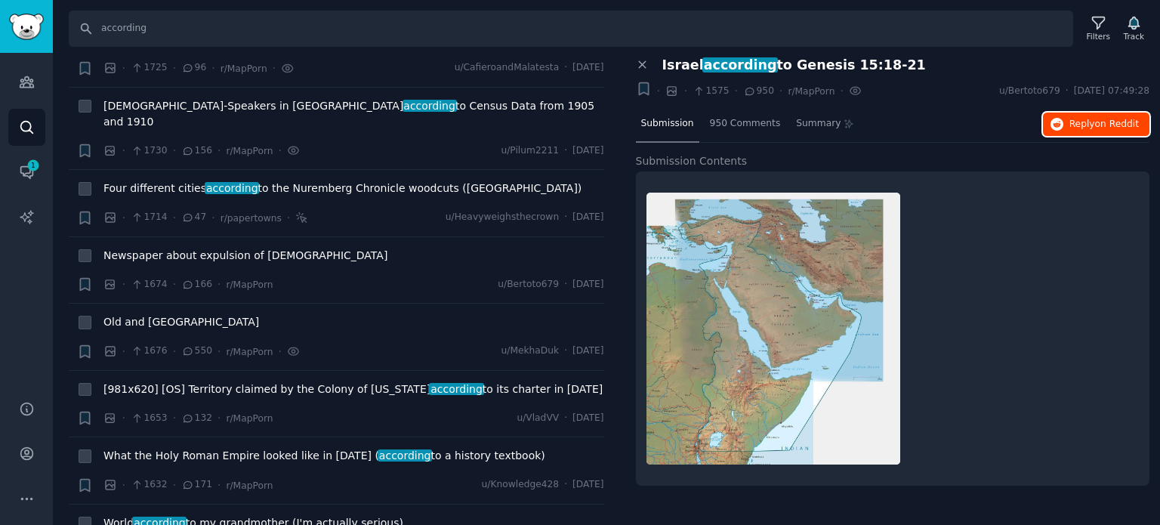
click at [1064, 123] on icon "button" at bounding box center [1058, 125] width 14 height 14
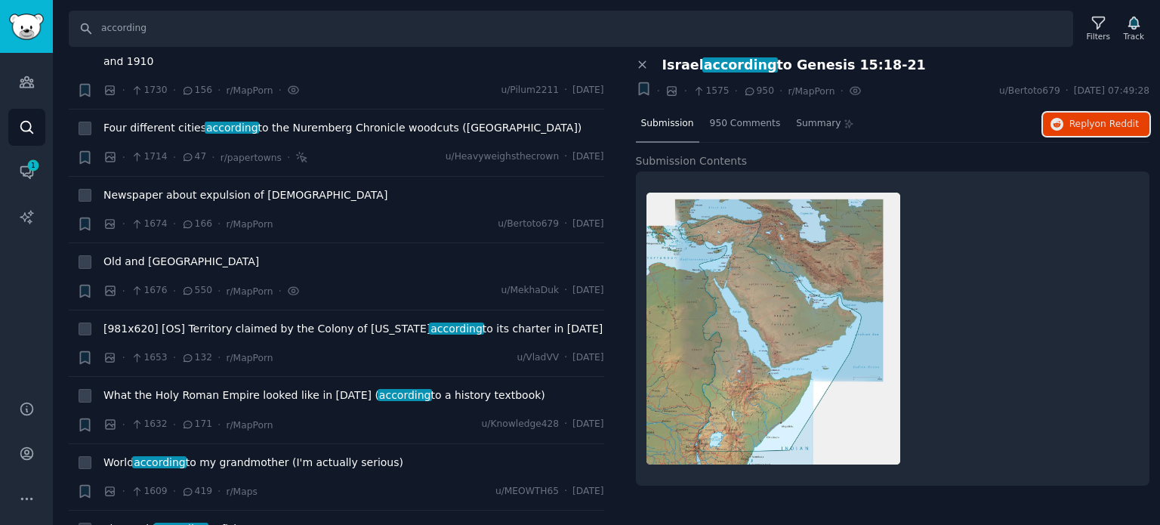
scroll to position [11555, 0]
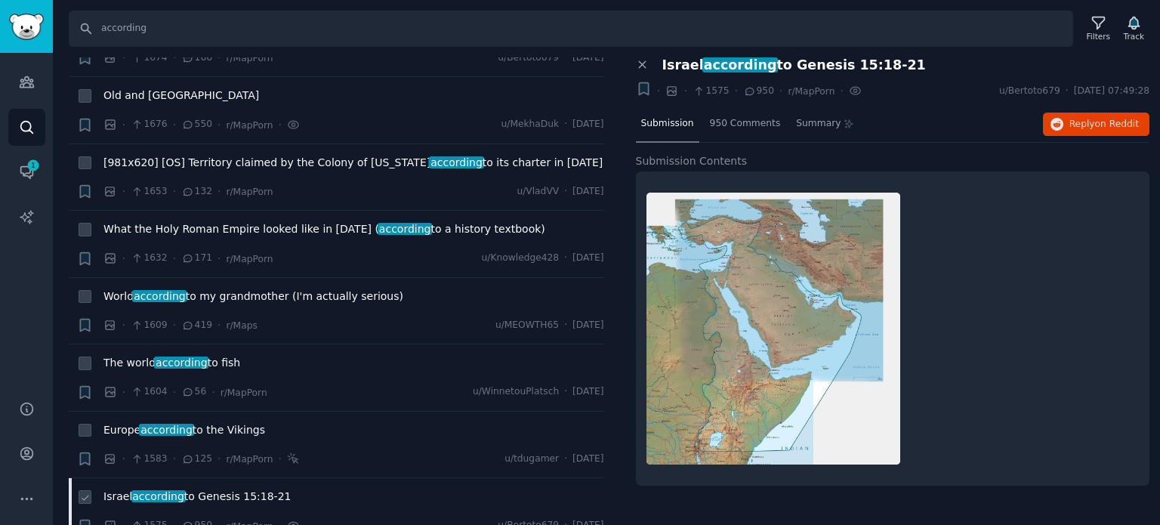
click at [249, 489] on span "Israel according to Genesis 15:18-21" at bounding box center [196, 497] width 187 height 16
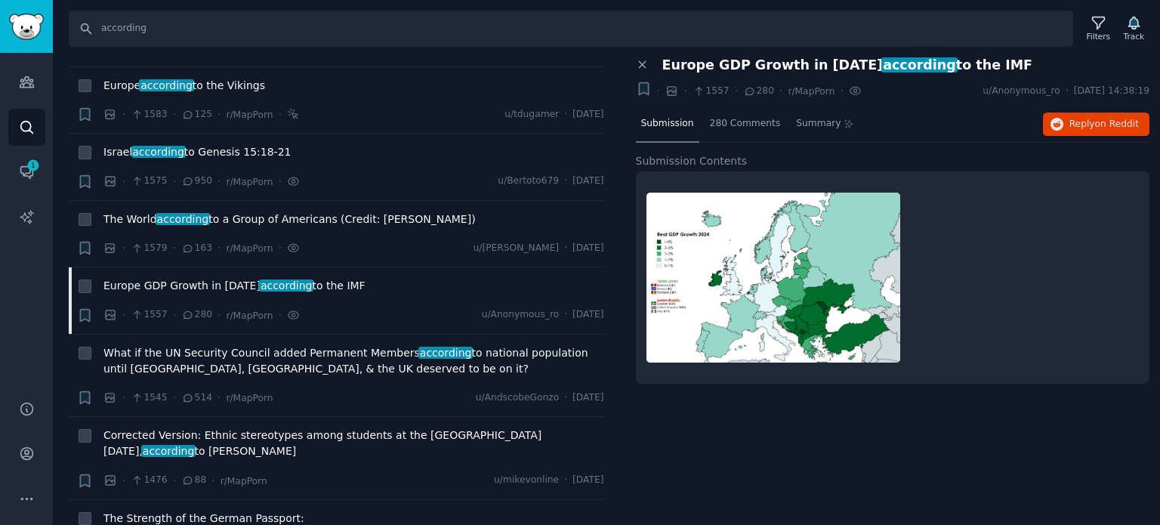
scroll to position [11933, 0]
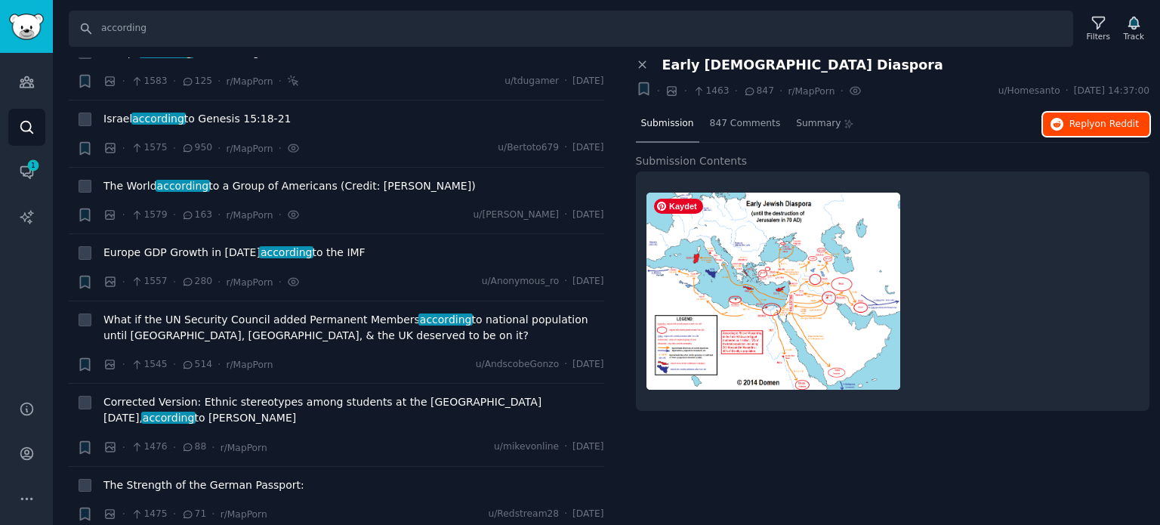
click at [1084, 124] on span "Reply on Reddit" at bounding box center [1103, 125] width 69 height 14
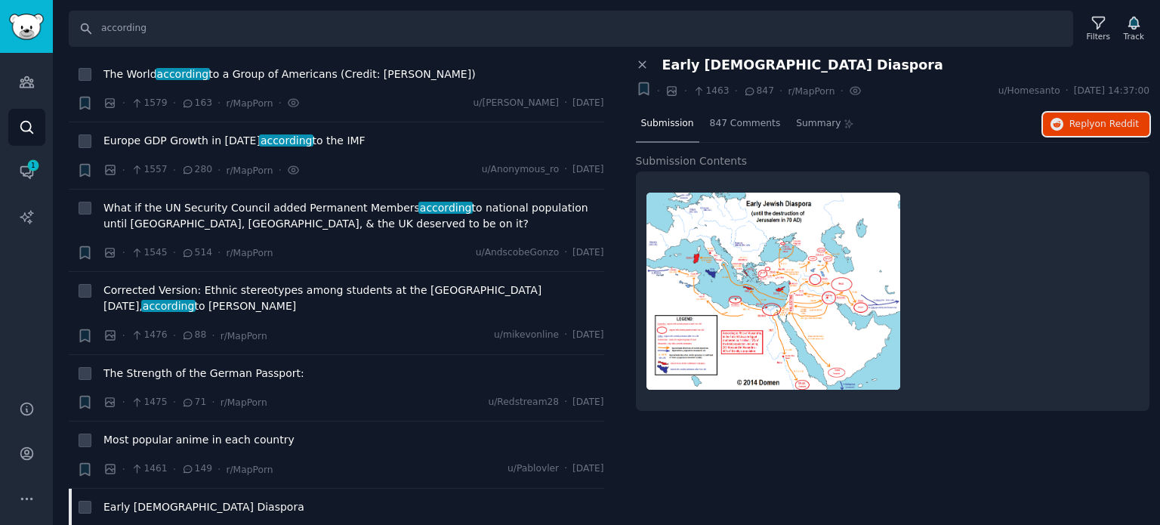
scroll to position [12160, 0]
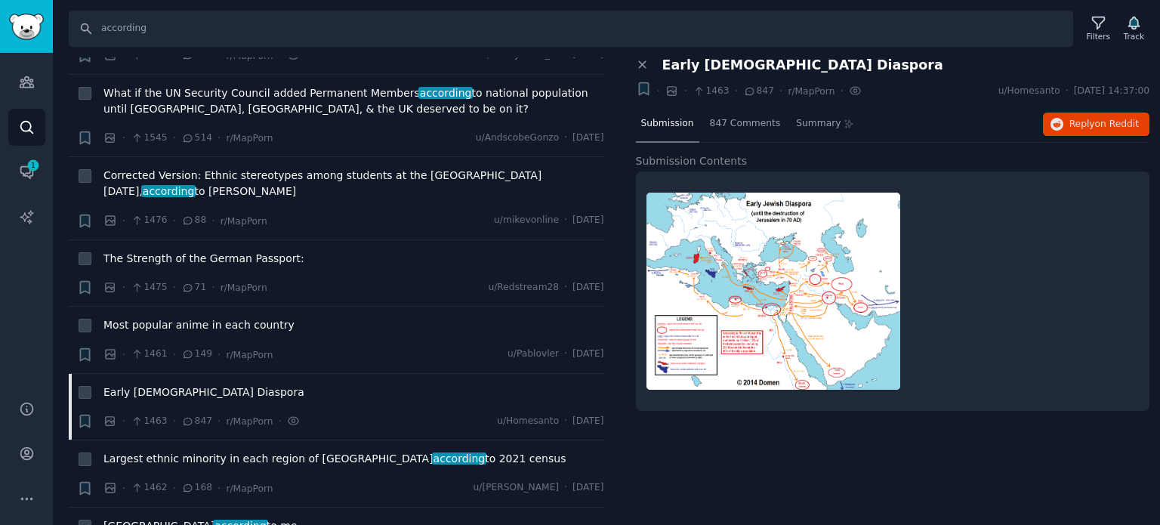
click at [185, 518] on span "[GEOGRAPHIC_DATA] according to me" at bounding box center [200, 526] width 194 height 16
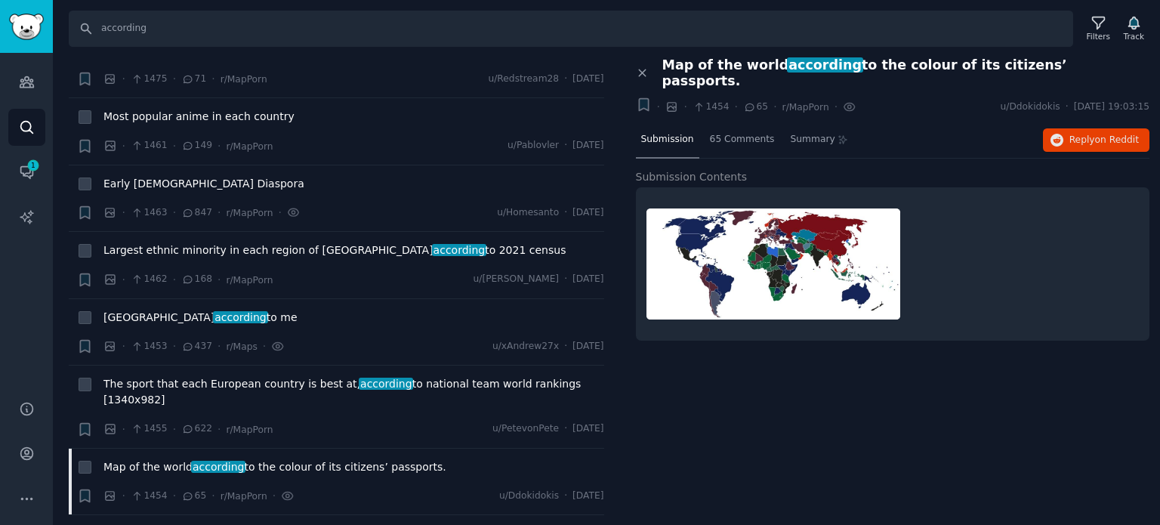
scroll to position [12386, 0]
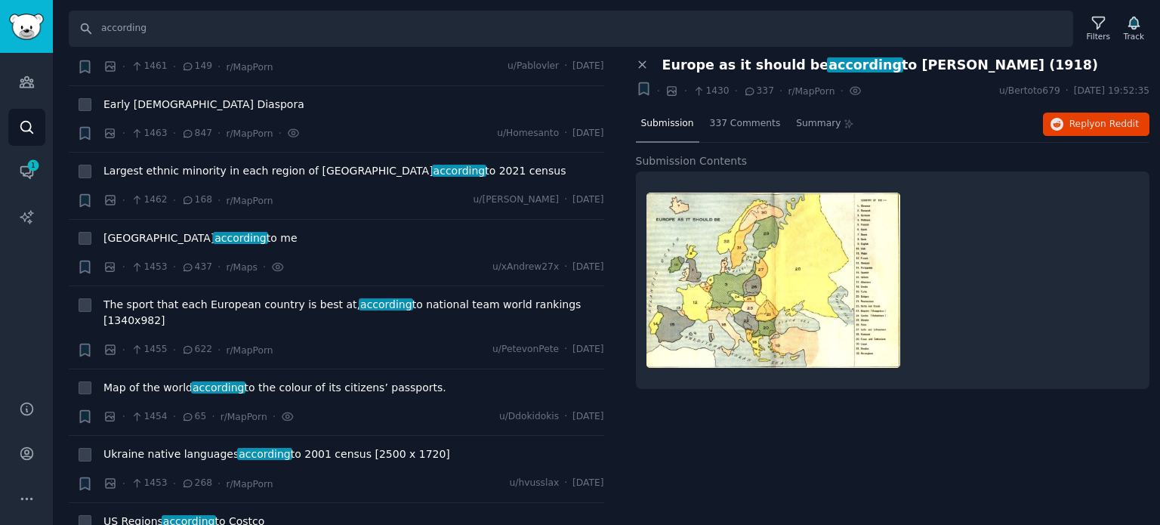
scroll to position [12537, 0]
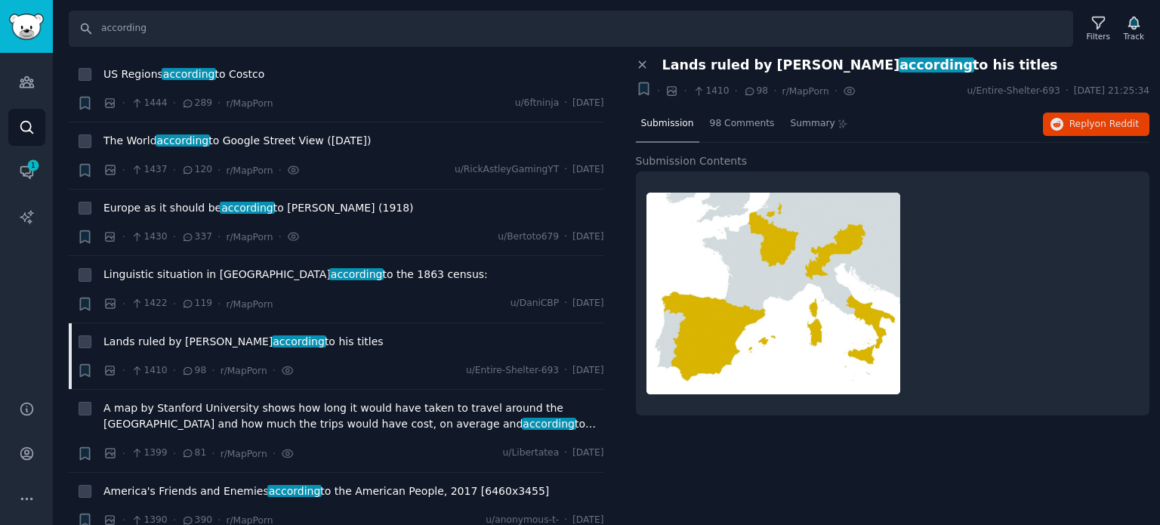
scroll to position [12915, 0]
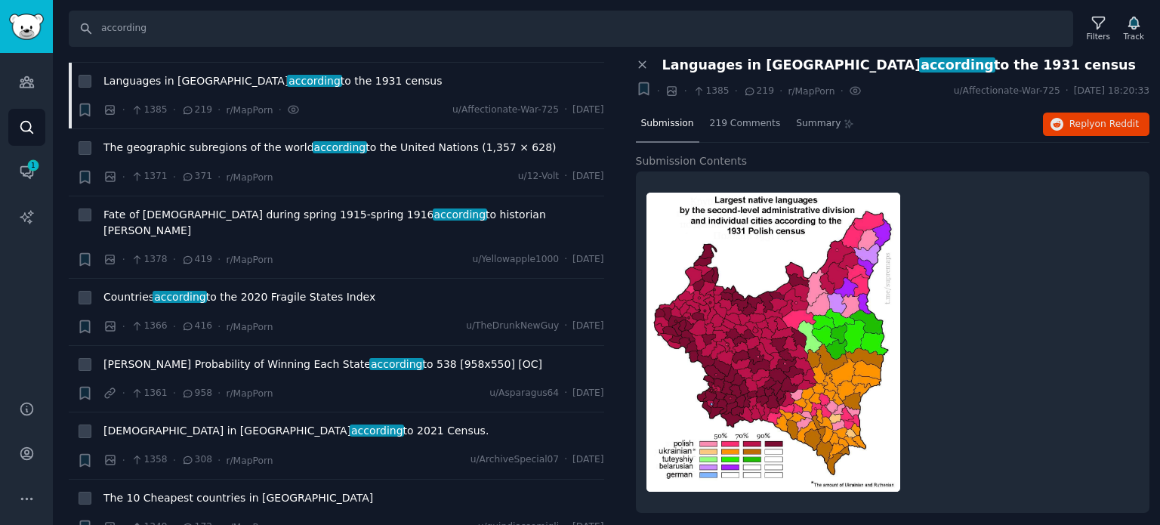
scroll to position [13519, 0]
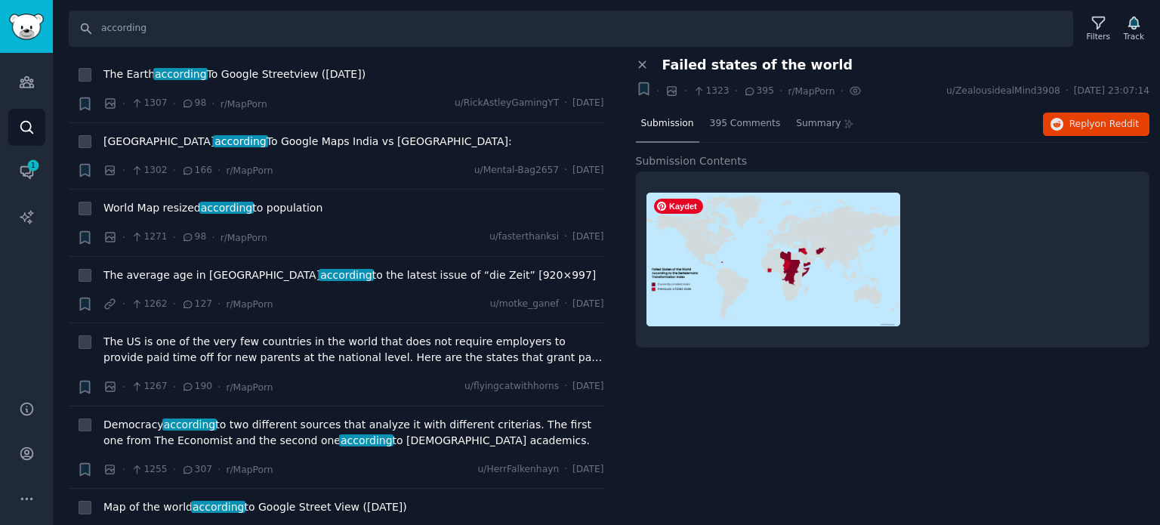
scroll to position [14501, 0]
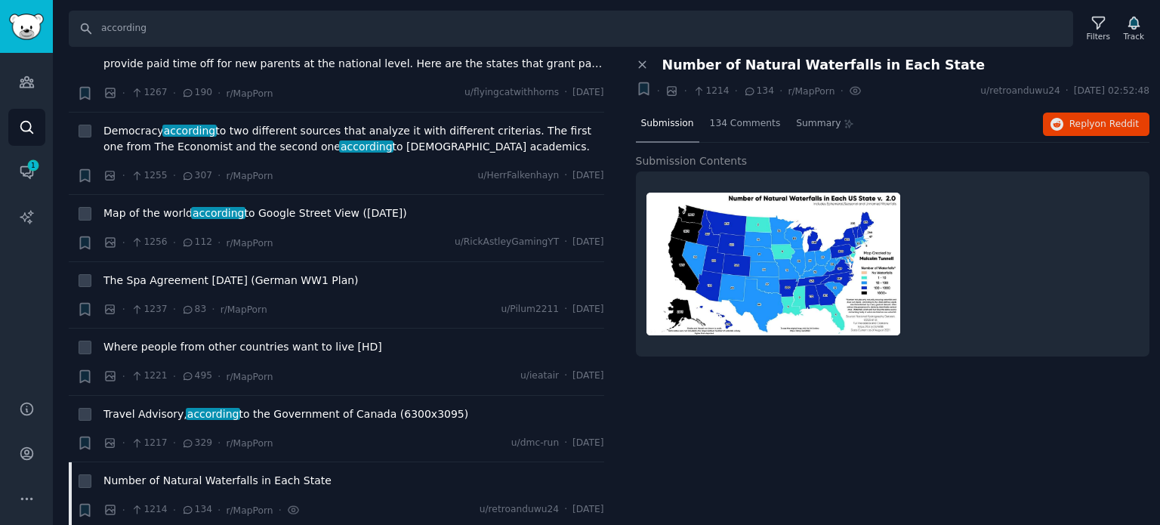
scroll to position [14682, 0]
